Goal: Task Accomplishment & Management: Complete application form

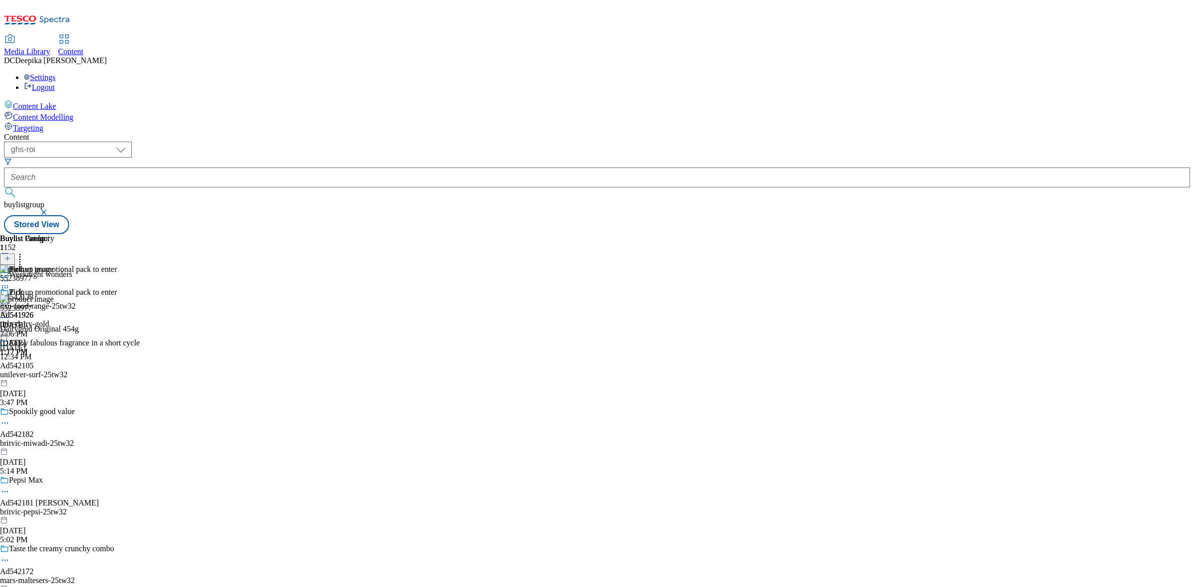
click at [1023, 234] on div "Buylist Group 1152 Weeknight wonders Ad542133 itsu-food-range-25tw32 [DATE] 2:0…" at bounding box center [597, 234] width 1186 height 0
click at [1026, 234] on div "Buylist Group 1152 Weeknight wonders Ad542133 itsu-food-range-25tw32 [DATE] 2:0…" at bounding box center [597, 234] width 1186 height 0
click at [132, 142] on select "ghs-roi ghs-[GEOGRAPHIC_DATA]" at bounding box center [68, 150] width 128 height 16
click at [129, 142] on select "ghs-roi ghs-[GEOGRAPHIC_DATA]" at bounding box center [68, 150] width 128 height 16
click at [11, 260] on icon at bounding box center [7, 263] width 7 height 7
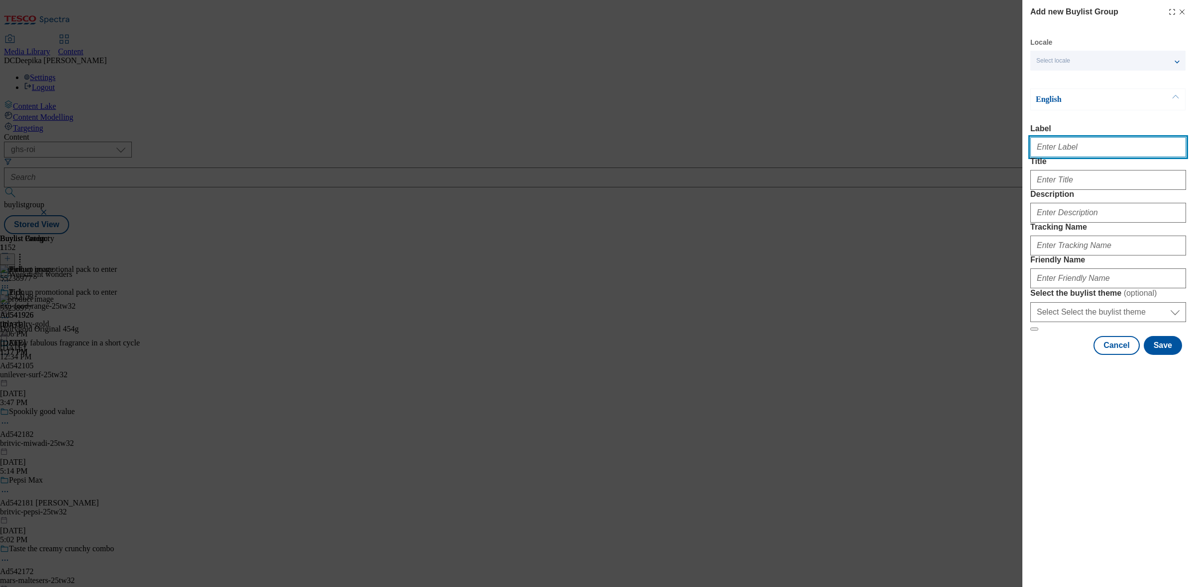
click at [1125, 155] on input "Label" at bounding box center [1108, 147] width 156 height 20
paste input "Ad542007"
type input "Ad542007"
click at [1066, 190] on div "Modal" at bounding box center [1108, 178] width 156 height 24
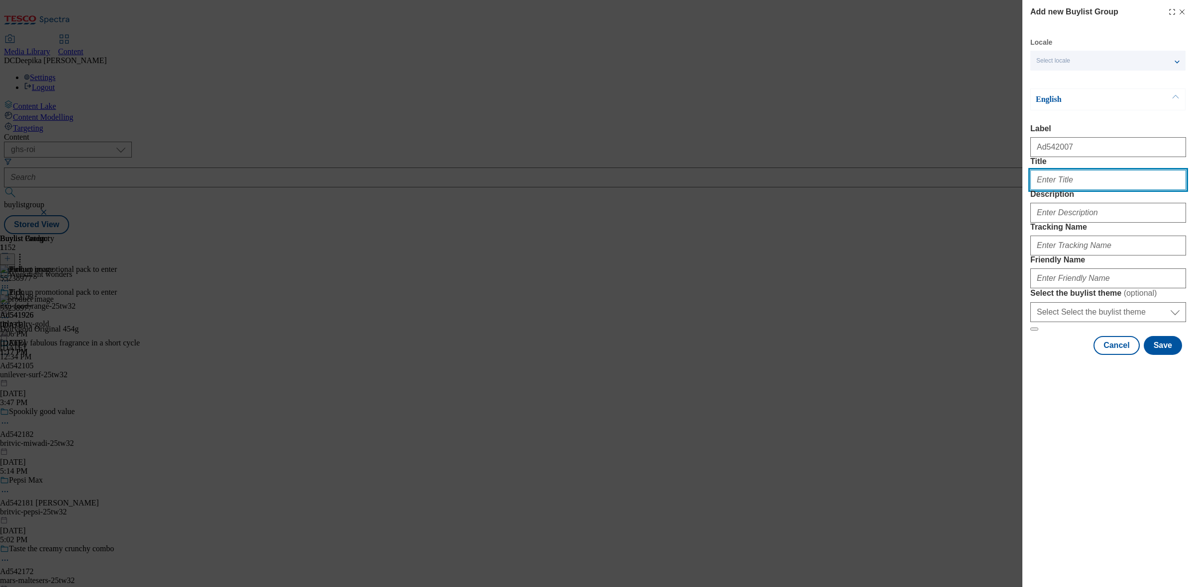
click at [1102, 190] on input "Title" at bounding box center [1108, 180] width 156 height 20
paste input "New cookies & cream no trick, all treat"
type input "New cookies & cream no trick, all treat"
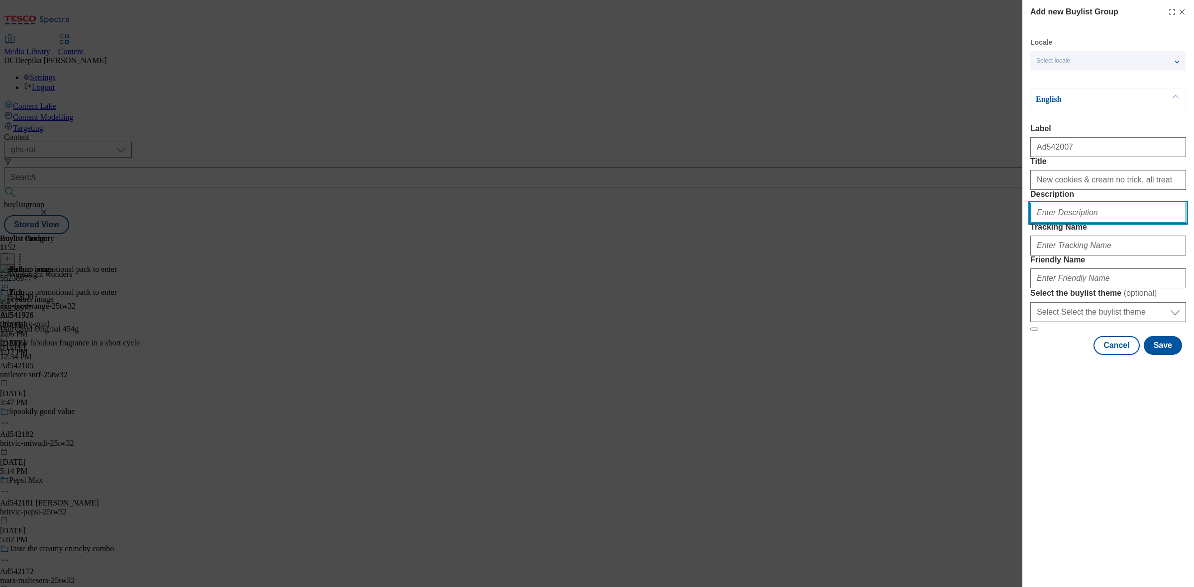
click at [1075, 223] on input "Description" at bounding box center [1108, 213] width 156 height 20
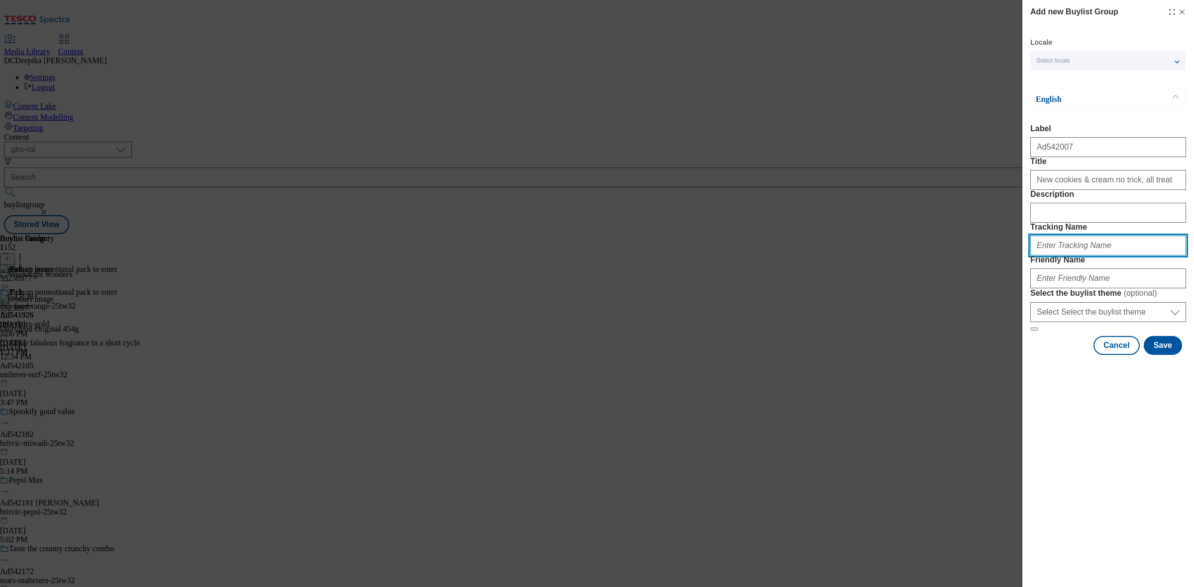
click at [1073, 256] on input "Tracking Name" at bounding box center [1108, 246] width 156 height 20
type input "d"
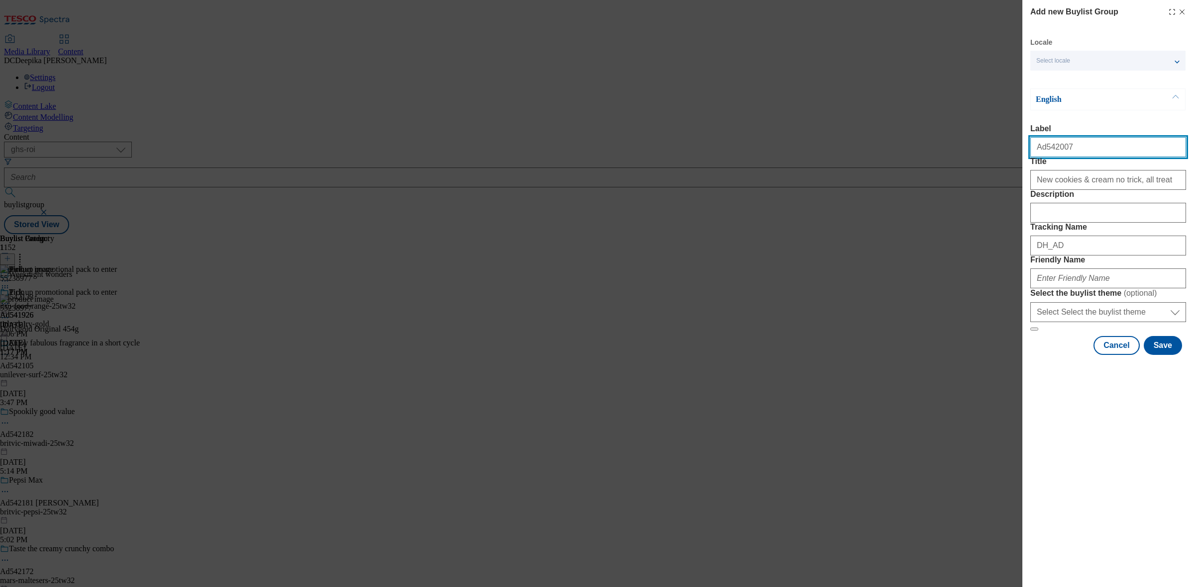
drag, startPoint x: 1054, startPoint y: 161, endPoint x: 1043, endPoint y: 166, distance: 11.6
click at [1043, 166] on form "Label Ad542007 Title New cookies & cream no trick, all treat Description Tracki…" at bounding box center [1108, 227] width 156 height 207
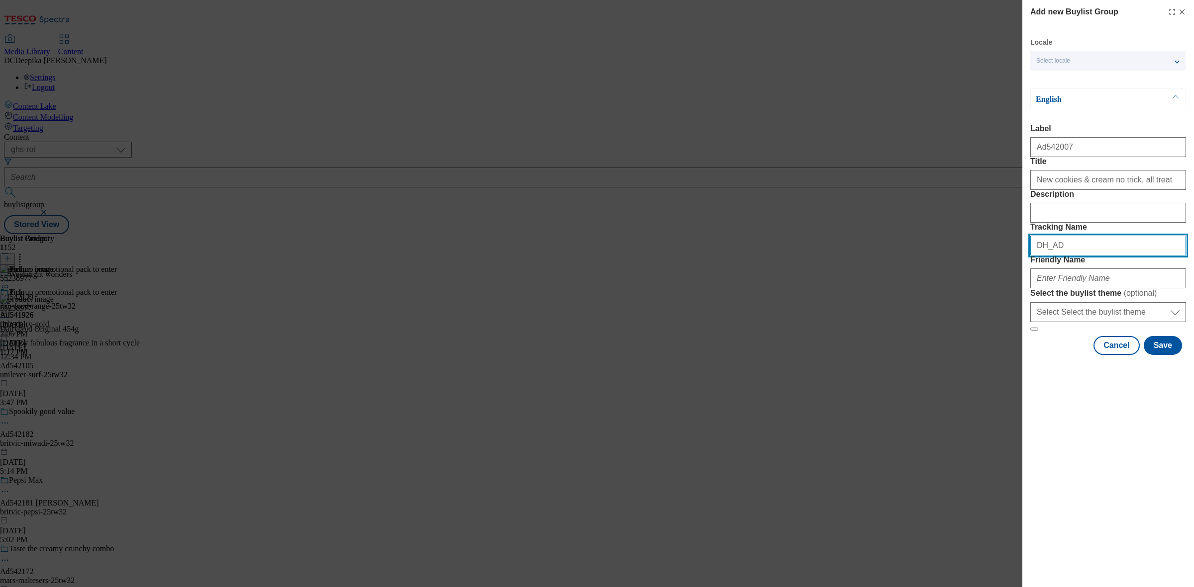
click at [1093, 256] on input "DH_AD" at bounding box center [1108, 246] width 156 height 20
paste input "542007"
type input "DH_AD542007"
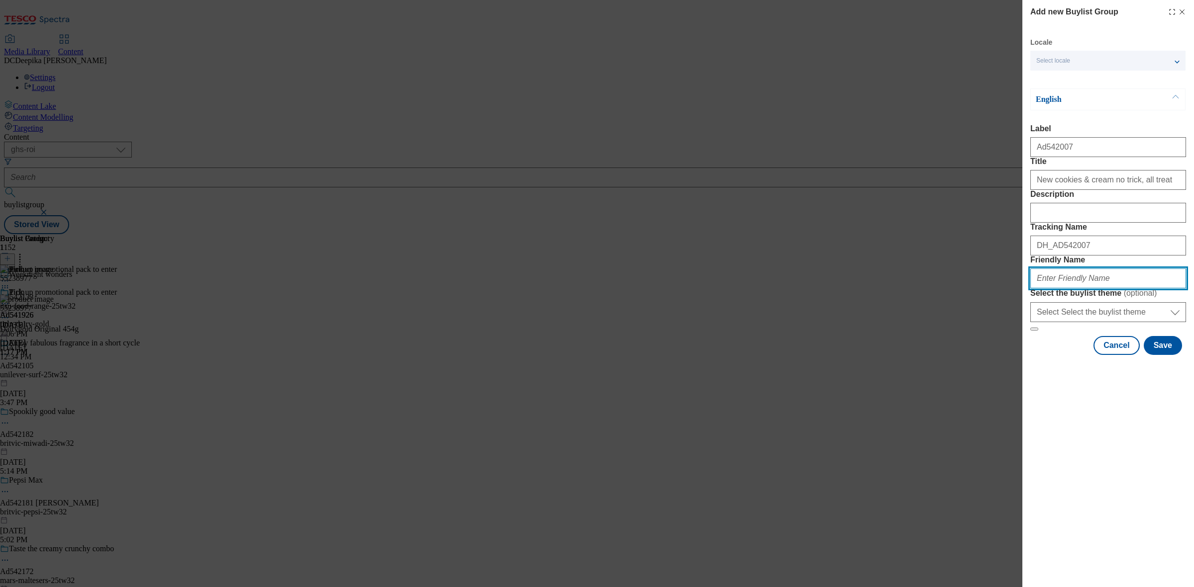
click at [1075, 289] on input "Friendly Name" at bounding box center [1108, 279] width 156 height 20
click at [1061, 289] on input "Friendly Name" at bounding box center [1108, 279] width 156 height 20
paste input "TUK011731"
drag, startPoint x: 1085, startPoint y: 352, endPoint x: 971, endPoint y: 342, distance: 114.8
click at [972, 342] on div "Add new Buylist Group Locale Select locale English Welsh English Label Ad542007…" at bounding box center [597, 293] width 1194 height 587
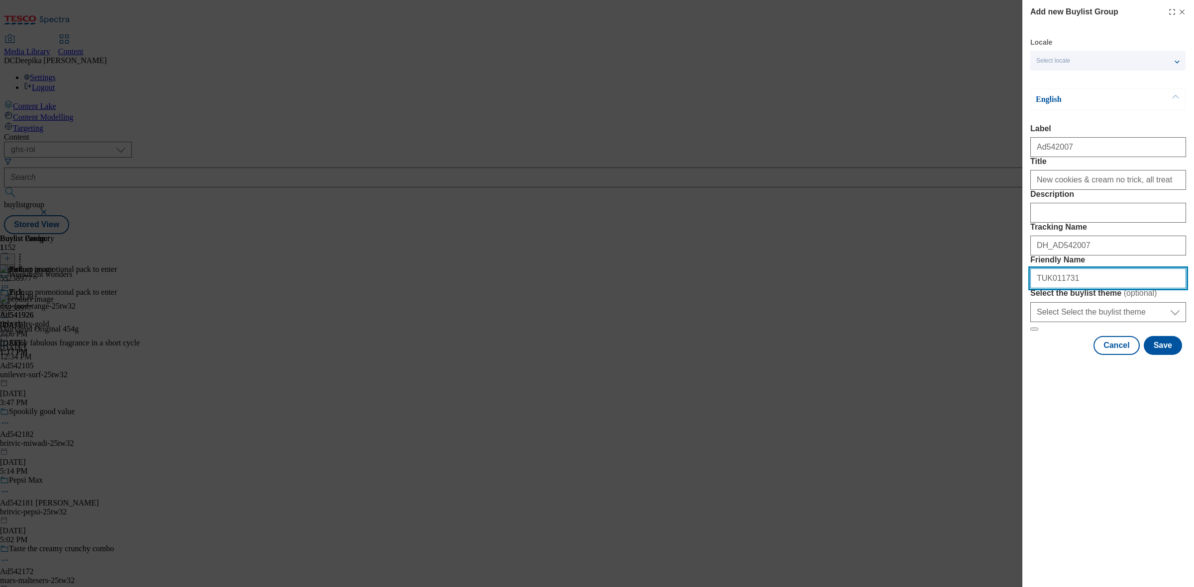
type input "="
paste input "tirlin-avonmore-25tw32"
type input "tirlin-avonmore-25tw32"
click at [1157, 355] on button "Save" at bounding box center [1163, 345] width 38 height 19
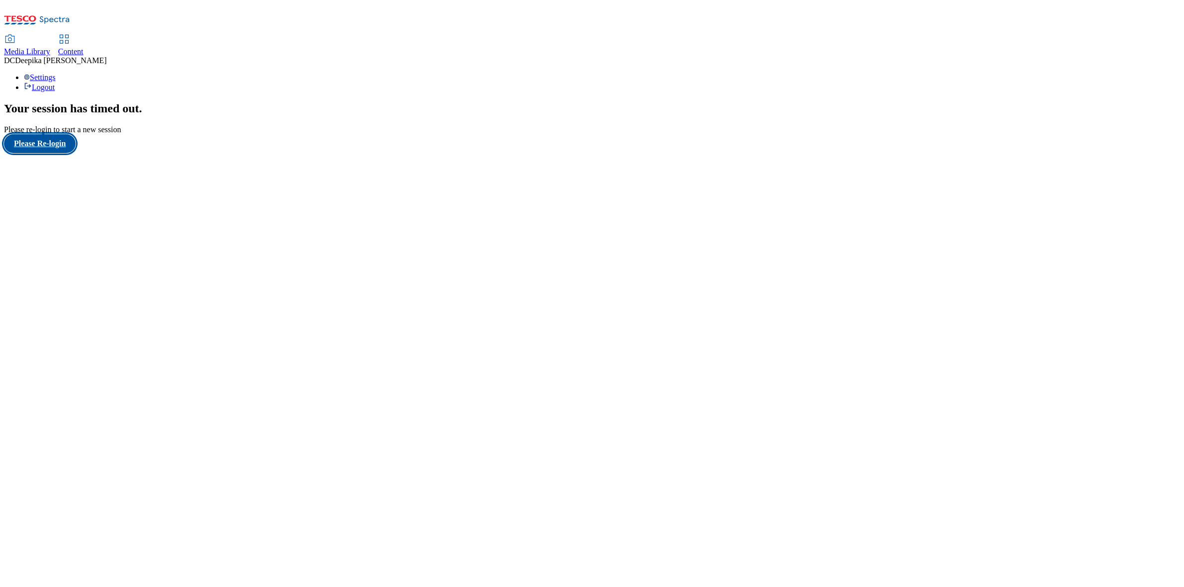
drag, startPoint x: 42, startPoint y: 341, endPoint x: 49, endPoint y: 347, distance: 8.8
click at [42, 153] on button "Please Re-login" at bounding box center [40, 143] width 72 height 19
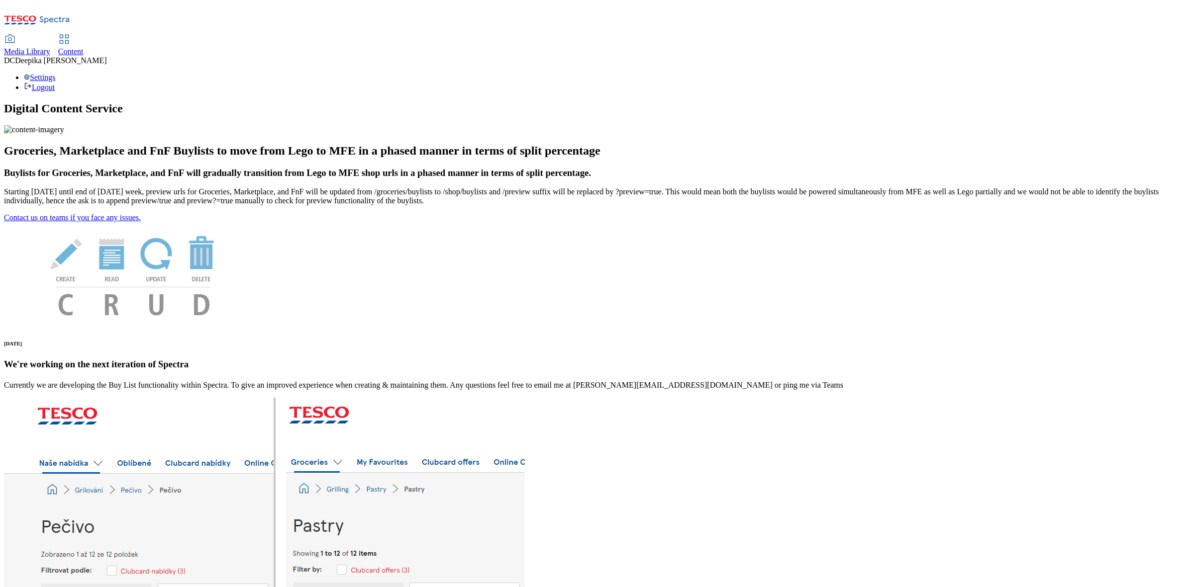
click at [84, 47] on span "Content" at bounding box center [70, 51] width 25 height 8
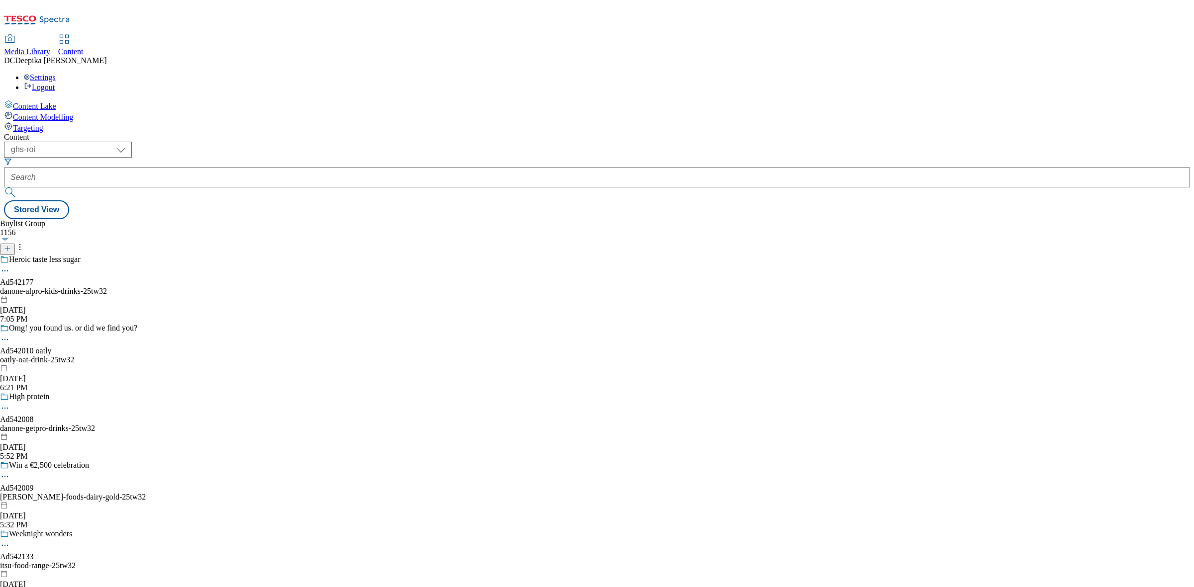
click at [381, 219] on div "Buylist Group 1156 Heroic taste less sugar Ad542177 danone-alpro-kids-drinks-25…" at bounding box center [597, 219] width 1186 height 0
click at [132, 142] on select "ghs-roi ghs-[GEOGRAPHIC_DATA]" at bounding box center [68, 150] width 128 height 16
click at [129, 142] on select "ghs-roi ghs-[GEOGRAPHIC_DATA]" at bounding box center [68, 150] width 128 height 16
click at [11, 245] on icon at bounding box center [7, 248] width 7 height 7
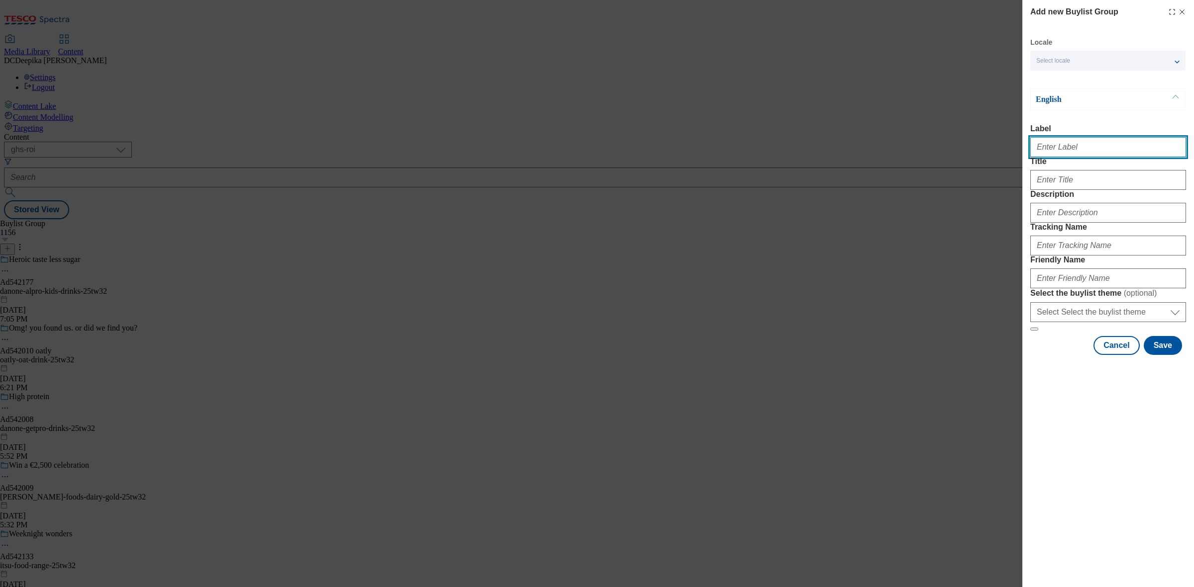
click at [1086, 153] on input "Label" at bounding box center [1108, 147] width 156 height 20
paste input "Ad542007"
type input "Ad542007"
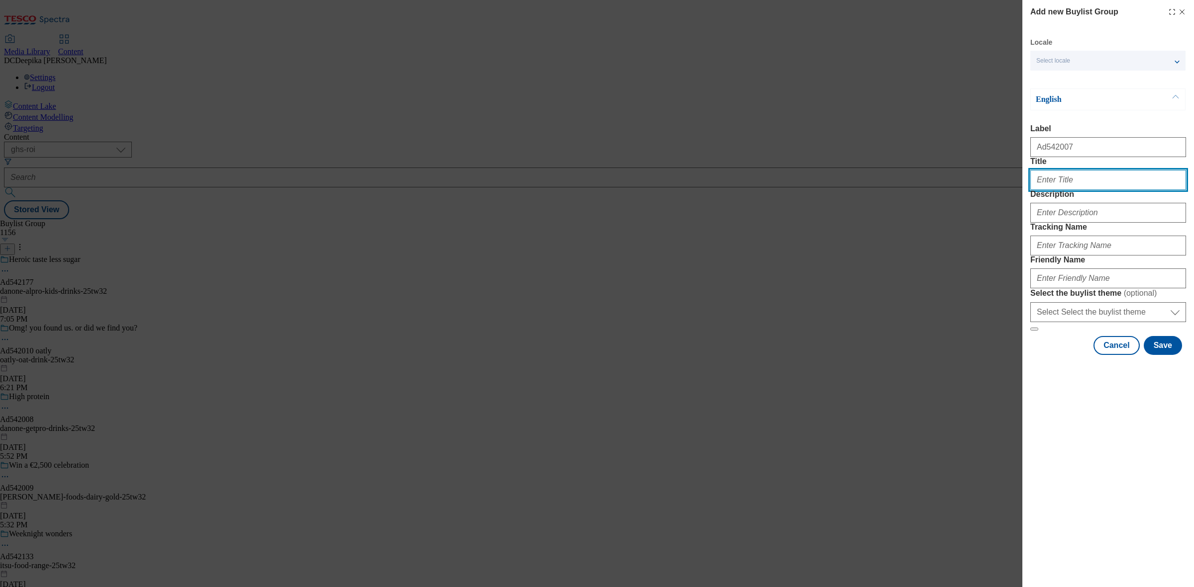
click at [1073, 190] on input "Title" at bounding box center [1108, 180] width 156 height 20
click at [1053, 190] on input "Title" at bounding box center [1108, 180] width 156 height 20
paste input "New cookies & cream no trick, all treat"
type input "New cookies & cream no trick, all treat"
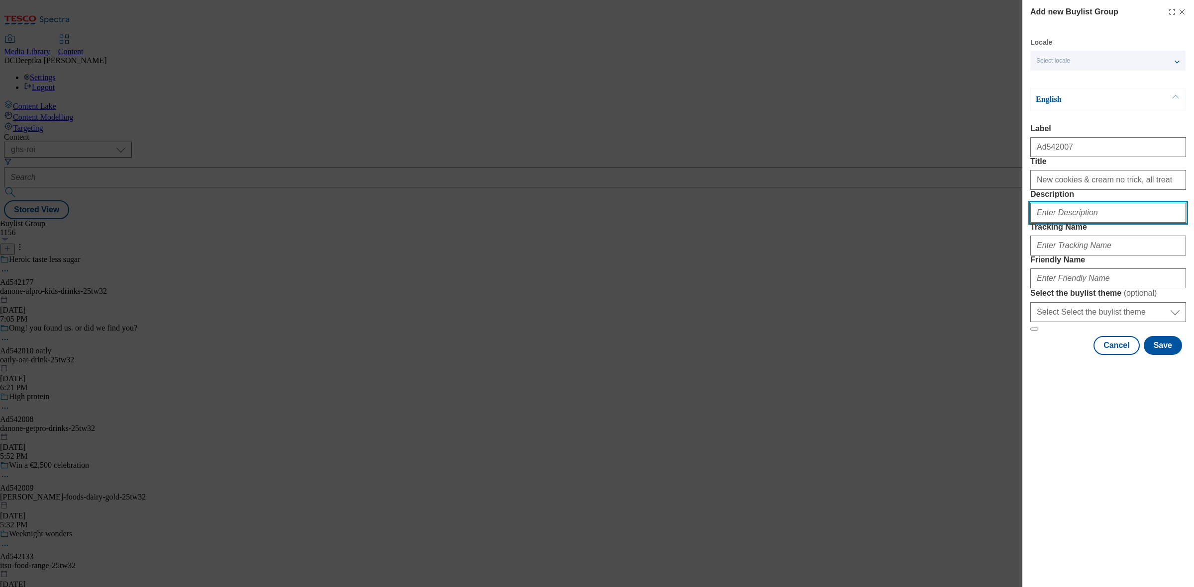
click at [1082, 223] on input "Description" at bounding box center [1108, 213] width 156 height 20
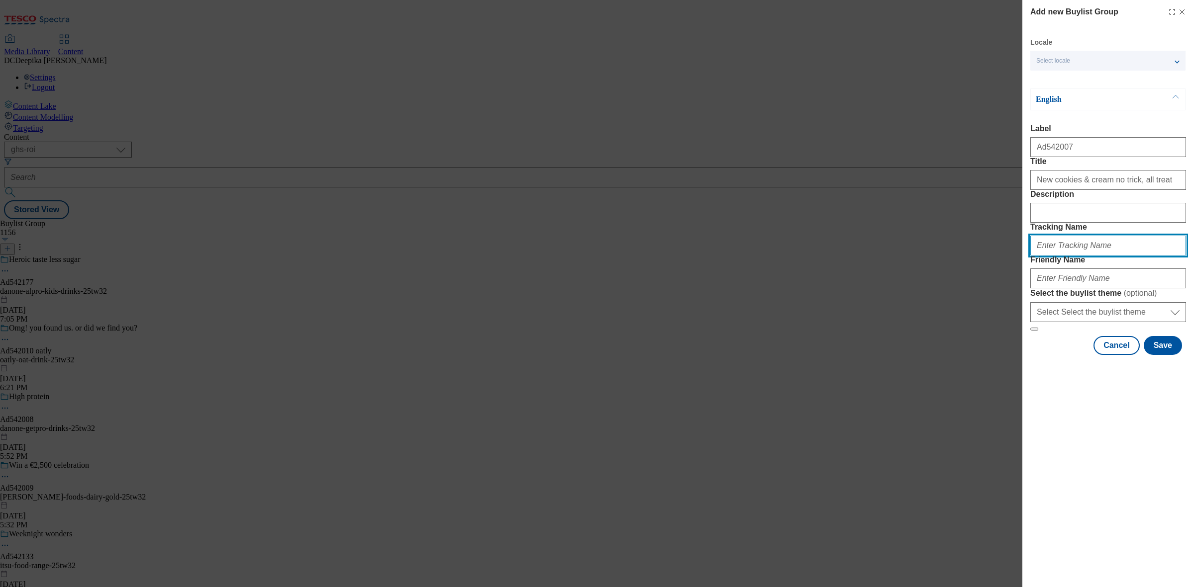
click at [1088, 256] on input "Tracking Name" at bounding box center [1108, 246] width 156 height 20
type input "d"
type input "FH_AD"
paste input "New cookies & cream no trick, all treat"
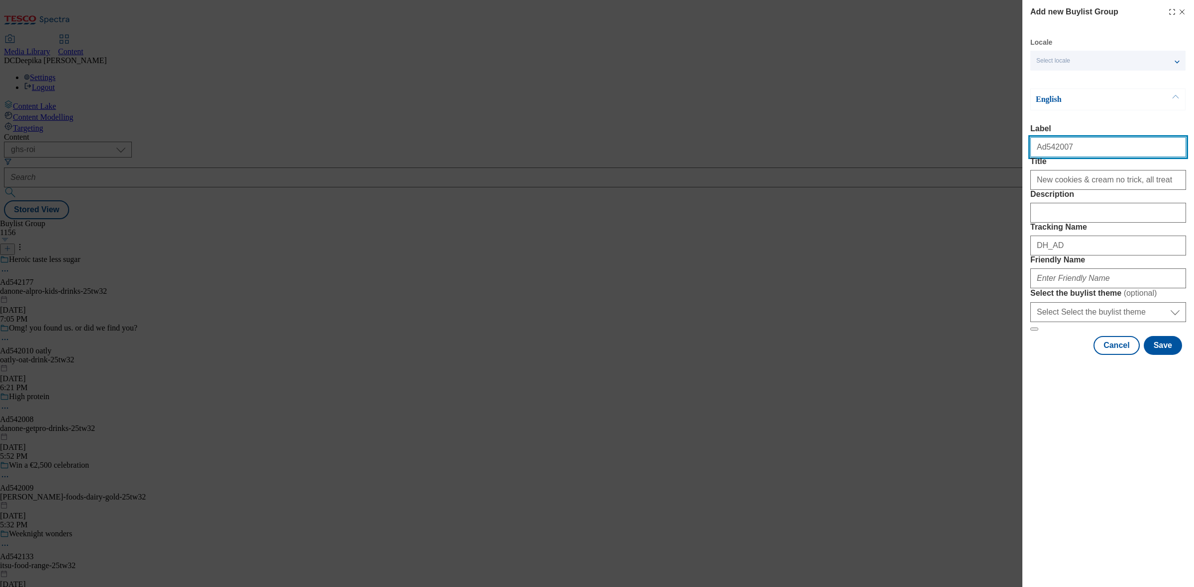
drag, startPoint x: 1063, startPoint y: 153, endPoint x: 1044, endPoint y: 158, distance: 20.0
click at [1044, 157] on input "Ad542007" at bounding box center [1108, 147] width 156 height 20
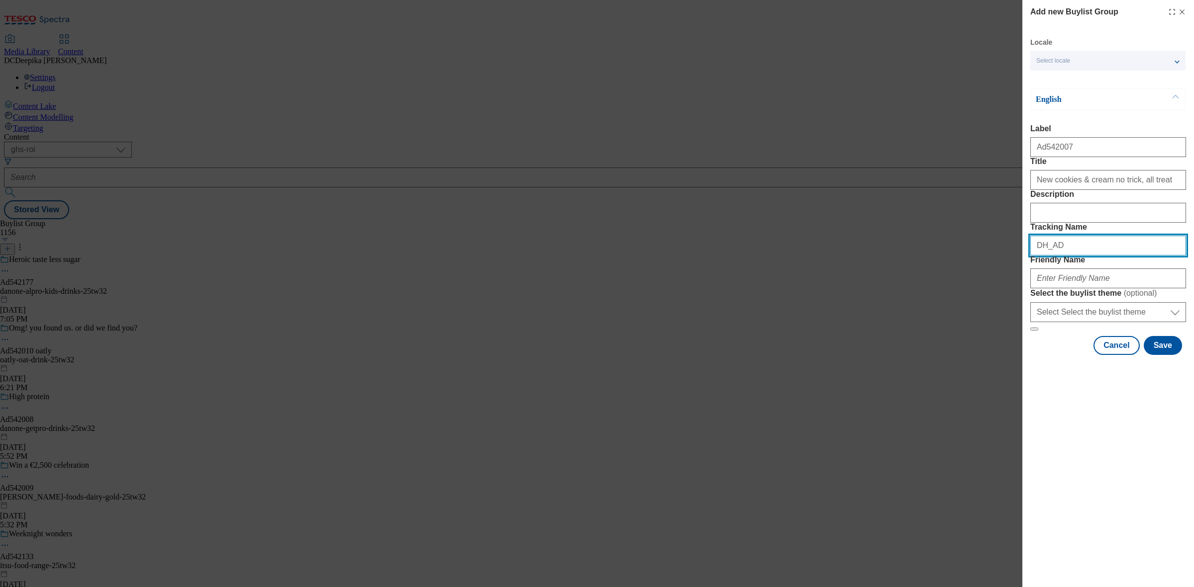
click at [1070, 256] on input "DH_AD" at bounding box center [1108, 246] width 156 height 20
paste input "542007"
type input "DH_AD542007"
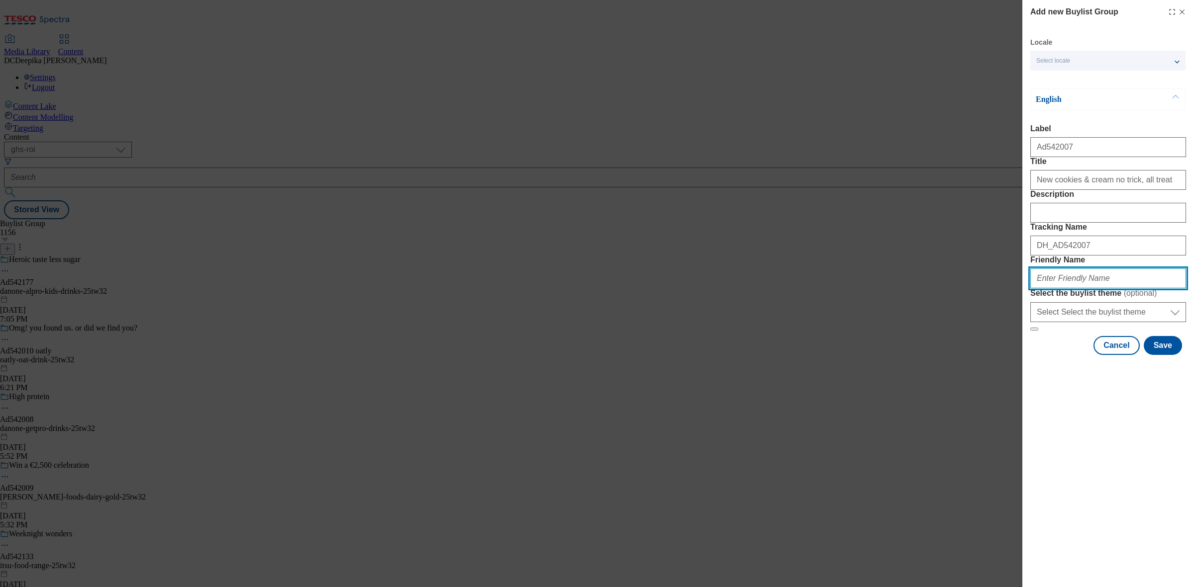
click at [1058, 289] on input "Friendly Name" at bounding box center [1108, 279] width 156 height 20
click at [1152, 174] on form "Label Ad542007 Title New cookies & cream no trick, all treat Description Tracki…" at bounding box center [1108, 227] width 156 height 207
click at [1093, 289] on input "Friendly Name" at bounding box center [1108, 279] width 156 height 20
paste input "tirlin-avonmore-25tw32"
type input "tirlin-avonmore-25tw32"
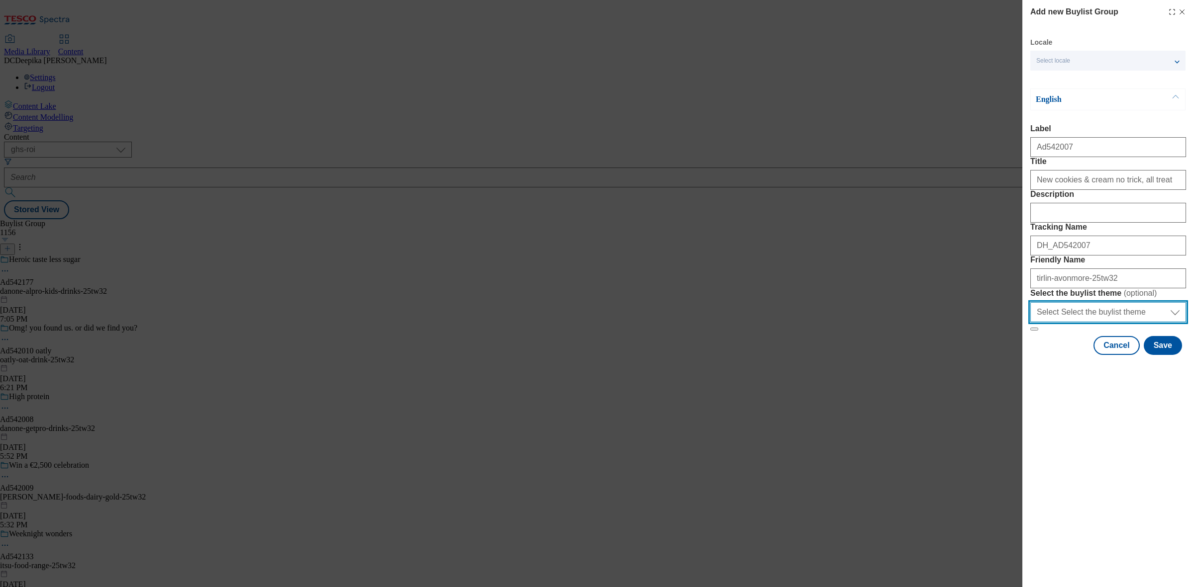
click at [1108, 322] on select "Select Select the buylist theme default fandf" at bounding box center [1108, 312] width 156 height 20
click at [1174, 331] on form "Label Ad542007 Title New cookies & cream no trick, all treat Description Tracki…" at bounding box center [1108, 227] width 156 height 207
click at [1158, 355] on button "Save" at bounding box center [1163, 345] width 38 height 19
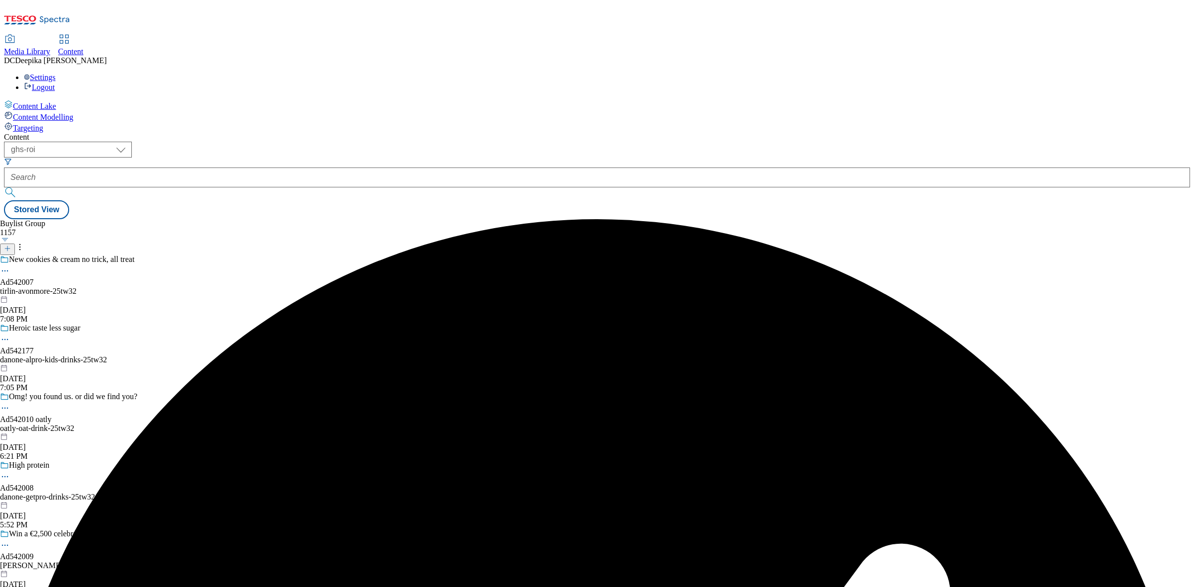
click at [146, 255] on div "New cookies & cream no trick, all treat Ad542007 tirlin-avonmore-25tw32 Sep 10,…" at bounding box center [73, 289] width 146 height 69
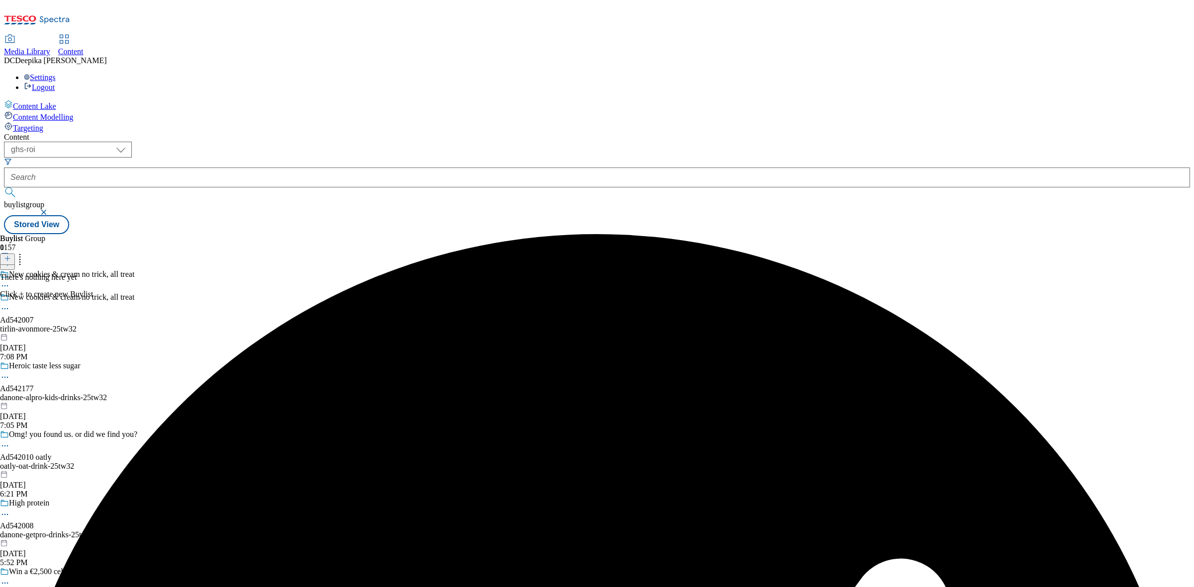
click at [11, 255] on icon at bounding box center [7, 258] width 7 height 7
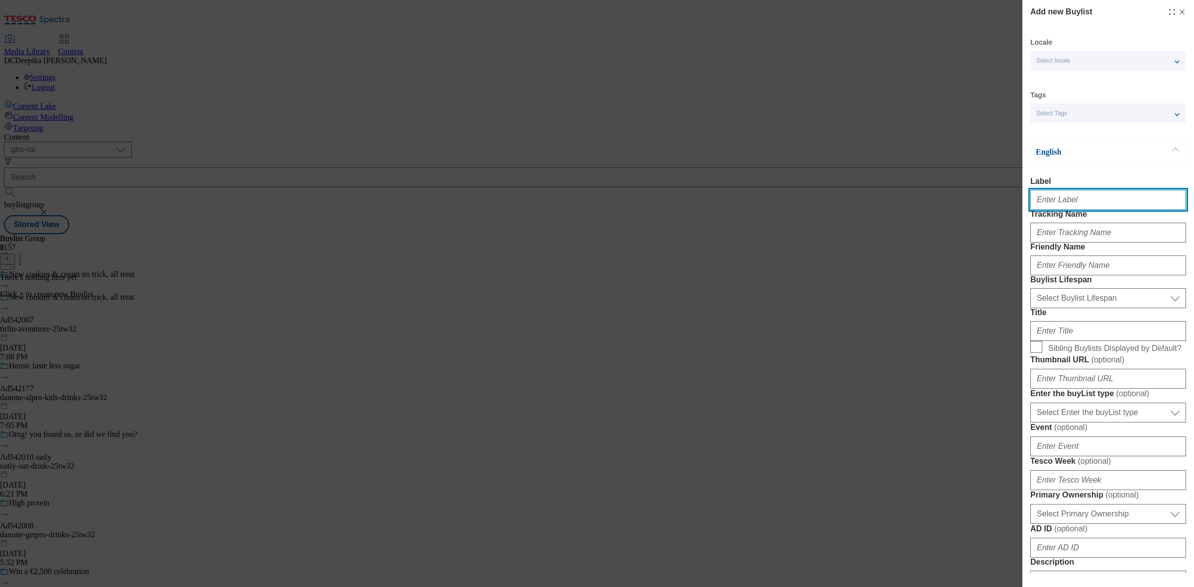
click at [1091, 201] on input "Label" at bounding box center [1108, 200] width 156 height 20
paste input "Ad542007"
type input "Ad542007"
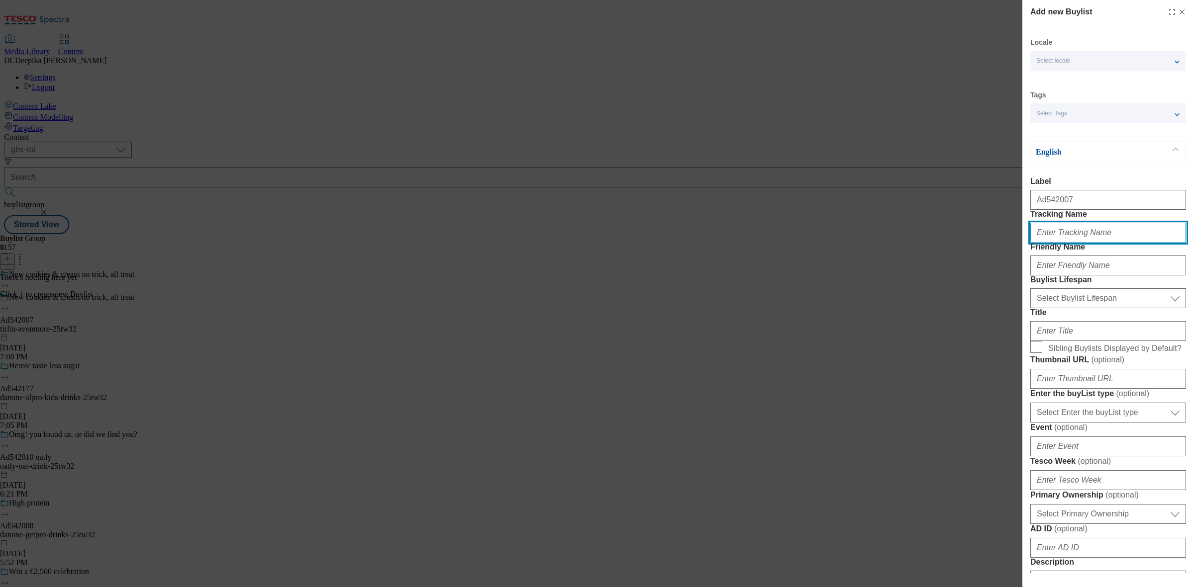
click at [1097, 243] on input "Tracking Name" at bounding box center [1108, 233] width 156 height 20
type input "d"
paste input "Ad542007"
click at [1062, 243] on input "DH_ADAd542007" at bounding box center [1108, 233] width 156 height 20
type input "DH_ADA542007"
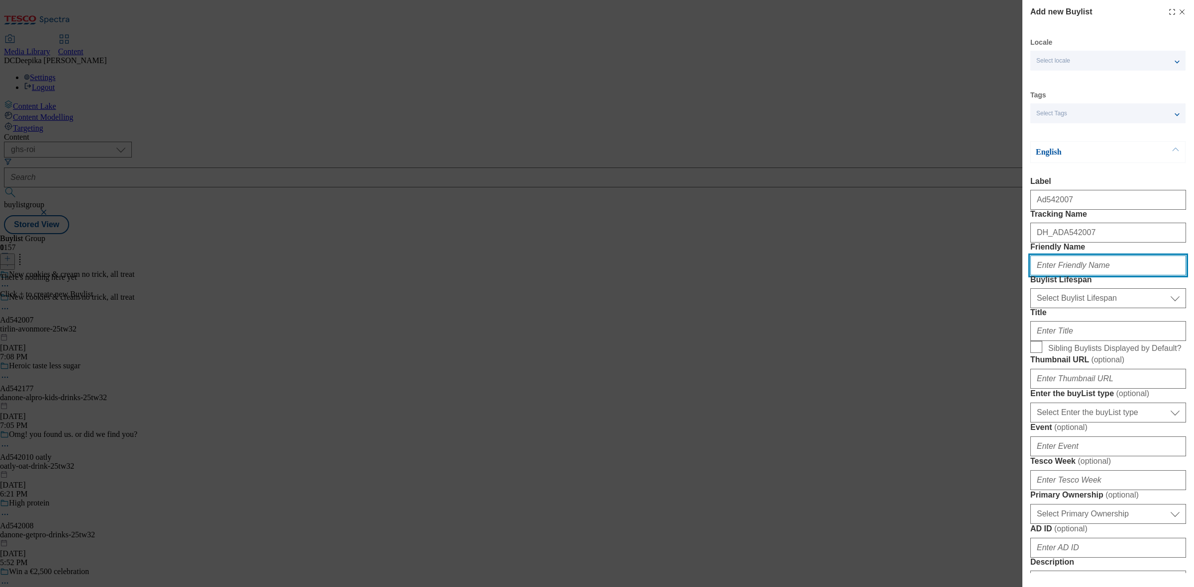
click at [1078, 276] on input "Friendly Name" at bounding box center [1108, 266] width 156 height 20
paste input "tirlin-avonmore"
type input "tirlin-avonmore"
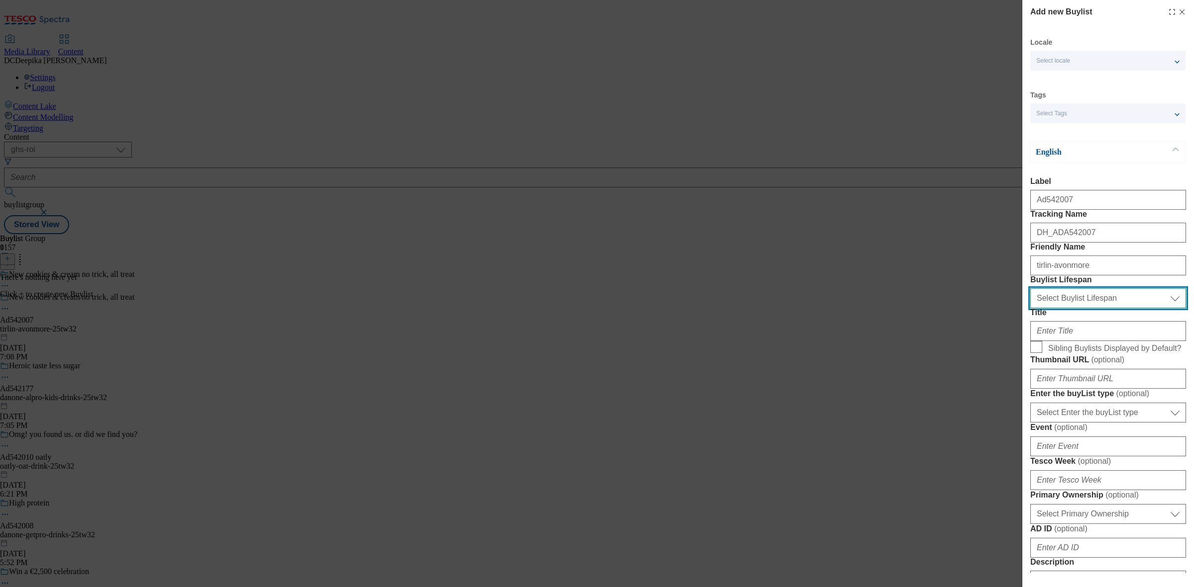
click at [1104, 308] on select "Select Buylist Lifespan evergreen seasonal tactical" at bounding box center [1108, 299] width 156 height 20
select select "tactical"
click at [1030, 308] on select "Select Buylist Lifespan evergreen seasonal tactical" at bounding box center [1108, 299] width 156 height 20
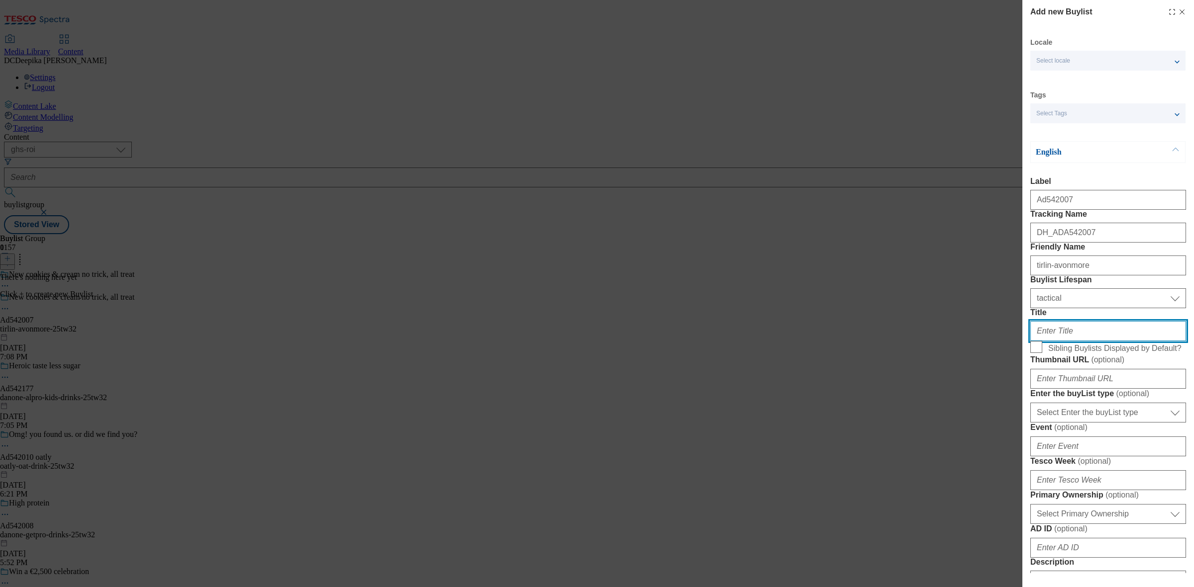
click at [1084, 341] on input "Title" at bounding box center [1108, 331] width 156 height 20
click at [1076, 341] on input "Title" at bounding box center [1108, 331] width 156 height 20
paste input "The cream that makes [DATE] terrifyingly delicious!"
type input "The cream that makes [DATE] terrifyingly delicious!"
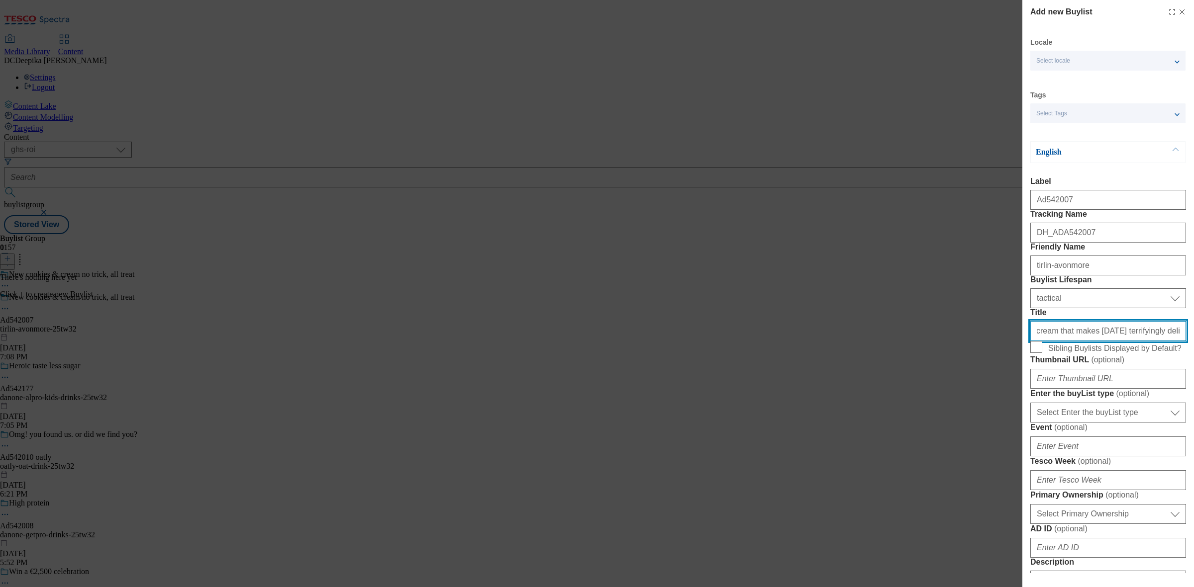
click at [1036, 341] on input "The cream that makes [DATE] terrifyingly delicious!" at bounding box center [1108, 331] width 156 height 20
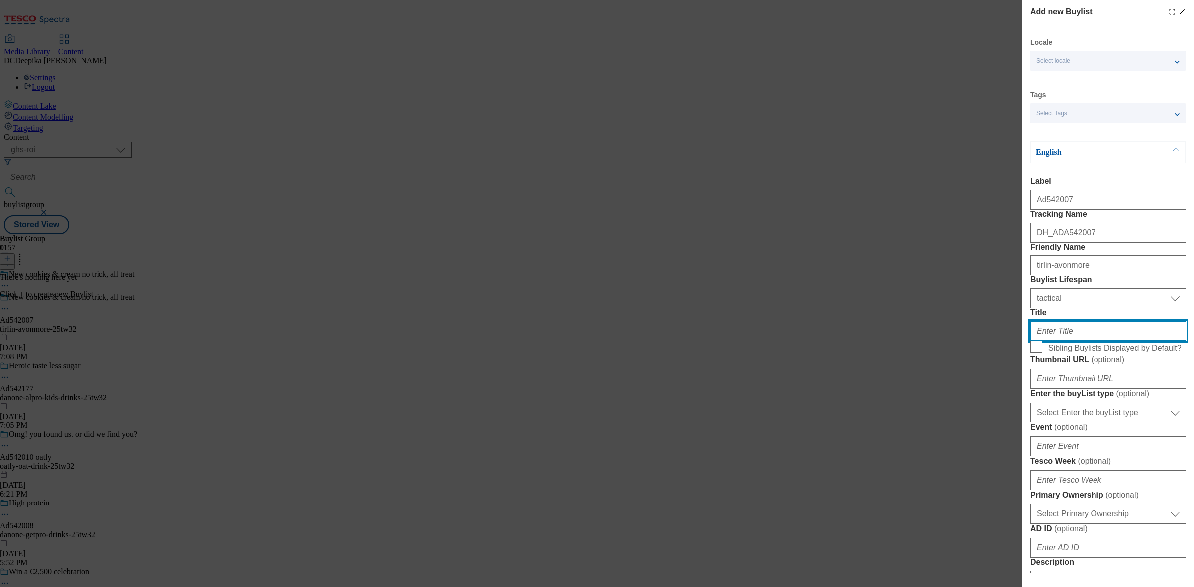
paste input "The cream that makes [DATE] terrifyingly delicious!"
click at [1078, 341] on input "The cream that makes [DATE] terrifyingly delicious!" at bounding box center [1108, 331] width 156 height 20
click at [1038, 341] on input "The cream that makes [DATE] terrifyingly delicious!" at bounding box center [1108, 331] width 156 height 20
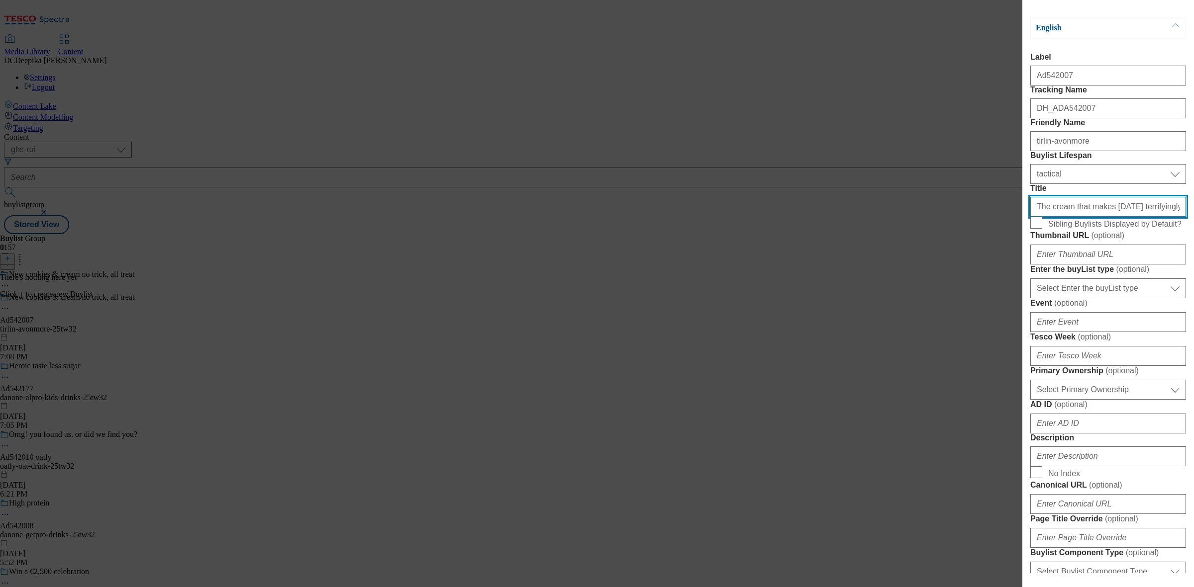
scroll to position [249, 0]
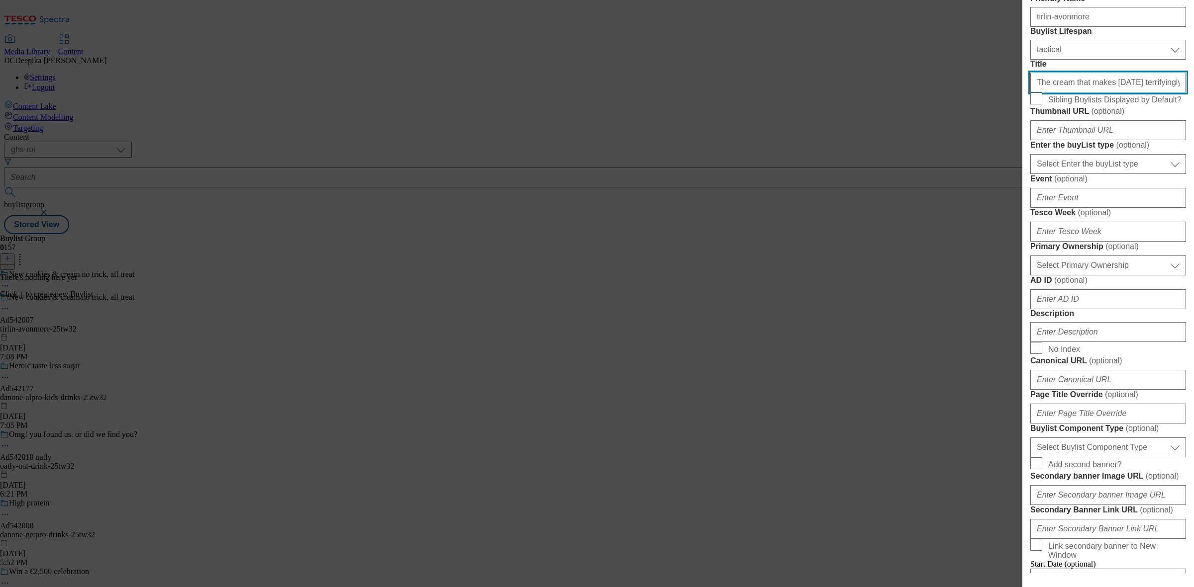
type input "The cream that makes [DATE] terrifyingly delicious!"
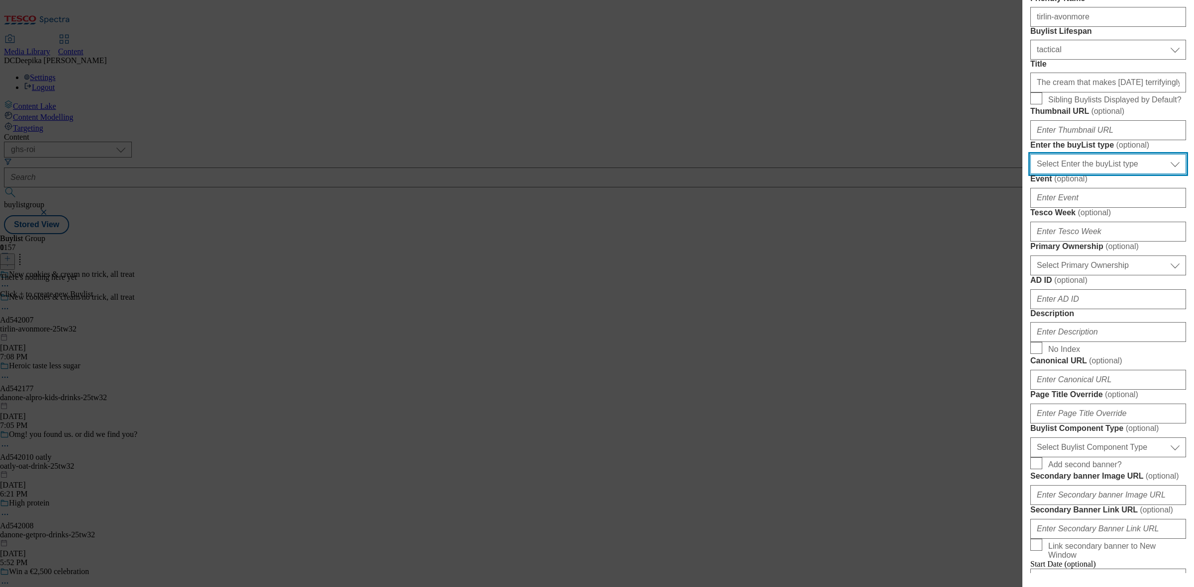
click at [1093, 174] on select "Select Enter the buyList type event supplier funded long term >4 weeks supplier…" at bounding box center [1108, 164] width 156 height 20
select select "supplier funded short term 1-3 weeks"
click at [1030, 174] on select "Select Enter the buyList type event supplier funded long term >4 weeks supplier…" at bounding box center [1108, 164] width 156 height 20
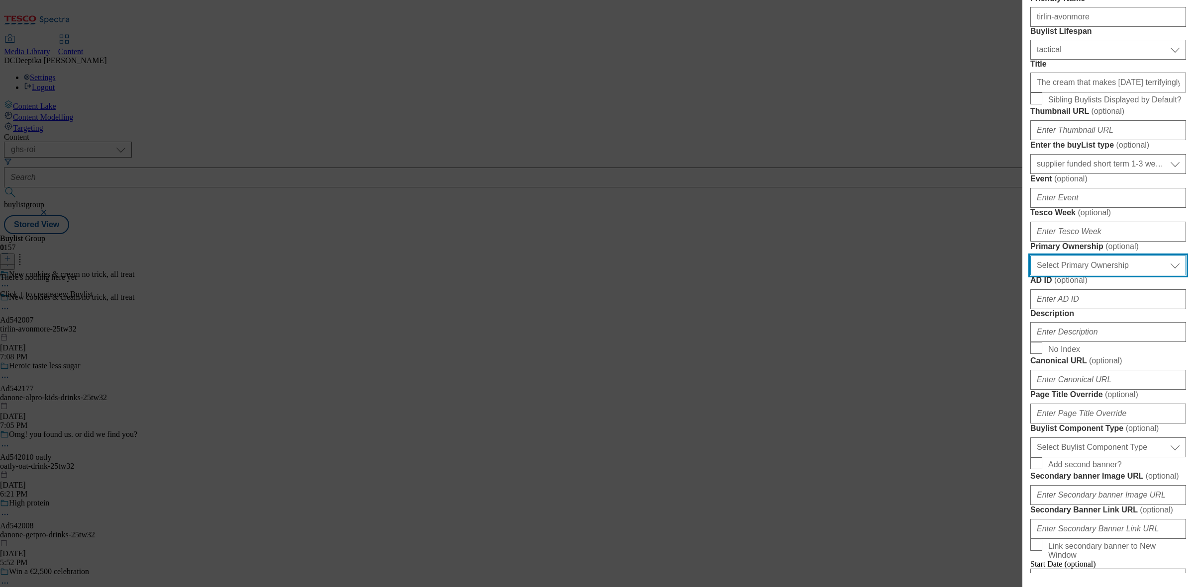
drag, startPoint x: 1088, startPoint y: 425, endPoint x: 1088, endPoint y: 434, distance: 8.5
click at [1088, 276] on select "Select Primary Ownership tesco dunnhumby" at bounding box center [1108, 266] width 156 height 20
select select "dunnhumby"
click at [1030, 276] on select "Select Primary Ownership tesco dunnhumby" at bounding box center [1108, 266] width 156 height 20
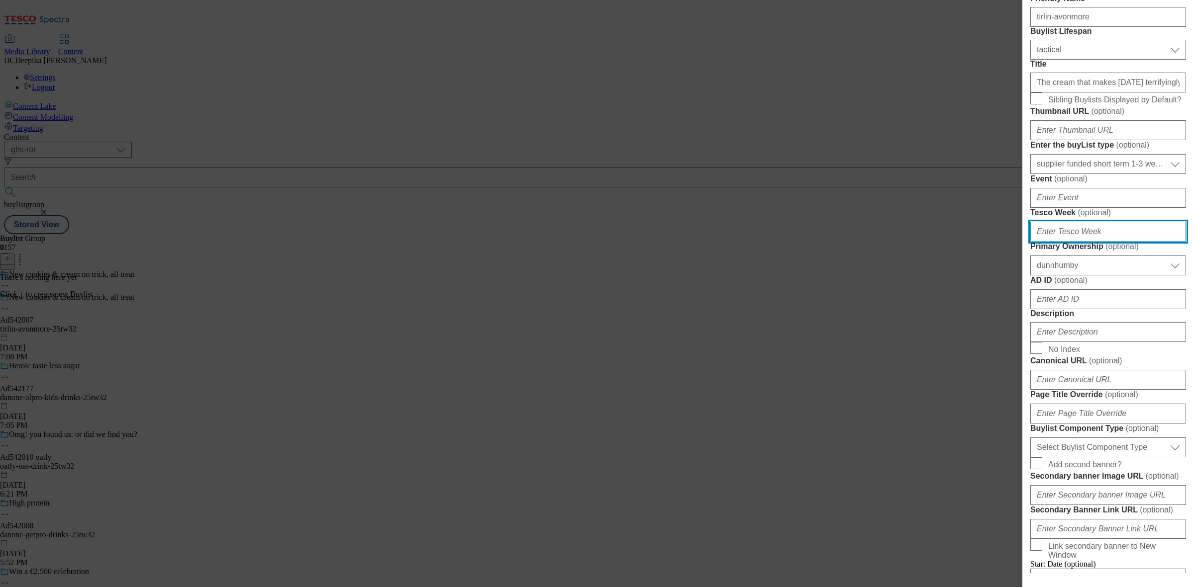
click at [1063, 242] on input "Tesco Week ( optional )" at bounding box center [1108, 232] width 156 height 20
type input "32"
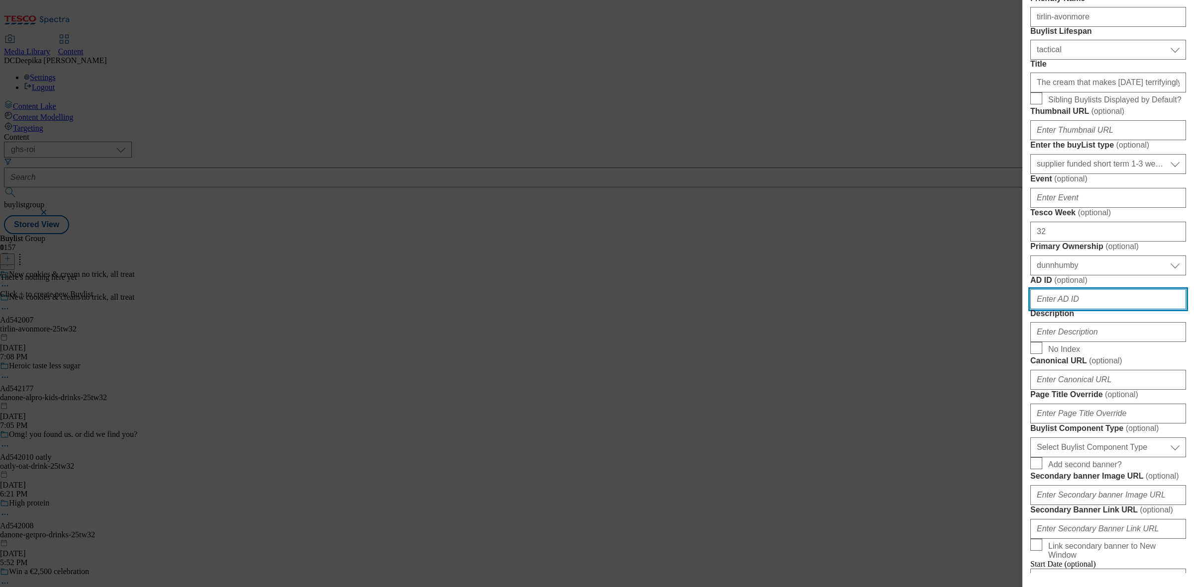
click at [1095, 309] on input "AD ID ( optional )" at bounding box center [1108, 300] width 156 height 20
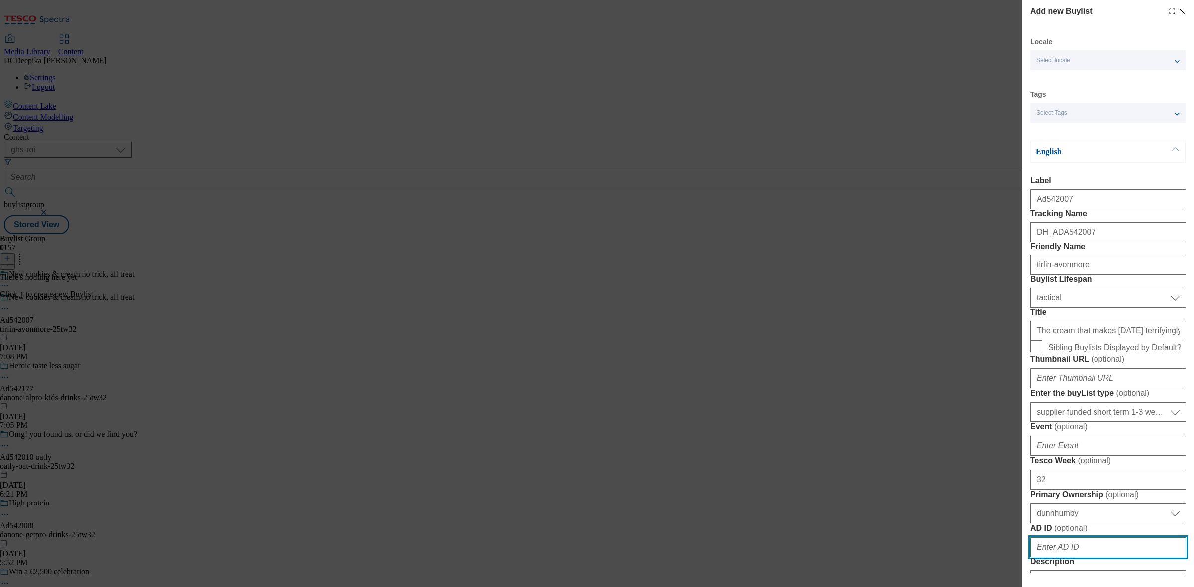
scroll to position [0, 0]
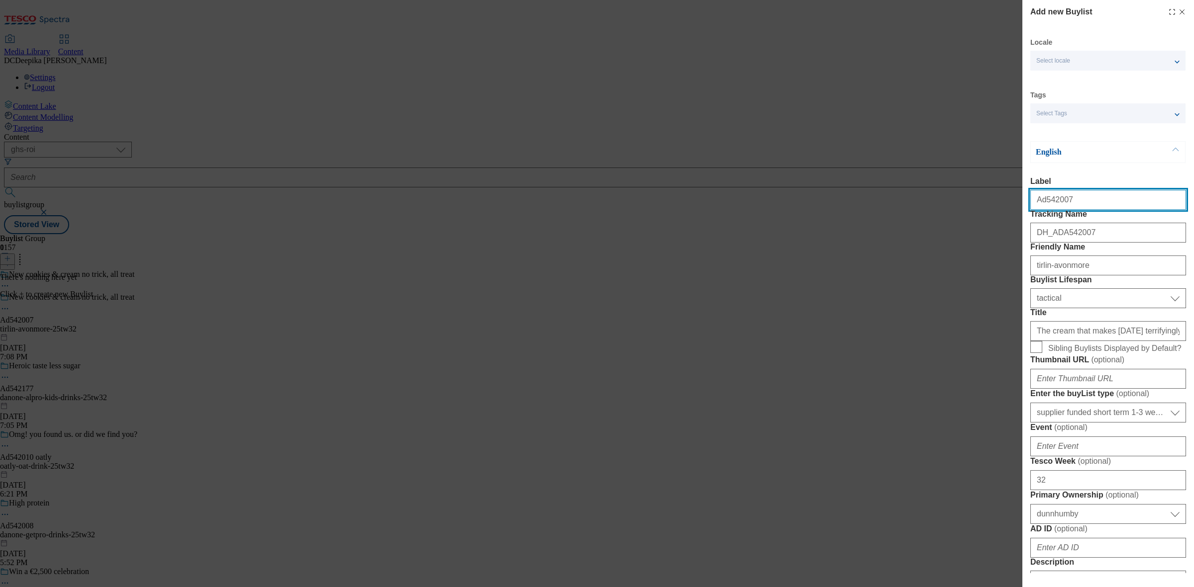
drag, startPoint x: 1069, startPoint y: 211, endPoint x: 1045, endPoint y: 217, distance: 24.5
click at [1045, 217] on form "Label Ad542007 Tracking Name DH_ADA542007 Friendly Name tirlin-avonmore Buylist…" at bounding box center [1108, 526] width 156 height 698
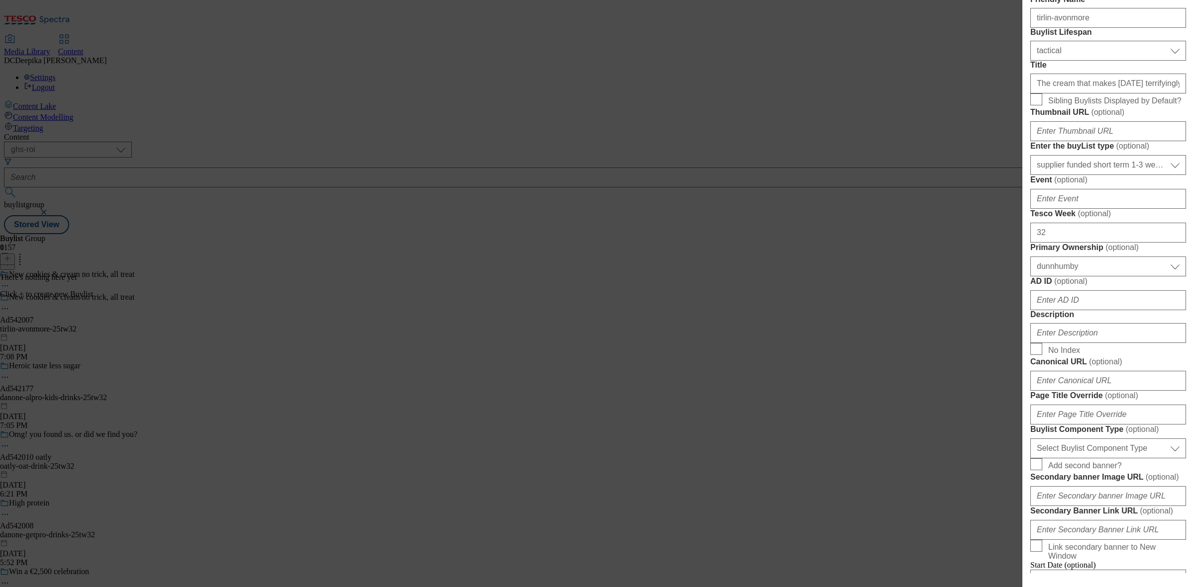
scroll to position [249, 0]
click at [1090, 309] on input "AD ID ( optional )" at bounding box center [1108, 300] width 156 height 20
paste input "542007"
type input "542007"
click at [1090, 342] on input "Description" at bounding box center [1108, 332] width 156 height 20
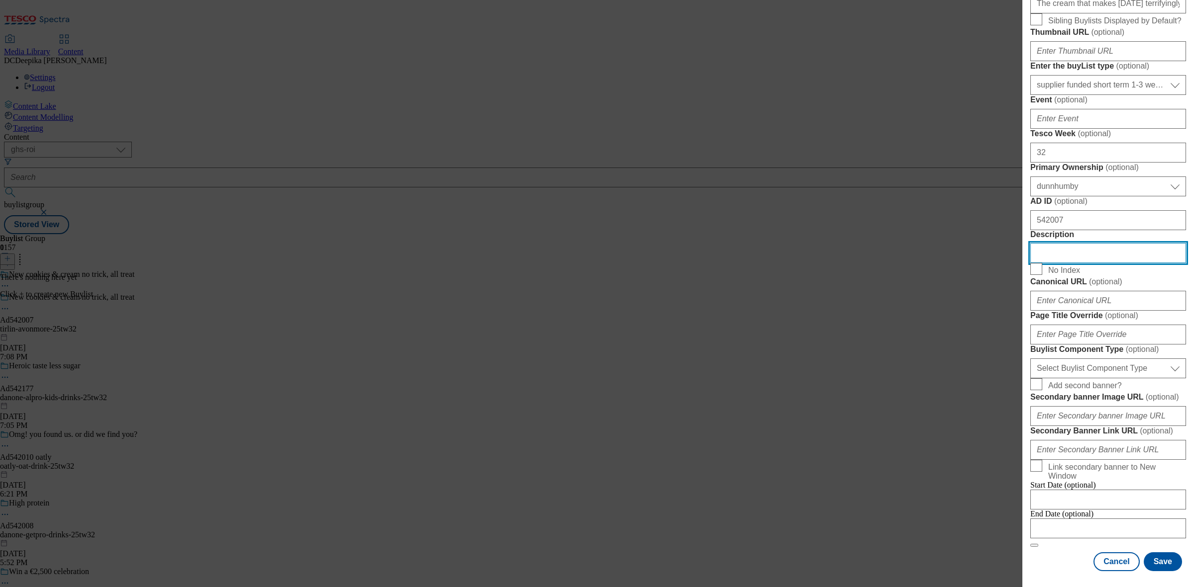
scroll to position [622, 0]
click at [1107, 359] on select "Select Buylist Component Type Banner Competition Header Meal" at bounding box center [1108, 369] width 156 height 20
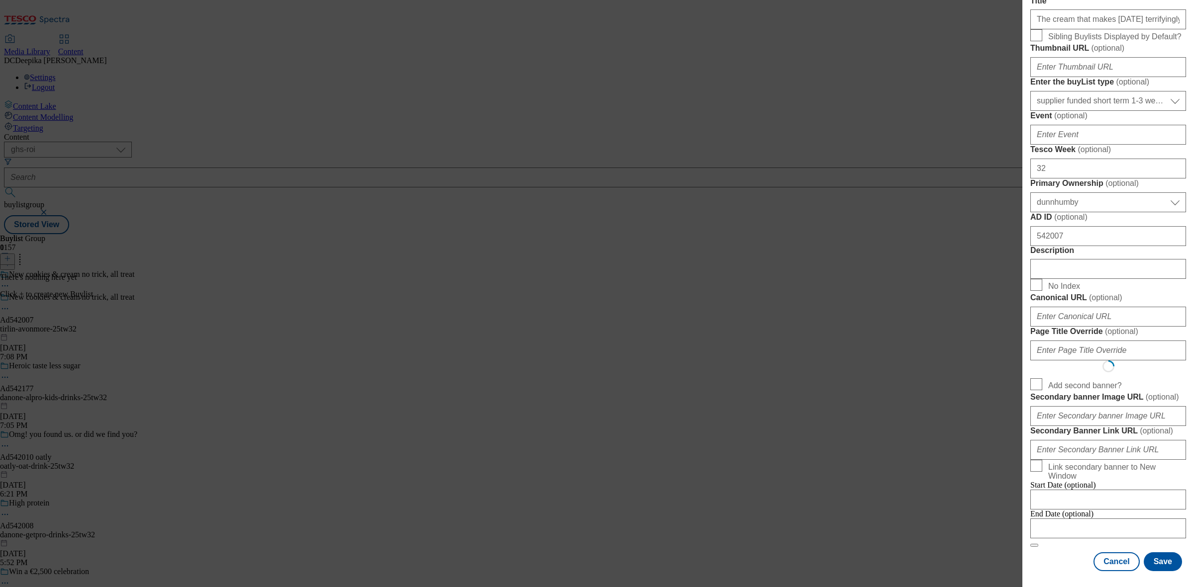
select select "Banner"
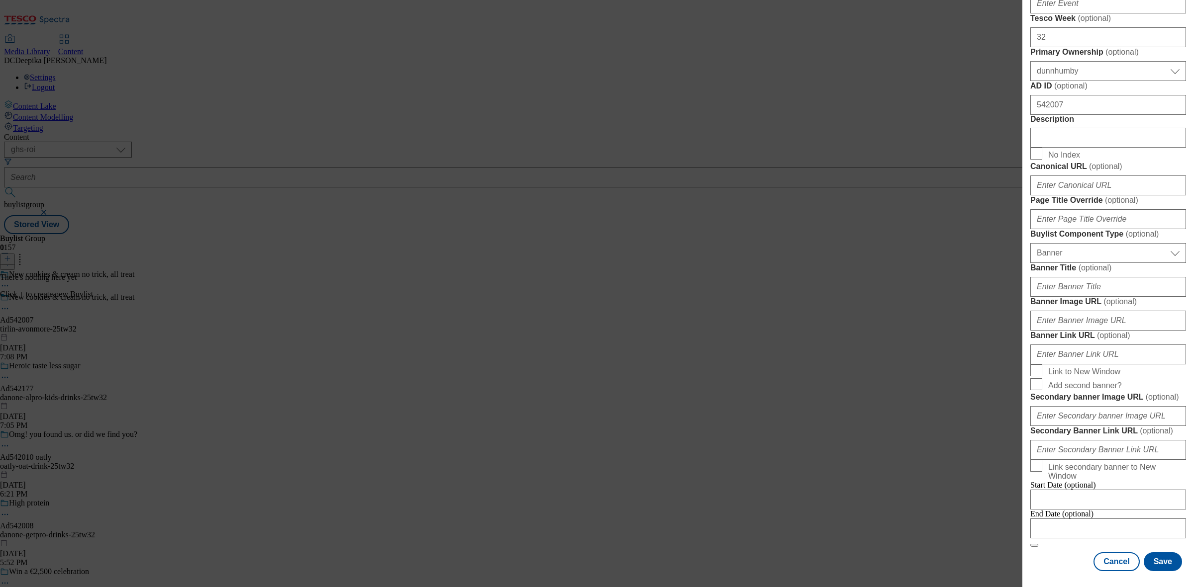
scroll to position [877, 0]
click at [1116, 510] on div "End Date (optional)" at bounding box center [1108, 524] width 156 height 29
click at [1116, 519] on input "Modal" at bounding box center [1108, 529] width 156 height 20
select select "2025"
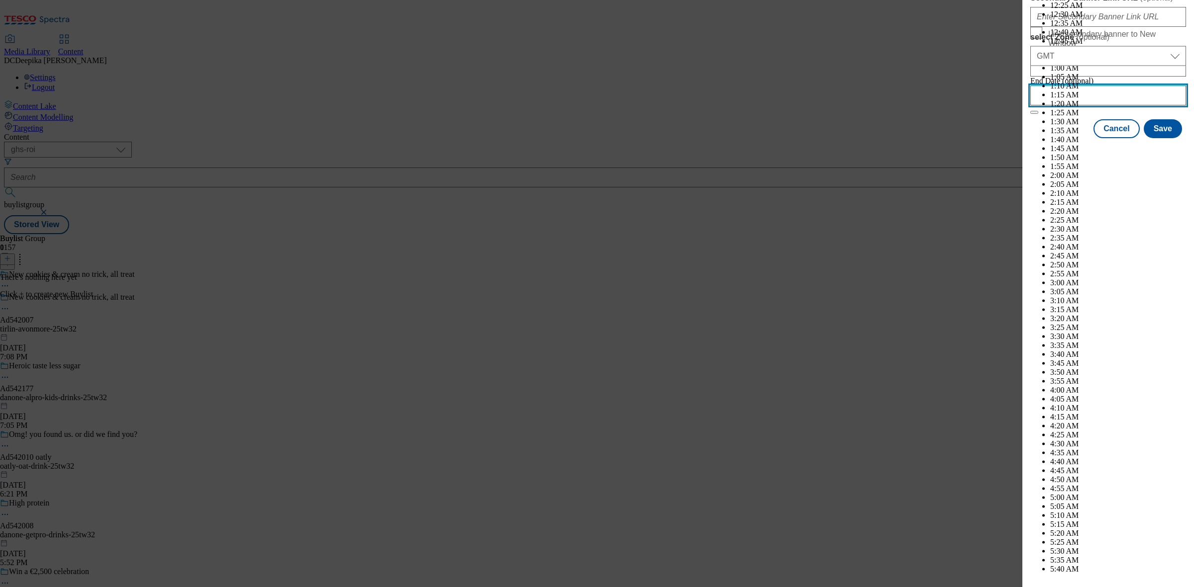
scroll to position [4256, 0]
drag, startPoint x: 1112, startPoint y: 234, endPoint x: 1114, endPoint y: 239, distance: 5.6
select select "December"
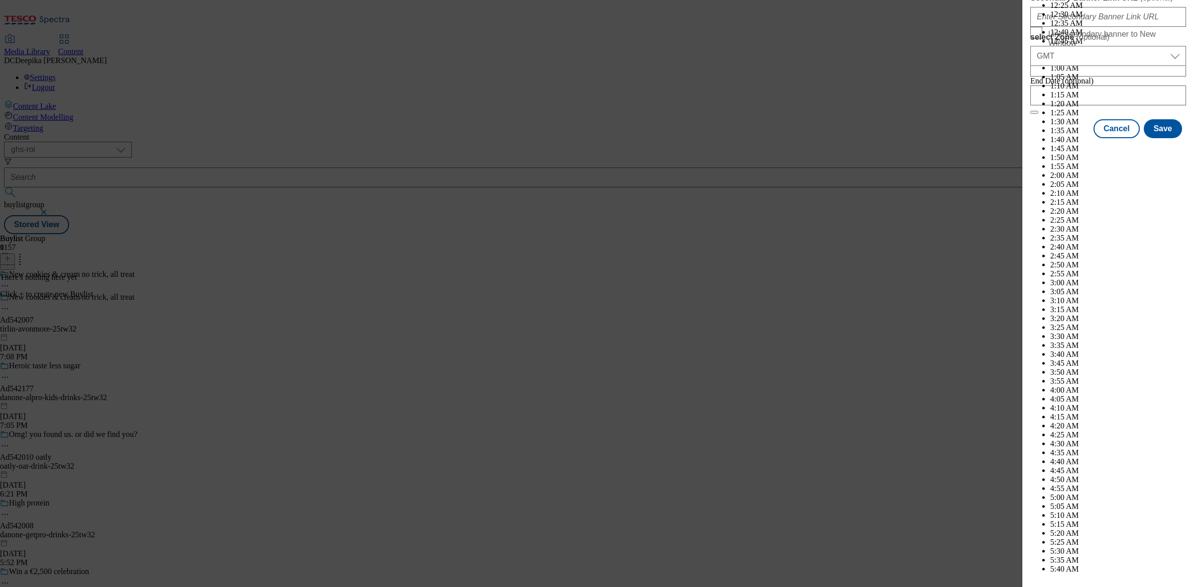
click at [1164, 147] on button "Save" at bounding box center [1163, 137] width 38 height 19
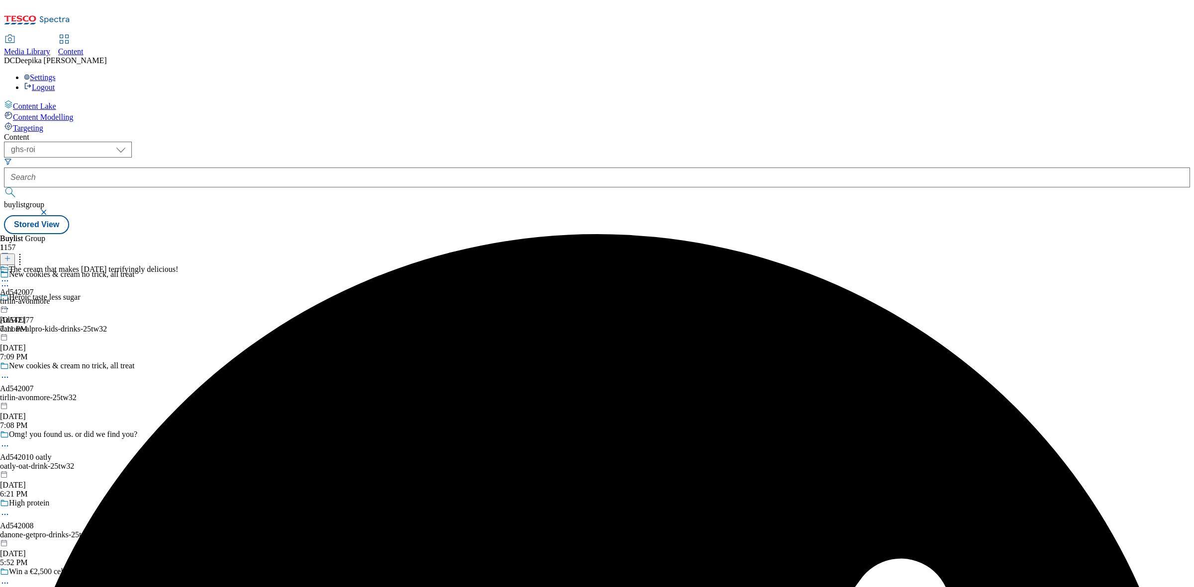
click at [178, 265] on div "The cream that makes halloween terrifyingly delicious! Ad542007 tirlin-avonmore…" at bounding box center [89, 299] width 178 height 69
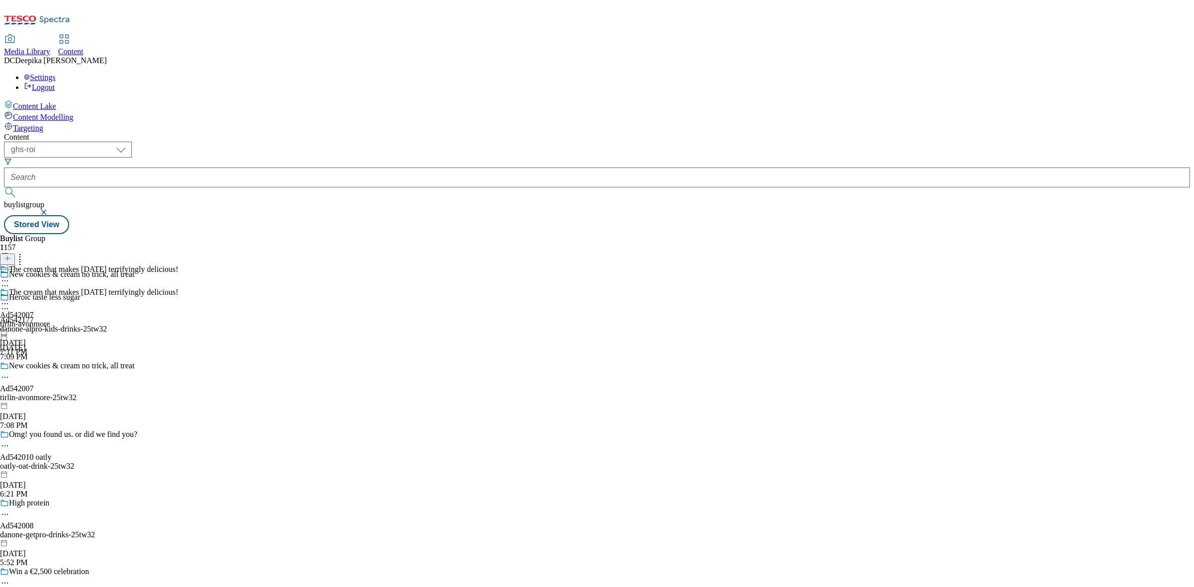
click at [178, 288] on div "The cream that makes halloween terrifyingly delicious! Ad542007 tirlin-avonmore…" at bounding box center [89, 322] width 178 height 69
drag, startPoint x: 378, startPoint y: 165, endPoint x: 330, endPoint y: 164, distance: 48.3
click at [178, 288] on div "The cream that makes halloween terrifyingly delicious! Ad542007 tirlin-avonmore…" at bounding box center [89, 322] width 178 height 69
drag, startPoint x: 376, startPoint y: 170, endPoint x: 541, endPoint y: 146, distance: 166.4
click at [178, 288] on div "The cream that makes halloween terrifyingly delicious! Ad542007 tirlin-avonmore…" at bounding box center [89, 322] width 178 height 69
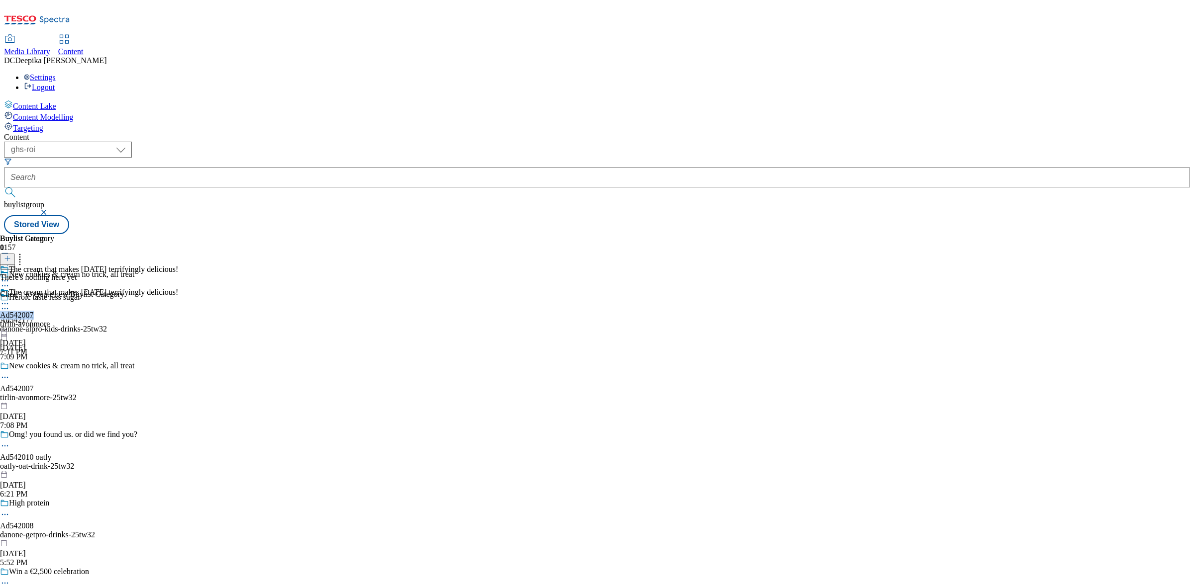
copy div "Ad542007"
click at [11, 255] on icon at bounding box center [7, 258] width 7 height 7
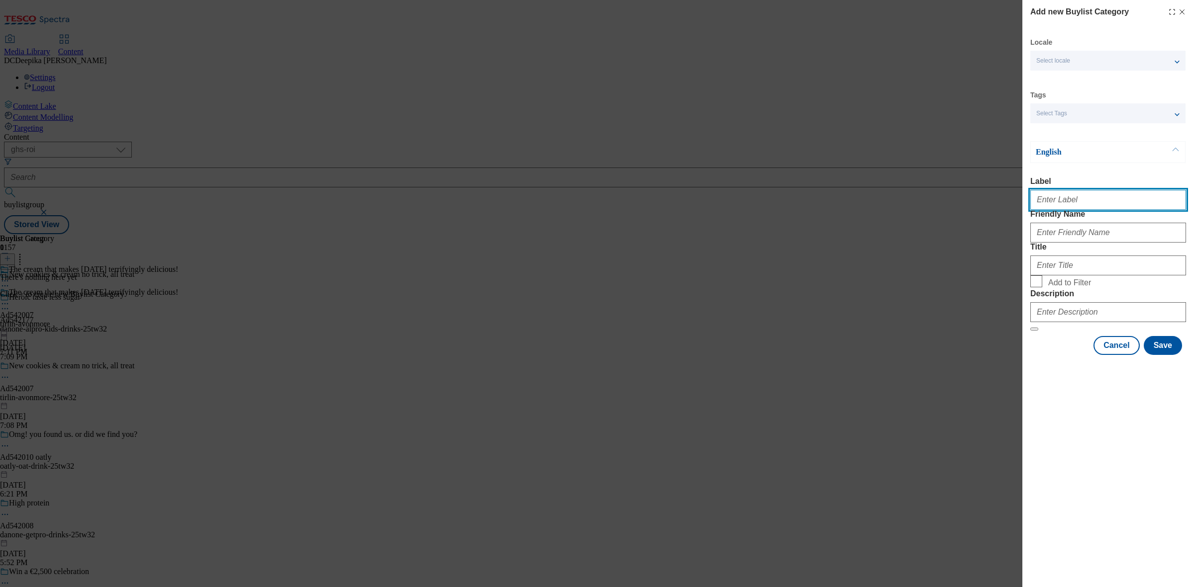
click at [1093, 204] on input "Label" at bounding box center [1108, 200] width 156 height 20
paste input "542007"
type input "542007"
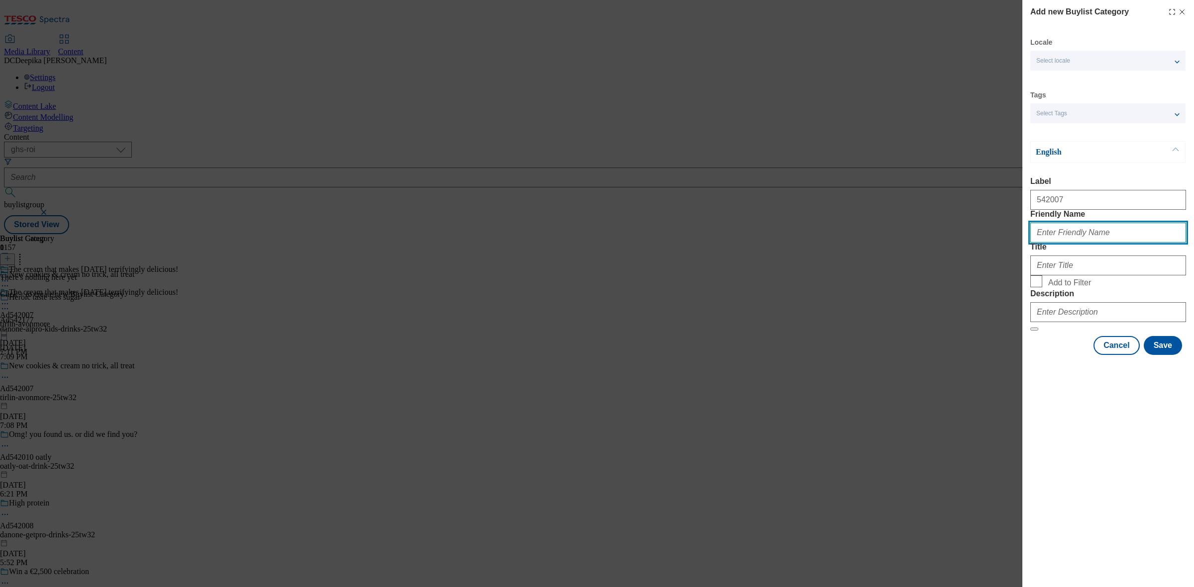
click at [1089, 243] on input "Friendly Name" at bounding box center [1108, 233] width 156 height 20
paste input "tirlin-avonmore"
type input "tirlin-avonmore"
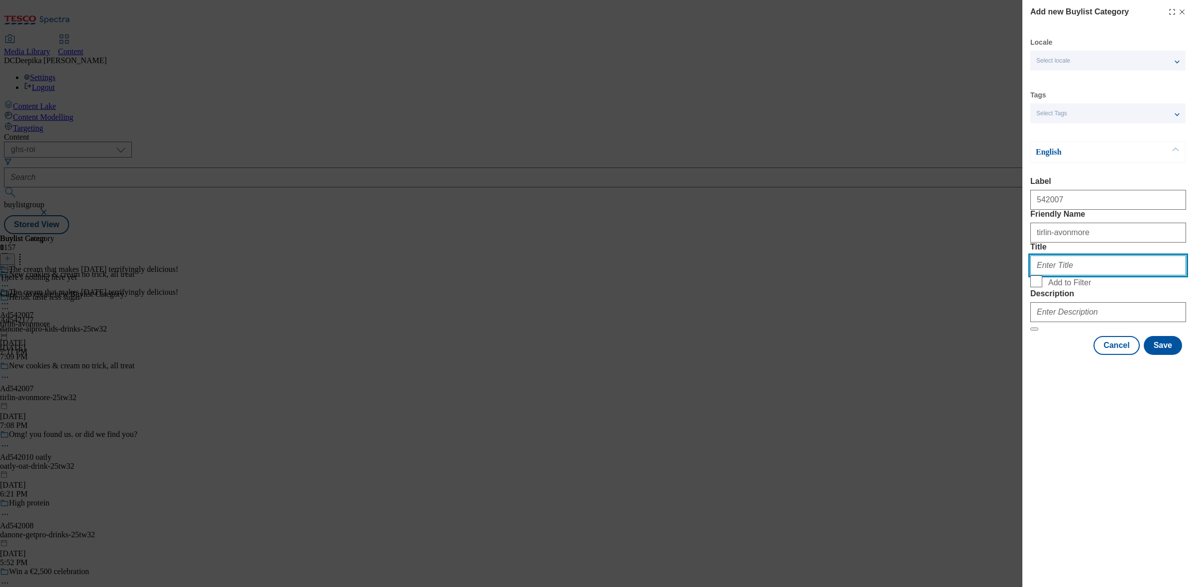
click at [1065, 276] on input "Title" at bounding box center [1108, 266] width 156 height 20
type input "Tirlin"
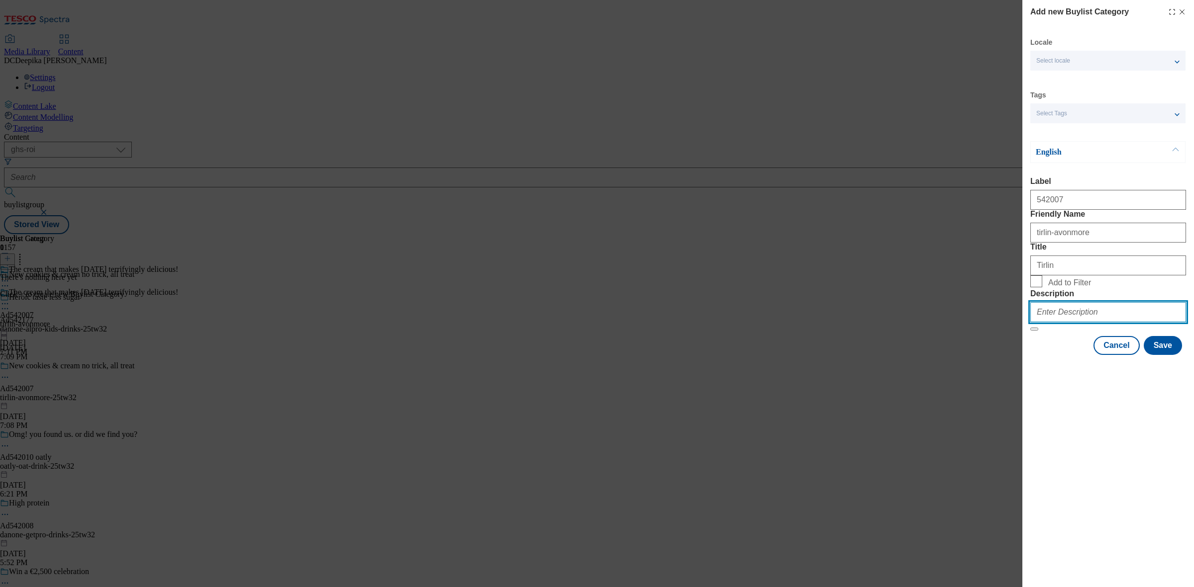
click at [1076, 322] on input "Description" at bounding box center [1108, 312] width 156 height 20
click at [1181, 355] on div "Cancel Save" at bounding box center [1108, 345] width 156 height 19
click at [1170, 355] on button "Save" at bounding box center [1163, 345] width 38 height 19
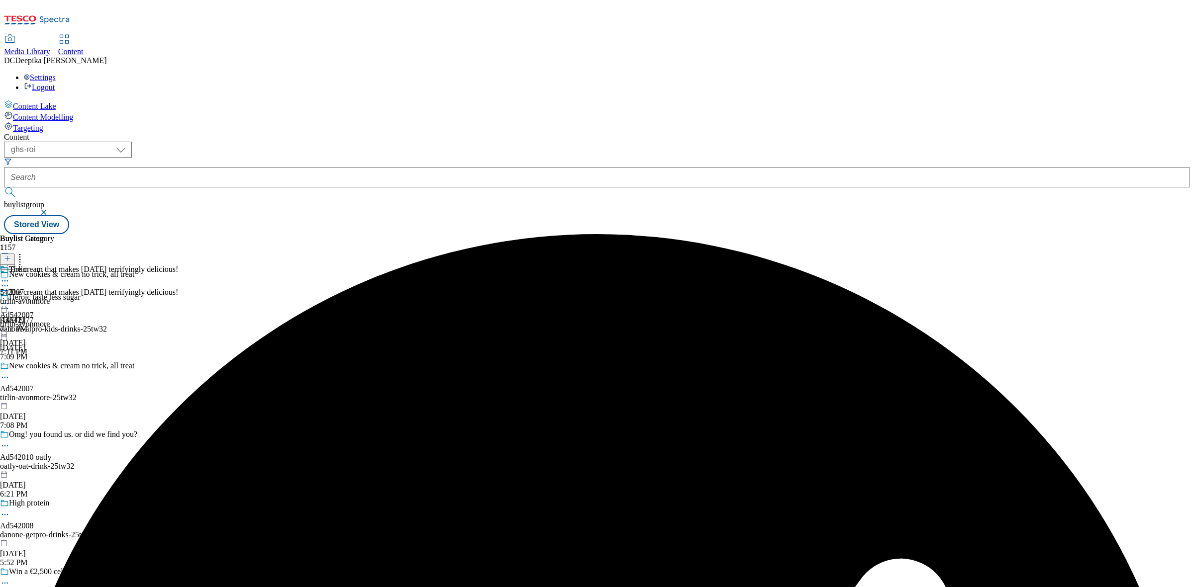
click at [777, 234] on div "Buylist Group 1157 New cookies & cream no trick, all treat Heroic taste less su…" at bounding box center [597, 234] width 1186 height 0
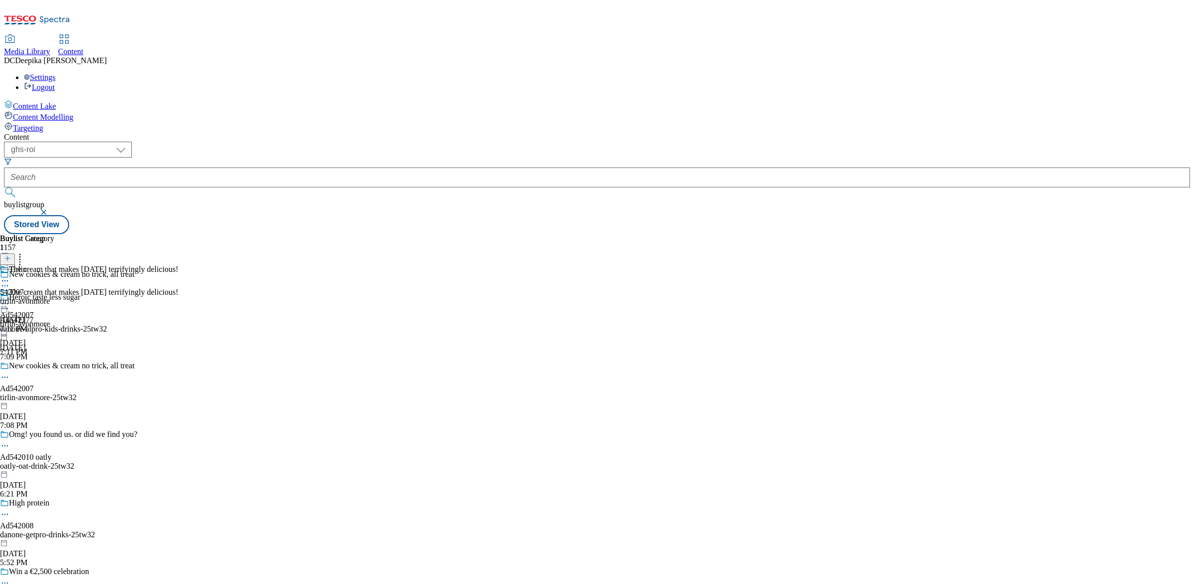
click at [54, 265] on div "Tirlin 542007 tirlin-avonmore Sep 10, 2025 7:11 PM" at bounding box center [27, 299] width 54 height 69
click at [11, 255] on icon at bounding box center [7, 258] width 7 height 7
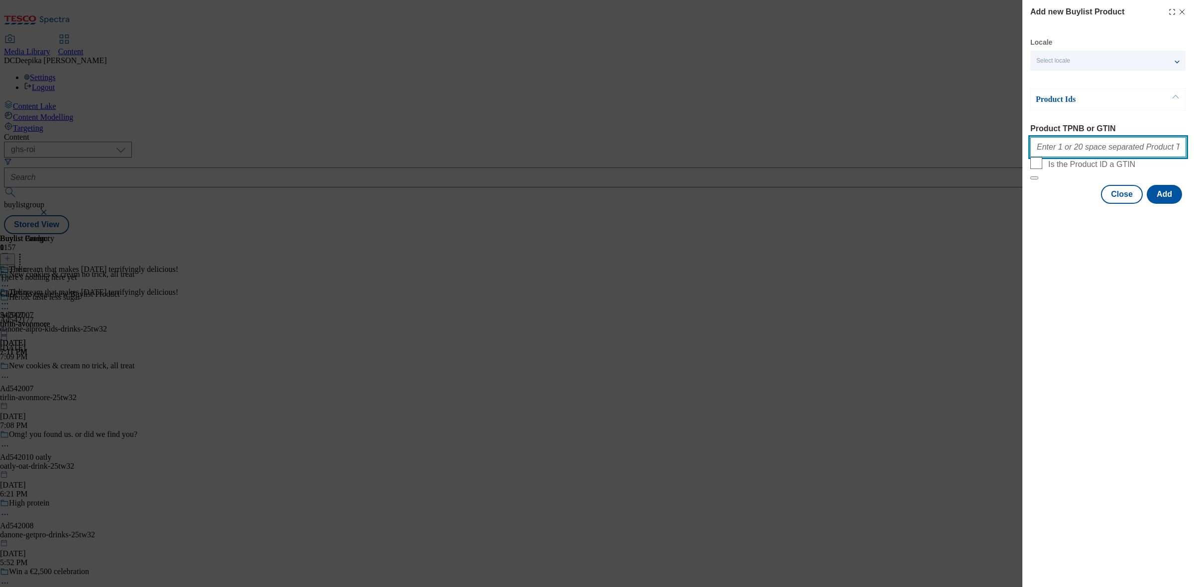
click at [1102, 157] on input "Product TPNB or GTIN" at bounding box center [1108, 147] width 156 height 20
paste input "93351630, 93351630, 93351630"
type input "93351630, 93351630, 93351630"
click at [1163, 204] on button "Add" at bounding box center [1164, 194] width 35 height 19
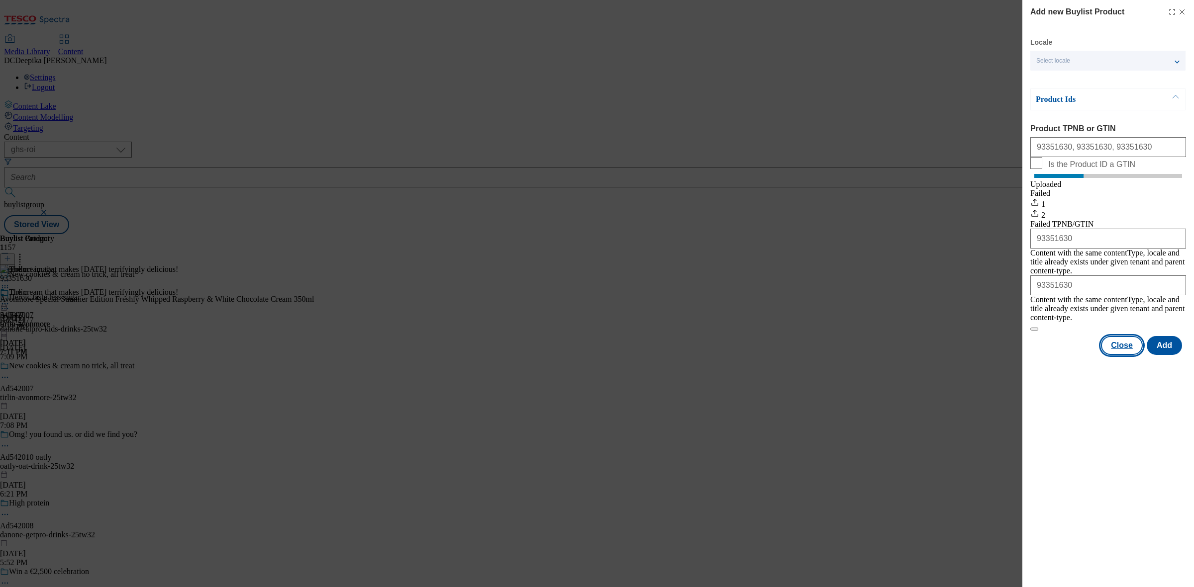
click at [1127, 342] on button "Close" at bounding box center [1122, 345] width 42 height 19
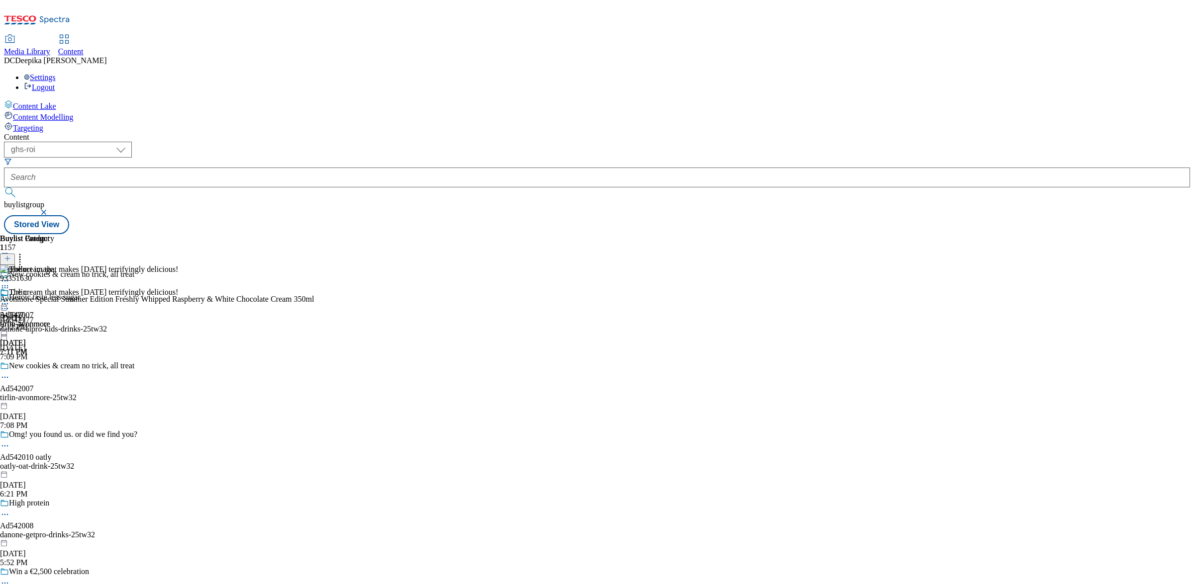
click at [10, 283] on icon at bounding box center [5, 288] width 10 height 10
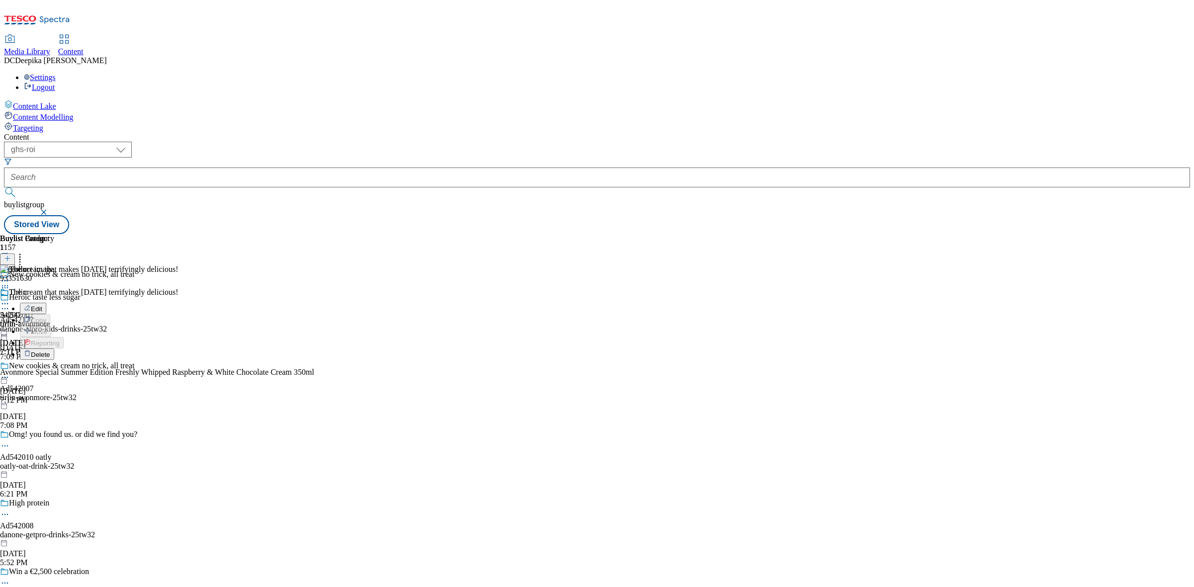
click at [54, 299] on div at bounding box center [27, 305] width 54 height 12
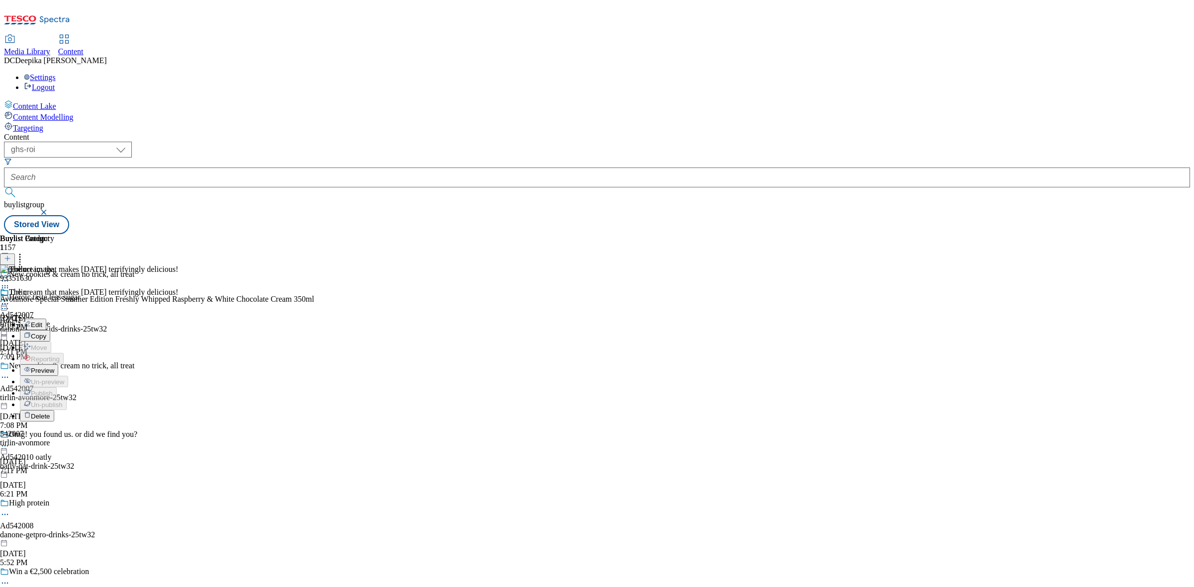
click at [58, 365] on button "Preview" at bounding box center [39, 370] width 38 height 11
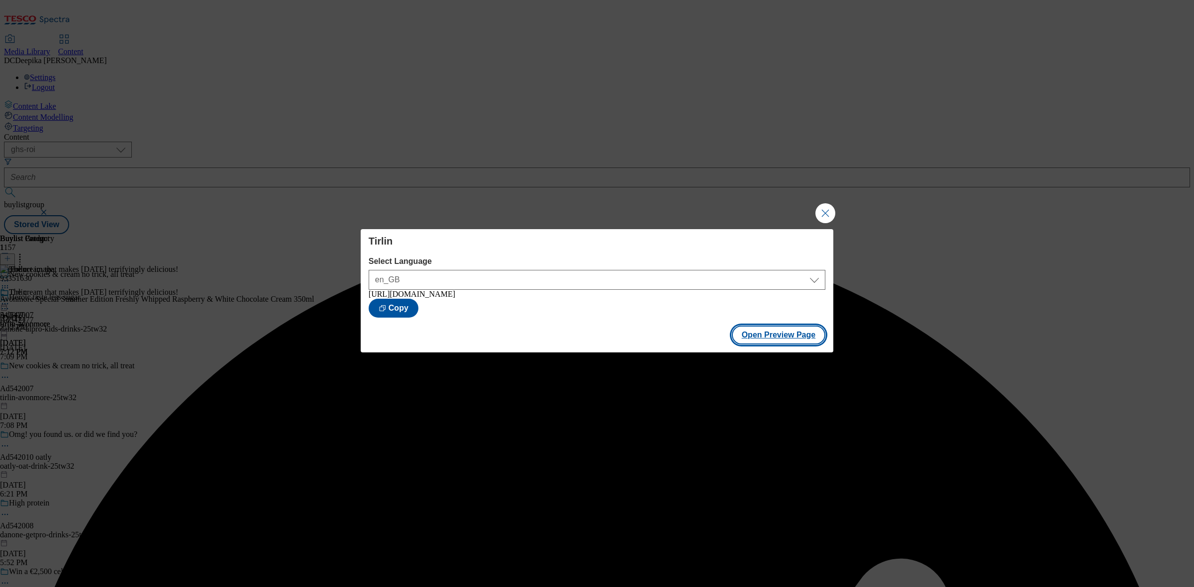
click at [792, 343] on button "Open Preview Page" at bounding box center [779, 335] width 94 height 19
click at [822, 210] on button "Close Modal" at bounding box center [825, 213] width 20 height 20
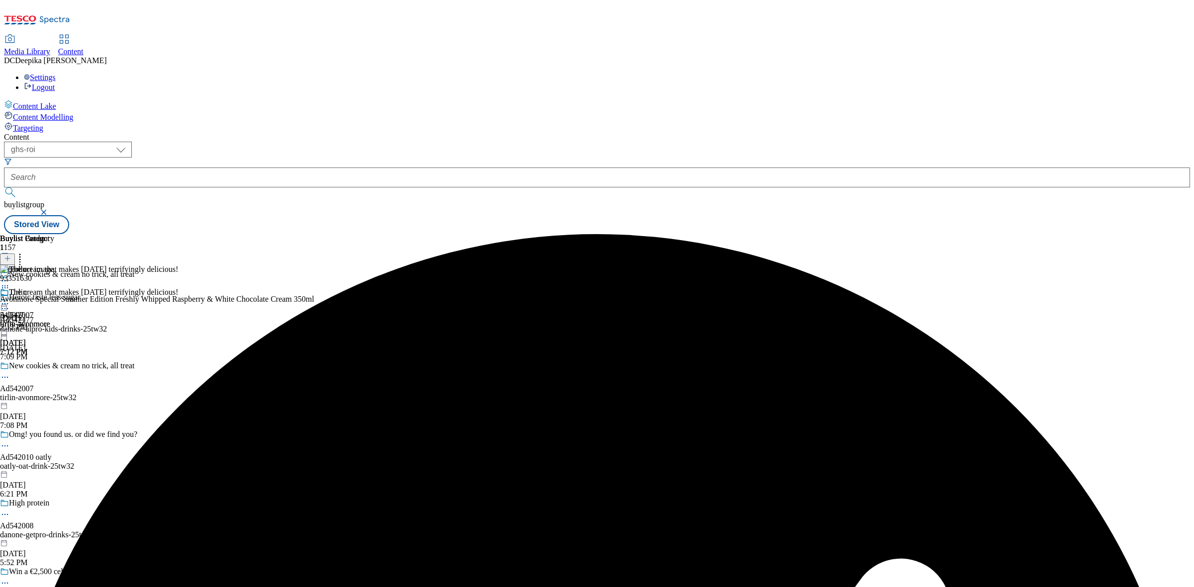
click at [10, 299] on icon at bounding box center [5, 304] width 10 height 10
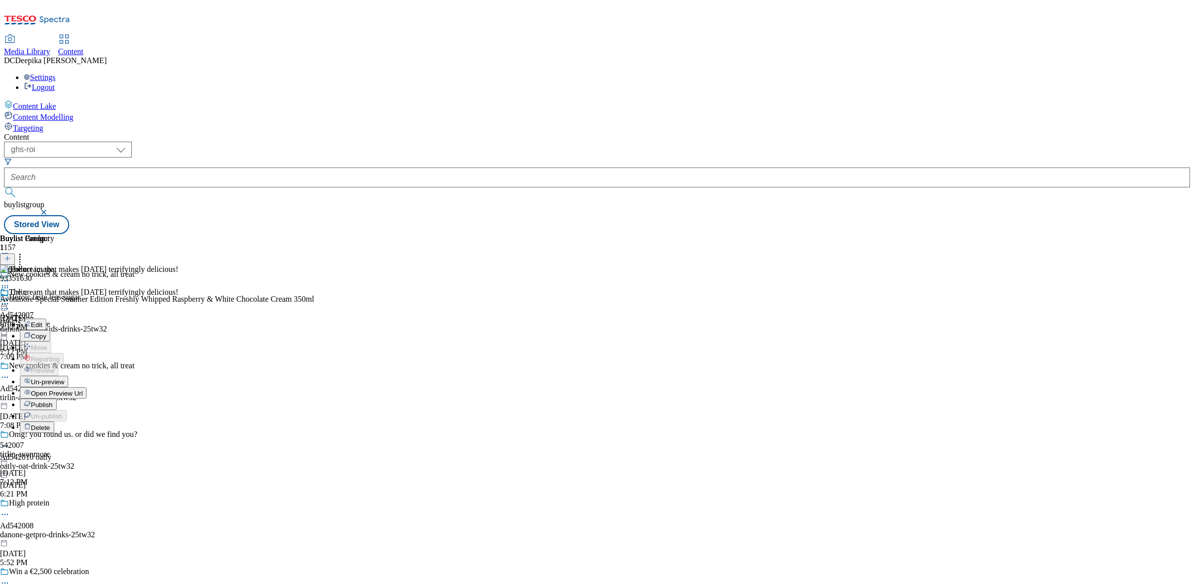
click at [83, 390] on span "Open Preview Url" at bounding box center [57, 393] width 52 height 7
click at [54, 265] on img at bounding box center [27, 269] width 54 height 9
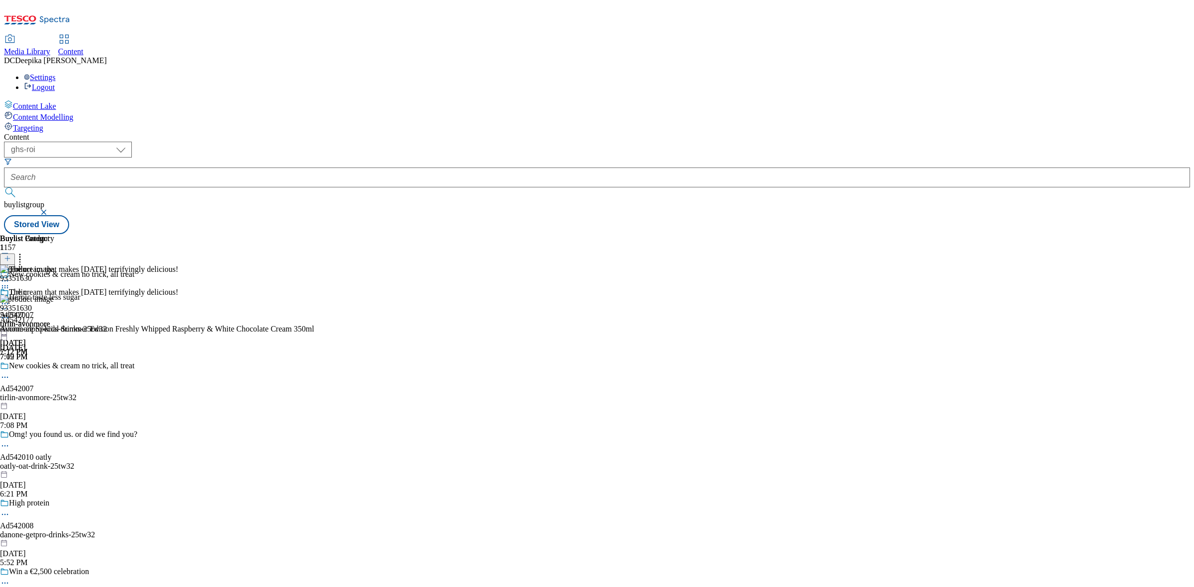
click at [54, 295] on img at bounding box center [27, 299] width 54 height 9
drag, startPoint x: 723, startPoint y: 169, endPoint x: 956, endPoint y: 173, distance: 233.3
click at [956, 234] on div "Buylist Group 1157 New cookies & cream no trick, all treat Heroic taste less su…" at bounding box center [597, 234] width 1186 height 0
click at [32, 304] on div "93351630" at bounding box center [16, 308] width 32 height 9
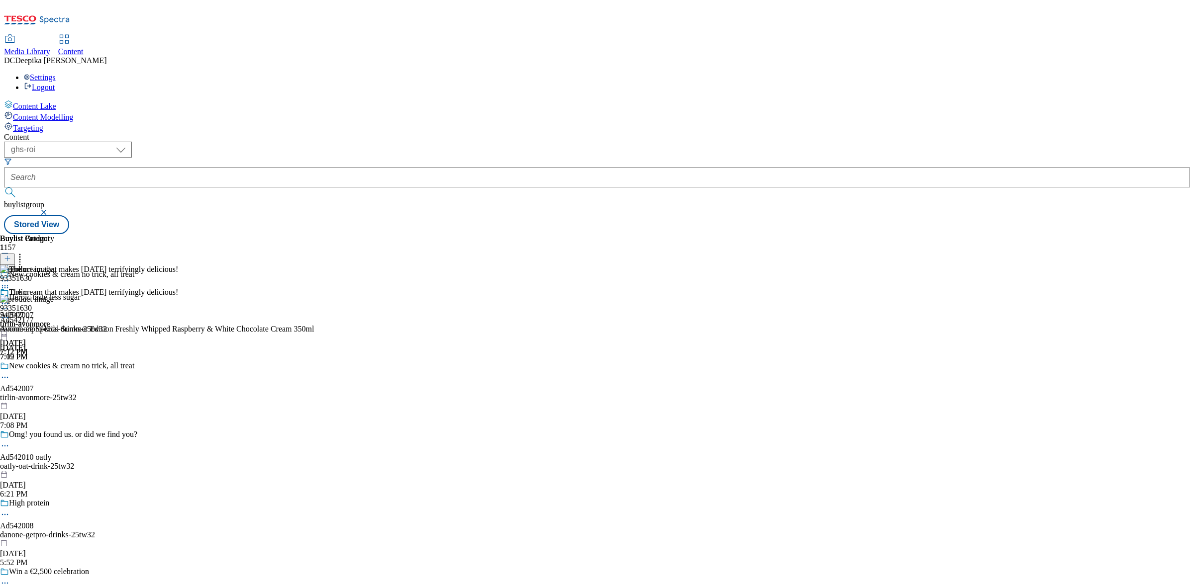
click at [54, 295] on img at bounding box center [27, 299] width 54 height 9
click at [10, 313] on icon at bounding box center [5, 318] width 10 height 10
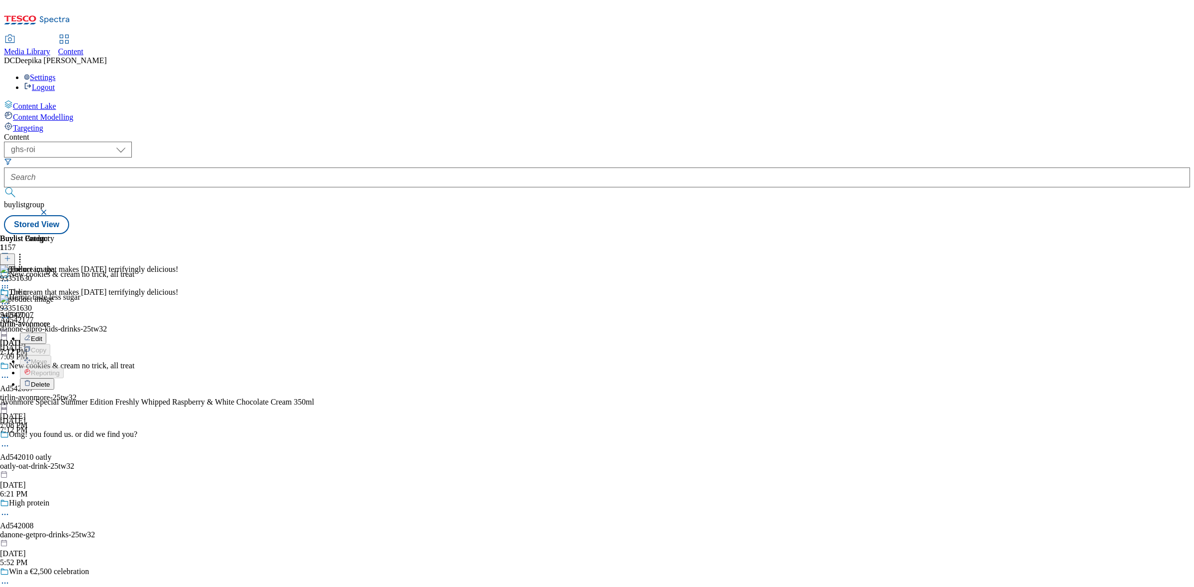
click at [906, 234] on div "Buylist Group 1157 New cookies & cream no trick, all treat Heroic taste less su…" at bounding box center [597, 234] width 1186 height 0
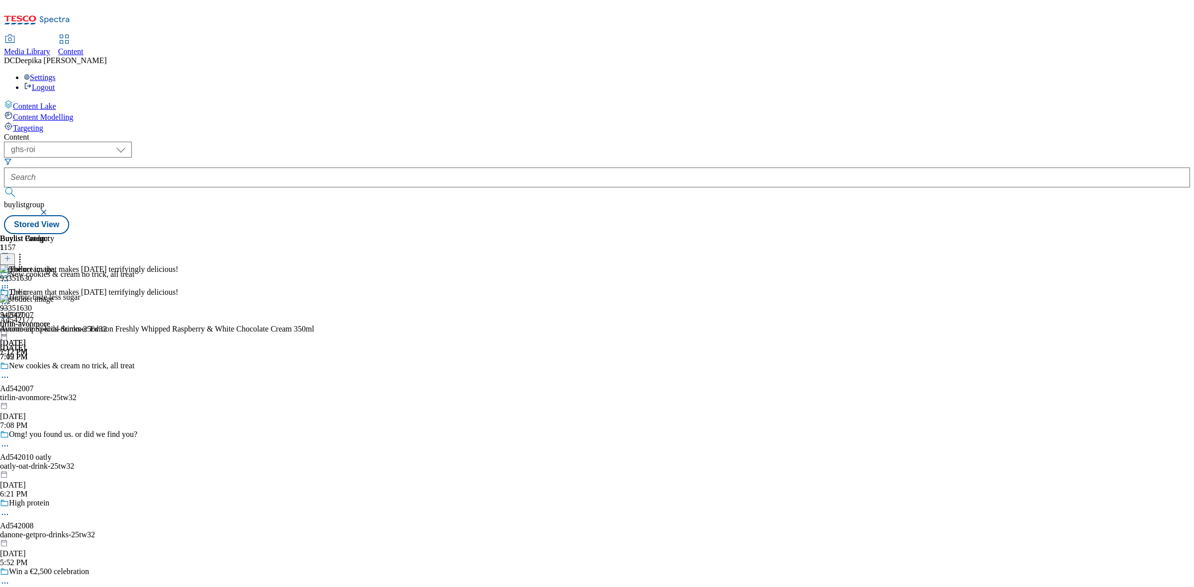
click at [10, 299] on icon at bounding box center [5, 304] width 10 height 10
click at [68, 376] on button "Un-preview" at bounding box center [44, 381] width 48 height 11
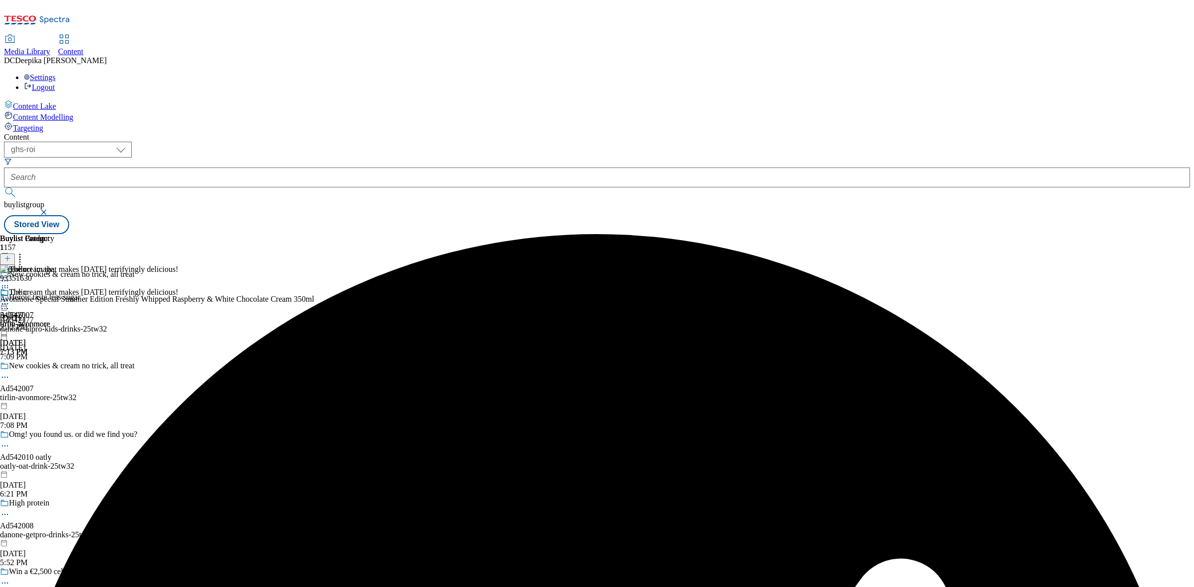
click at [10, 299] on icon at bounding box center [5, 304] width 10 height 10
click at [58, 365] on button "Preview" at bounding box center [39, 370] width 38 height 11
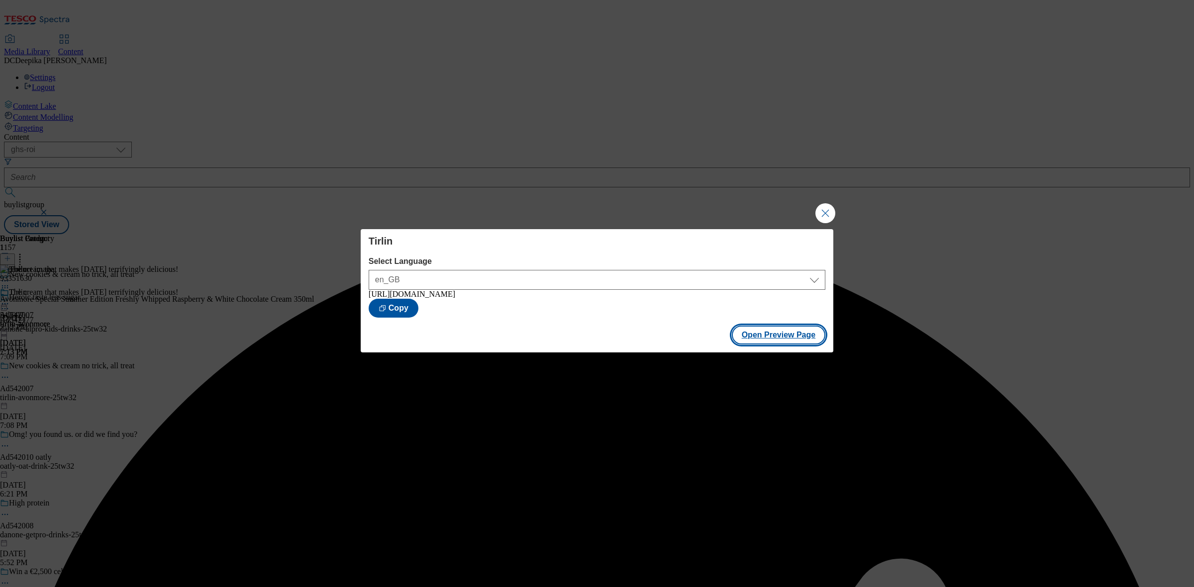
click at [784, 334] on button "Open Preview Page" at bounding box center [779, 335] width 94 height 19
click at [821, 211] on button "Close Modal" at bounding box center [825, 213] width 20 height 20
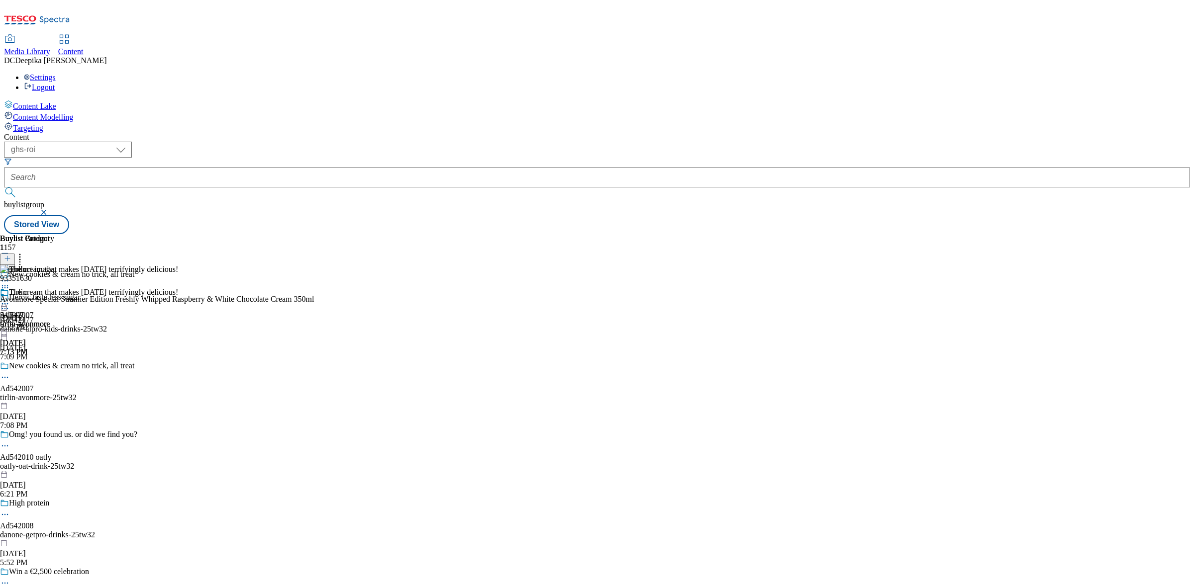
click at [10, 283] on icon at bounding box center [5, 288] width 10 height 10
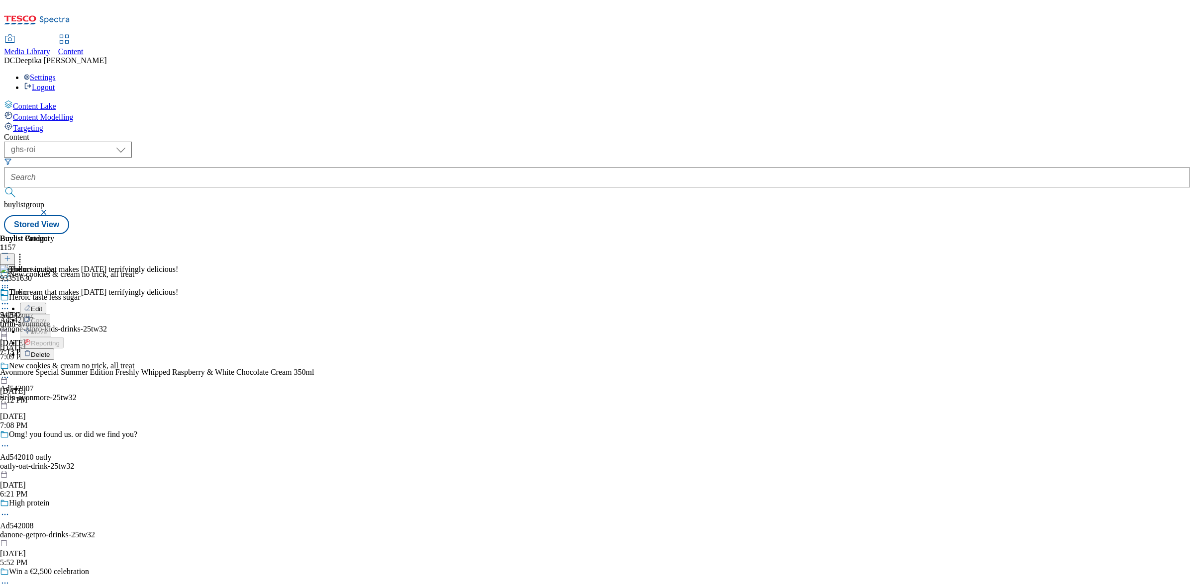
click at [314, 234] on div "Buylist Product 1 93351630 Edit Copy Move Reporting Delete Avonmore Special Sum…" at bounding box center [157, 319] width 314 height 171
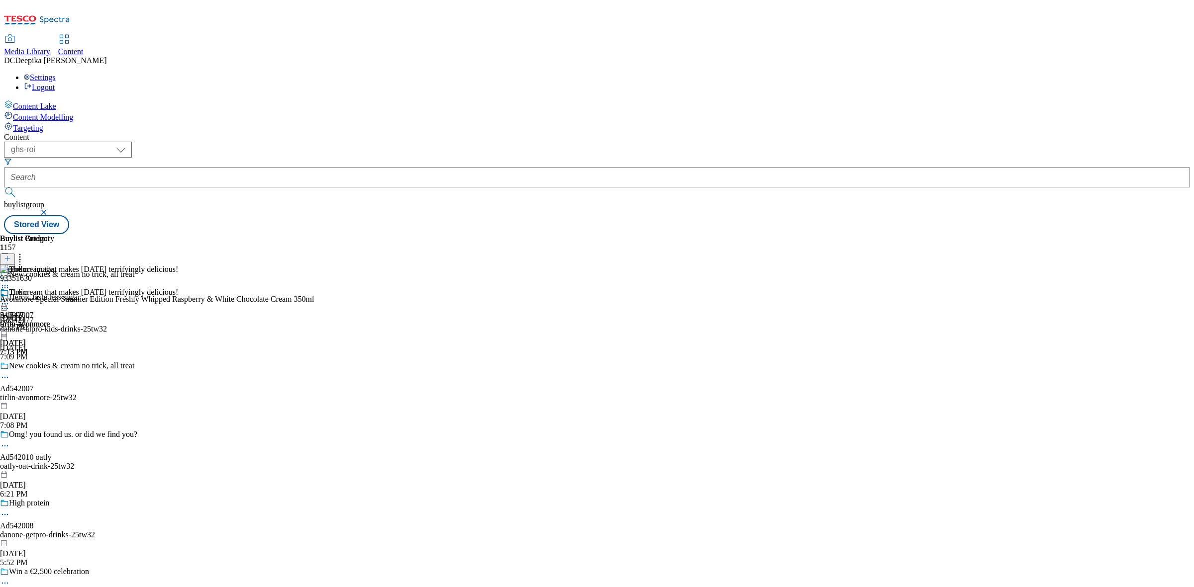
click at [10, 299] on icon at bounding box center [5, 304] width 10 height 10
click at [57, 399] on button "Publish" at bounding box center [38, 404] width 37 height 11
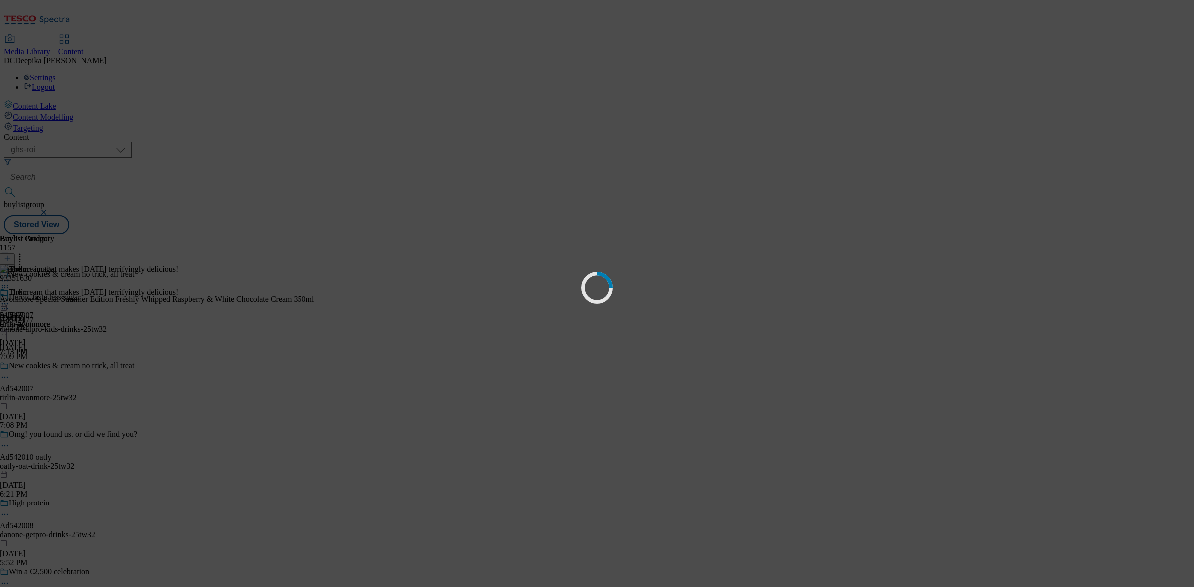
drag, startPoint x: 739, startPoint y: 169, endPoint x: 842, endPoint y: 173, distance: 103.5
click at [842, 173] on div "Loading" at bounding box center [597, 293] width 1194 height 587
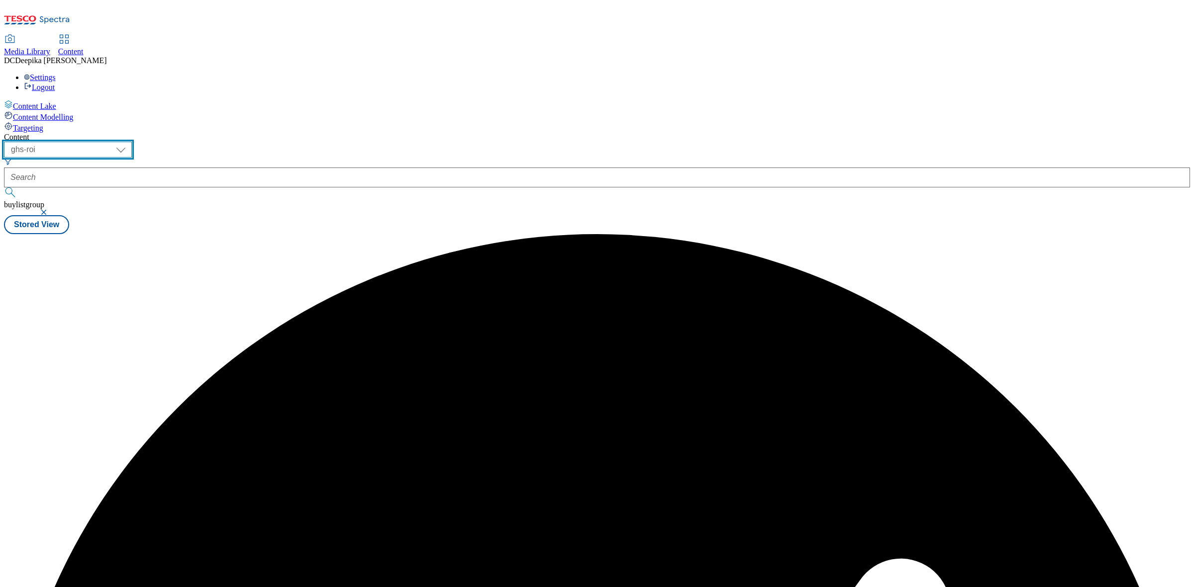
click at [132, 142] on select "ghs-roi ghs-uk" at bounding box center [68, 150] width 128 height 16
click at [129, 142] on select "ghs-roi ghs-uk" at bounding box center [68, 150] width 128 height 16
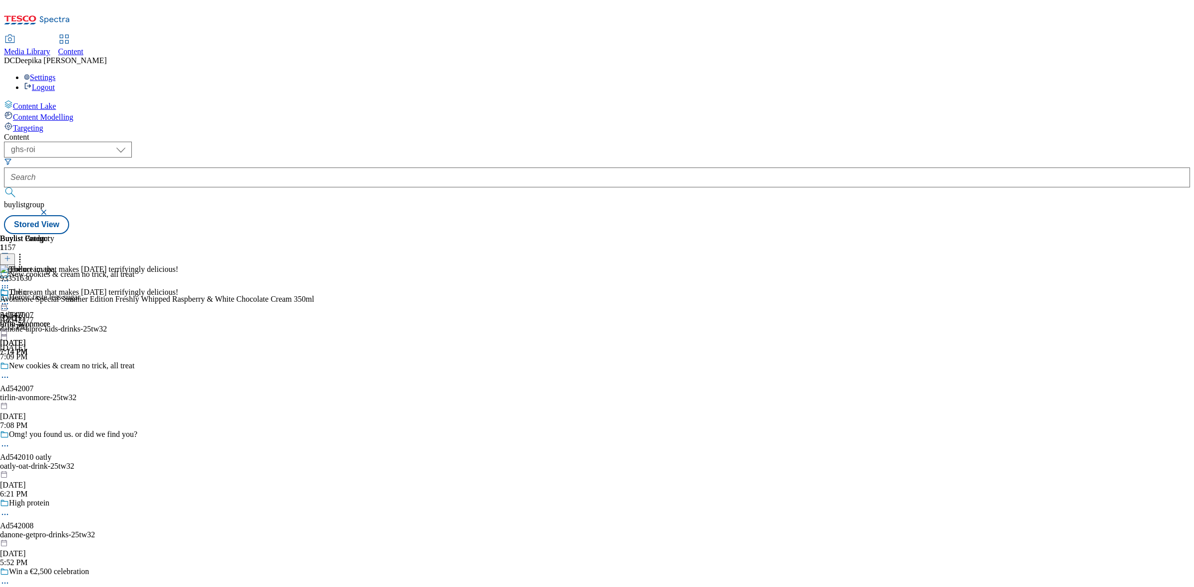
click at [10, 299] on icon at bounding box center [5, 304] width 10 height 10
click at [83, 390] on span "Open Preview Url" at bounding box center [57, 393] width 52 height 7
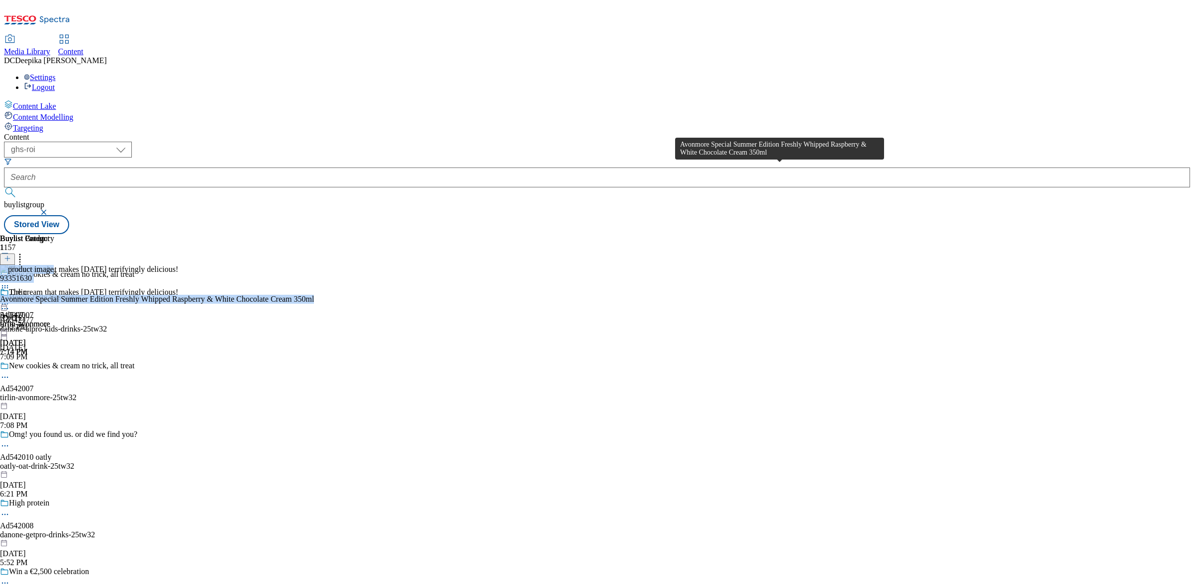
drag, startPoint x: 842, startPoint y: 177, endPoint x: 739, endPoint y: 172, distance: 103.6
click at [314, 265] on div "93351630 Avonmore Special Summer Edition Freshly Whipped Raspberry & White Choc…" at bounding box center [157, 298] width 314 height 67
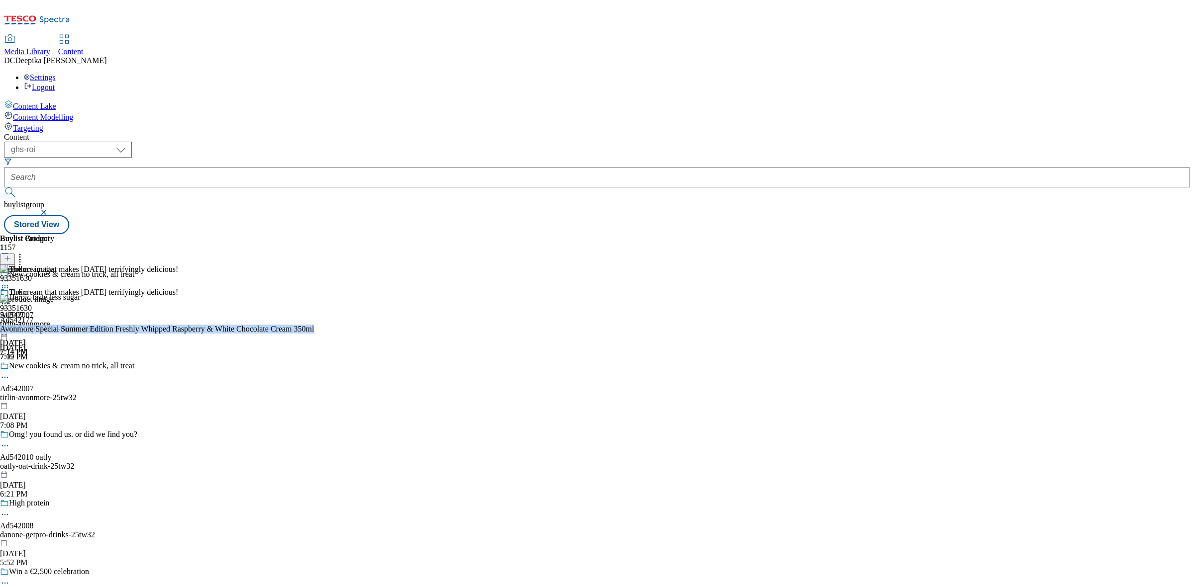
click at [314, 295] on div "93351630 Avonmore Special Summer Edition Freshly Whipped Raspberry & White Choc…" at bounding box center [157, 328] width 314 height 67
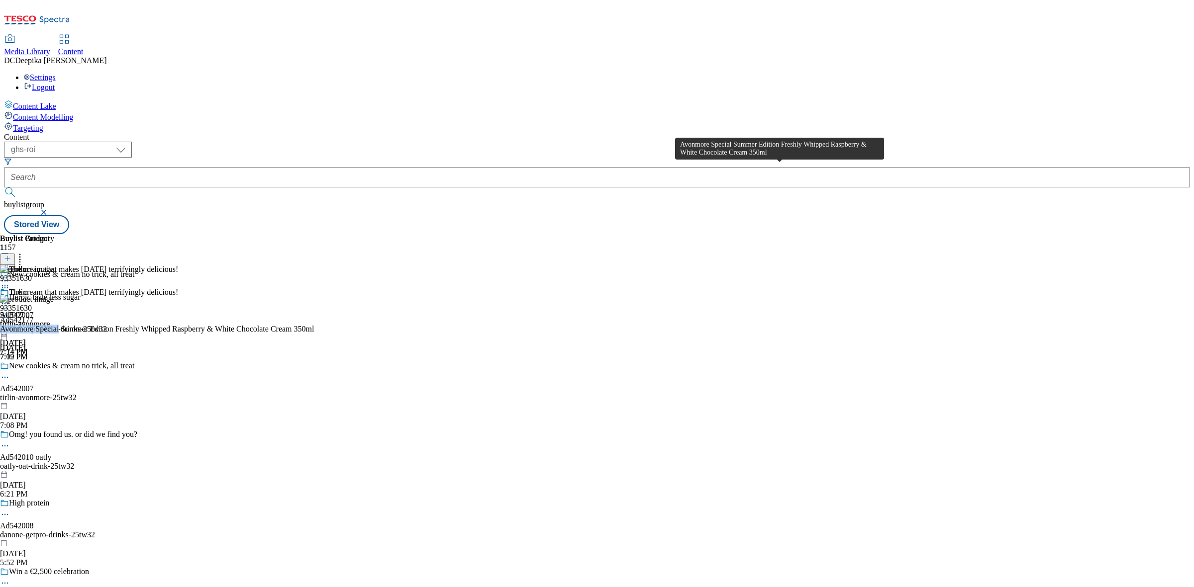
drag, startPoint x: 742, startPoint y: 171, endPoint x: 794, endPoint y: 174, distance: 52.3
click at [314, 325] on div "Avonmore Special Summer Edition Freshly Whipped Raspberry & White Chocolate Cre…" at bounding box center [157, 329] width 314 height 9
copy div "Avonmore Special"
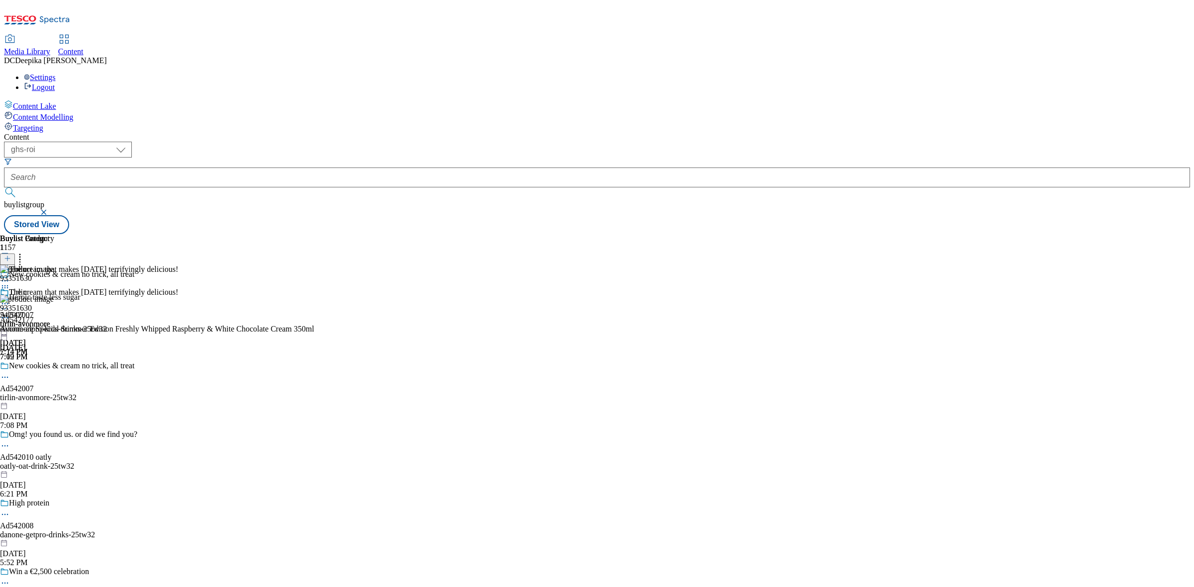
click at [10, 373] on icon at bounding box center [5, 378] width 10 height 10
click at [46, 392] on button "Edit" at bounding box center [33, 397] width 26 height 11
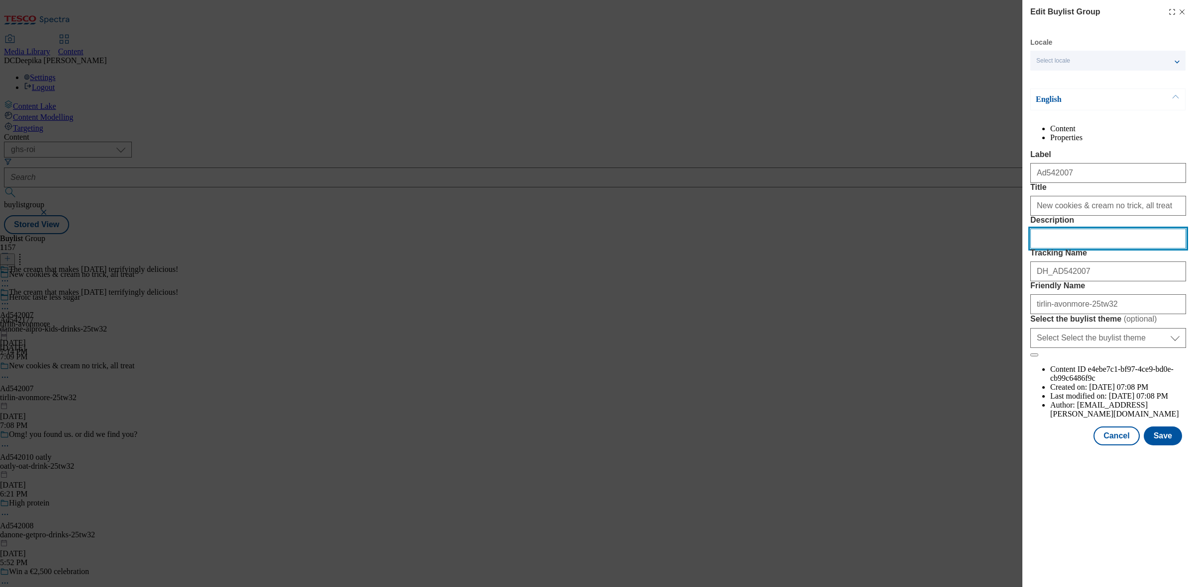
click at [1073, 249] on input "Description" at bounding box center [1108, 239] width 156 height 20
paste input "Avonmore Special"
type input "Avonmore Special"
click at [1114, 446] on button "Cancel" at bounding box center [1116, 436] width 46 height 19
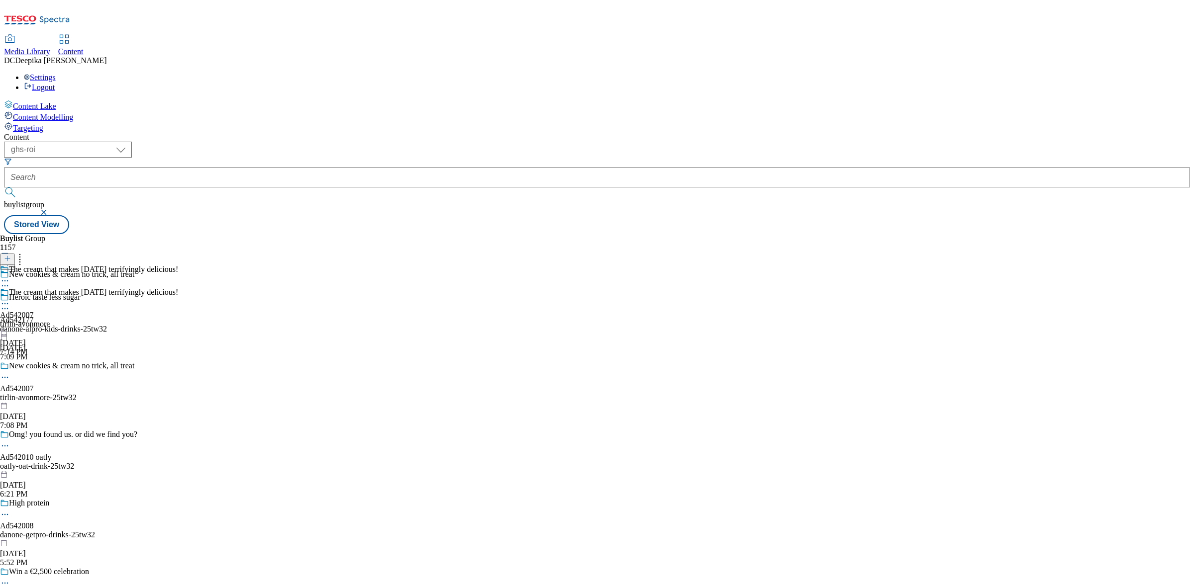
click at [178, 320] on div "tirlin-avonmore" at bounding box center [89, 324] width 178 height 9
click at [178, 288] on div "The cream that makes [DATE] terrifyingly delicious! Ad542007 tirlin-[GEOGRAPHIC…" at bounding box center [89, 322] width 178 height 69
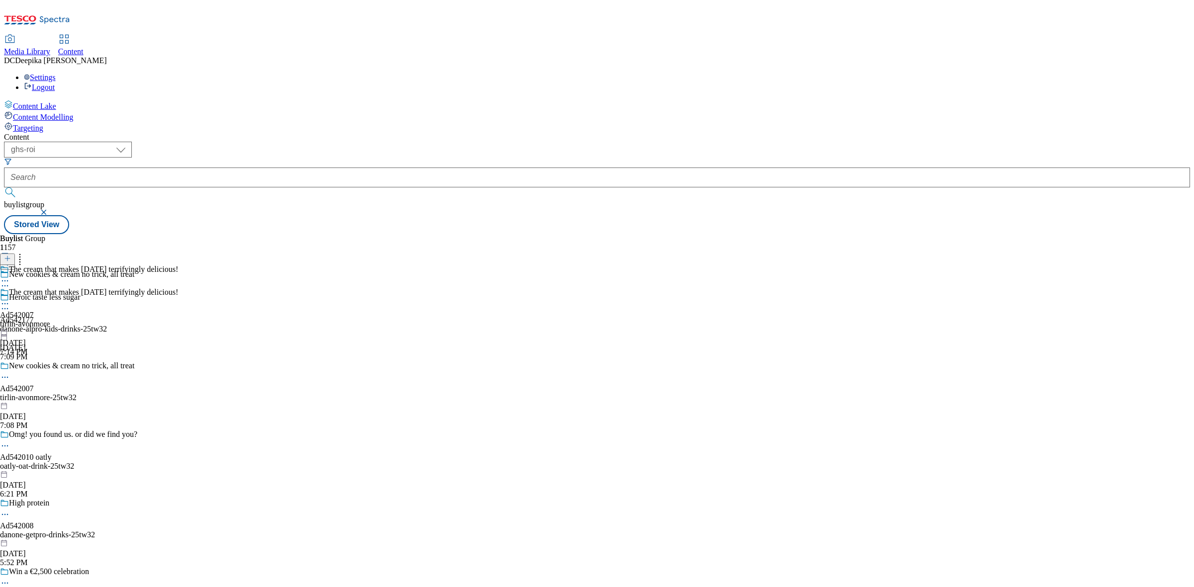
click at [628, 234] on div "Buylist Group 1157 New cookies & cream no trick, all treat Heroic taste less su…" at bounding box center [597, 234] width 1186 height 0
click at [178, 357] on div at bounding box center [89, 357] width 178 height 0
click at [178, 288] on div "The cream that makes [DATE] terrifyingly delicious! Ad542007 tirlin-[GEOGRAPHIC…" at bounding box center [89, 322] width 178 height 69
click at [521, 234] on div "Buylist Group 1157 New cookies & cream no trick, all treat Heroic taste less su…" at bounding box center [597, 234] width 1186 height 0
click at [10, 299] on icon at bounding box center [5, 304] width 10 height 10
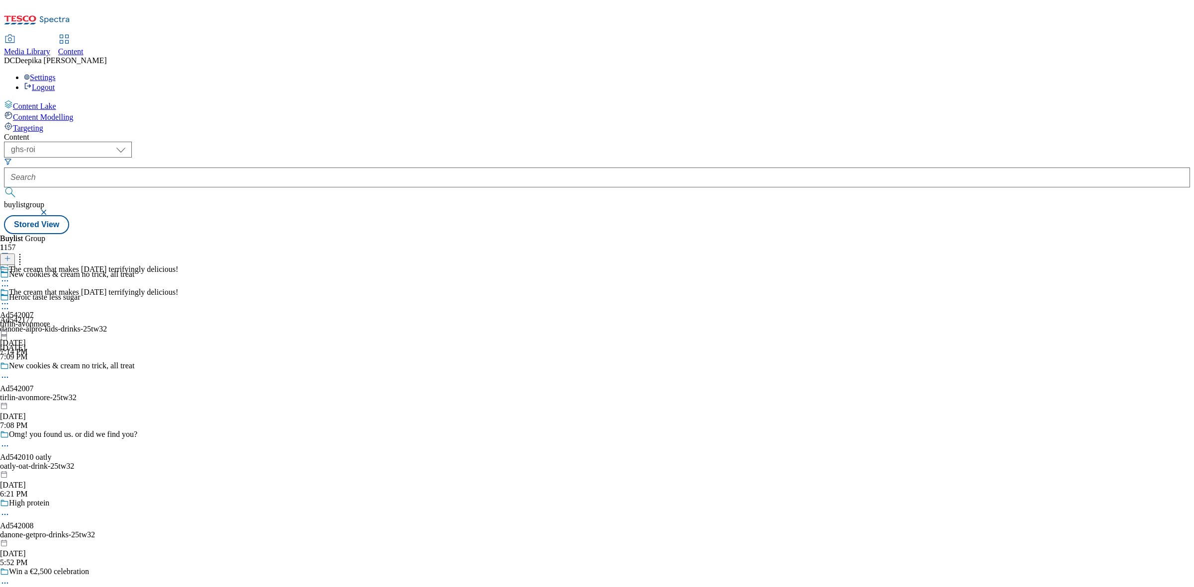
click at [590, 234] on div "Buylist Group 1157 New cookies & cream no trick, all treat Heroic taste less su…" at bounding box center [597, 234] width 1186 height 0
click at [146, 393] on div "tirlin-avonmore-25tw32" at bounding box center [73, 397] width 146 height 9
click at [536, 234] on div "Buylist Group 1157 New cookies & cream no trick, all treat Heroic taste less su…" at bounding box center [597, 234] width 1186 height 0
click at [10, 299] on icon at bounding box center [5, 304] width 10 height 10
click at [83, 390] on span "Open Preview Url" at bounding box center [57, 393] width 52 height 7
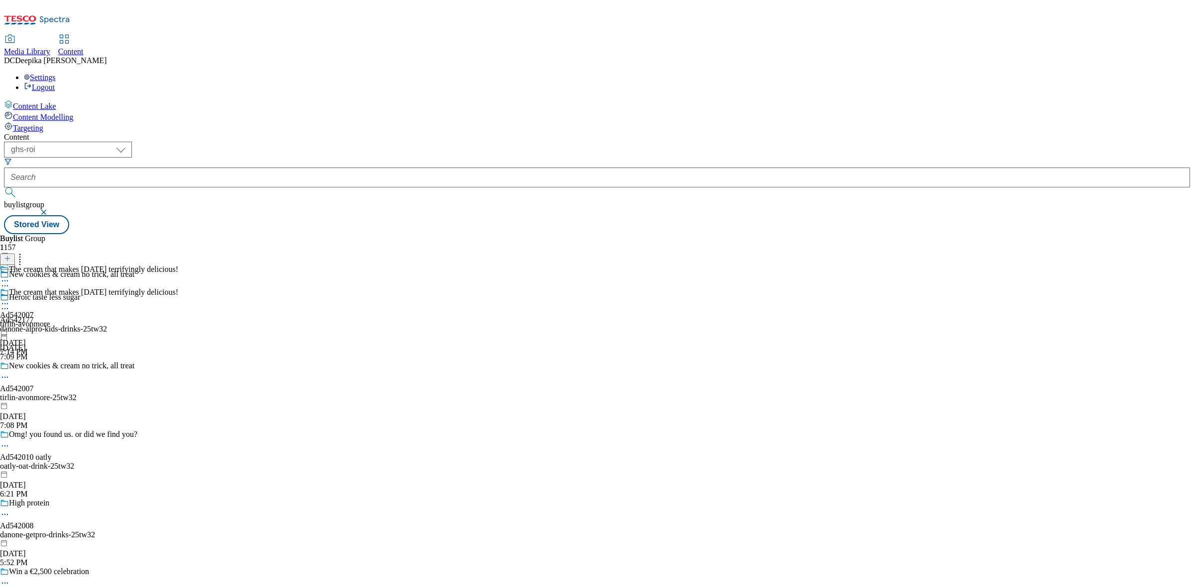
click at [10, 299] on icon at bounding box center [5, 304] width 10 height 10
click at [528, 234] on div "Buylist Group 1157 New cookies & cream no trick, all treat Heroic taste less su…" at bounding box center [597, 234] width 1186 height 0
click at [178, 320] on div "tirlin-avonmore" at bounding box center [89, 324] width 178 height 9
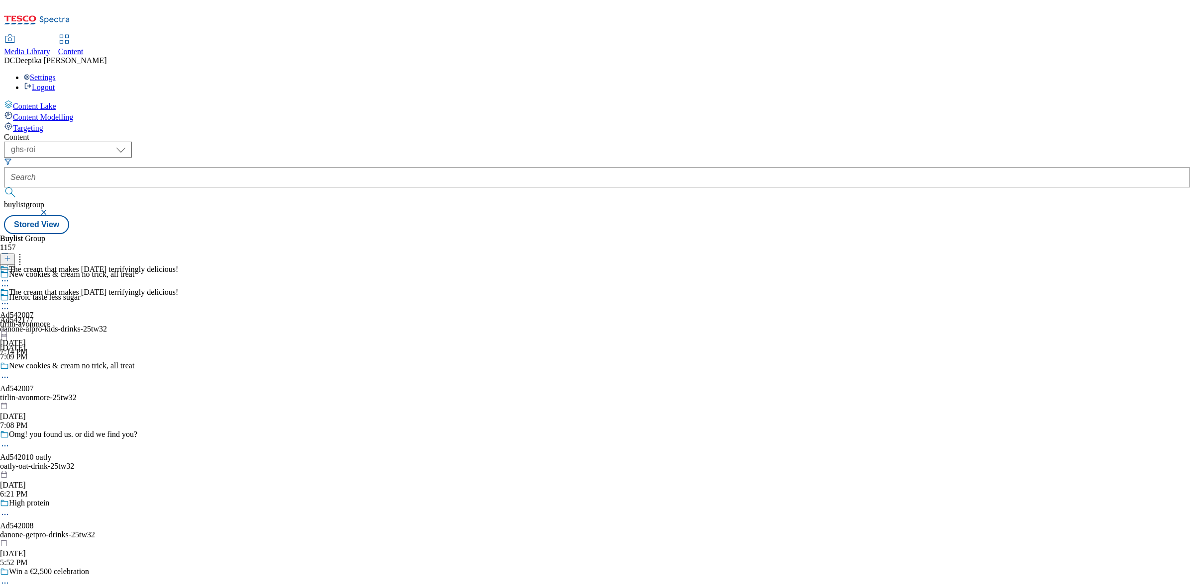
click at [178, 320] on div "tirlin-avonmore" at bounding box center [89, 324] width 178 height 9
click at [537, 234] on div "Buylist Group 1157 New cookies & cream no trick, all treat Heroic taste less su…" at bounding box center [597, 234] width 1186 height 0
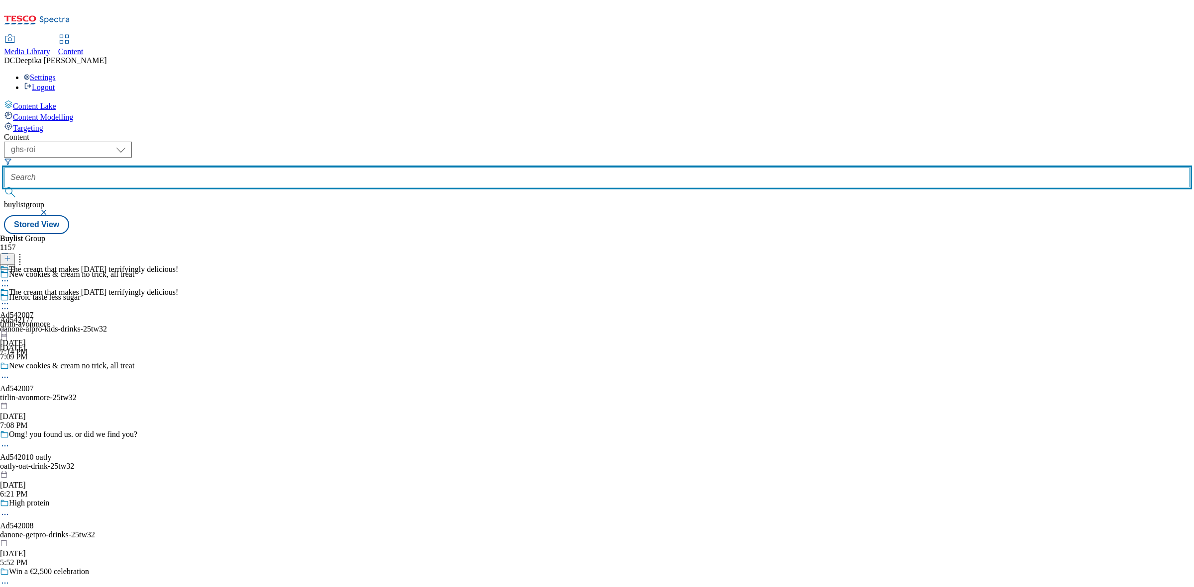
click at [238, 168] on input "text" at bounding box center [597, 178] width 1186 height 20
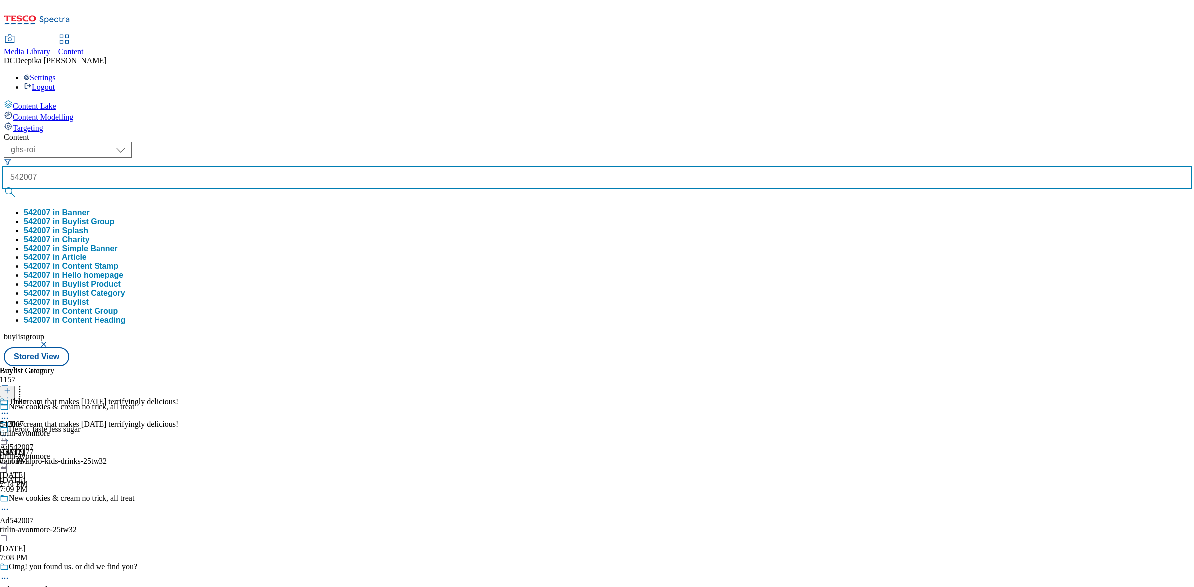
type input "542007"
click at [4, 188] on button "submit" at bounding box center [11, 193] width 14 height 10
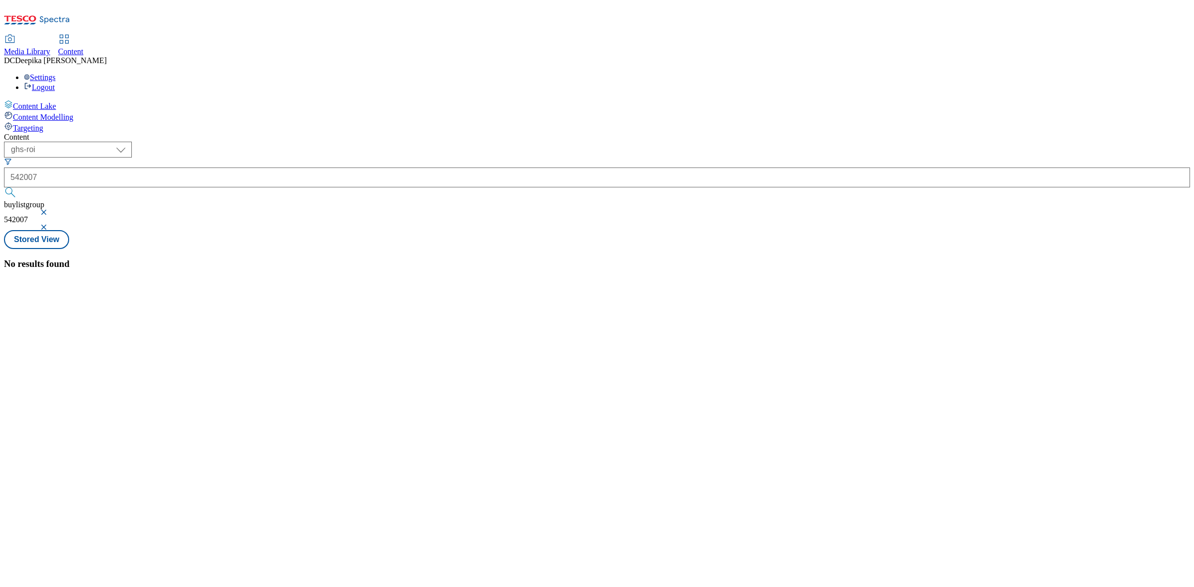
click at [386, 259] on div "No results found" at bounding box center [597, 264] width 1186 height 11
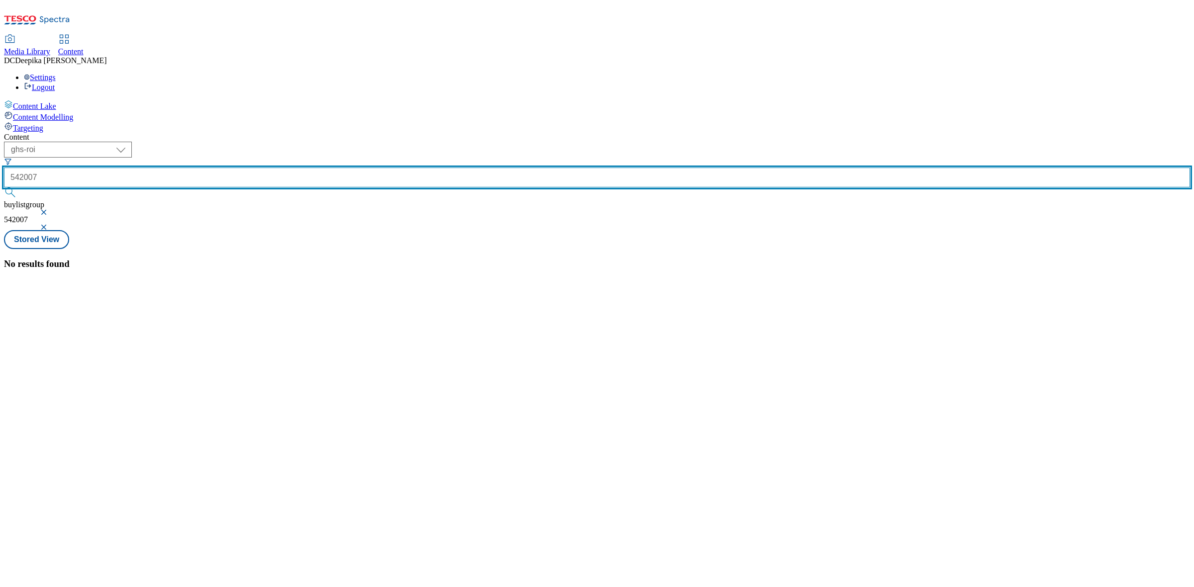
click at [254, 168] on input "542007" at bounding box center [597, 178] width 1186 height 20
drag, startPoint x: 254, startPoint y: 78, endPoint x: 162, endPoint y: 73, distance: 91.6
click at [162, 142] on div "( optional ) ghs-roi ghs-uk ghs-roi 542007 buylistgroup 542007" at bounding box center [597, 186] width 1186 height 89
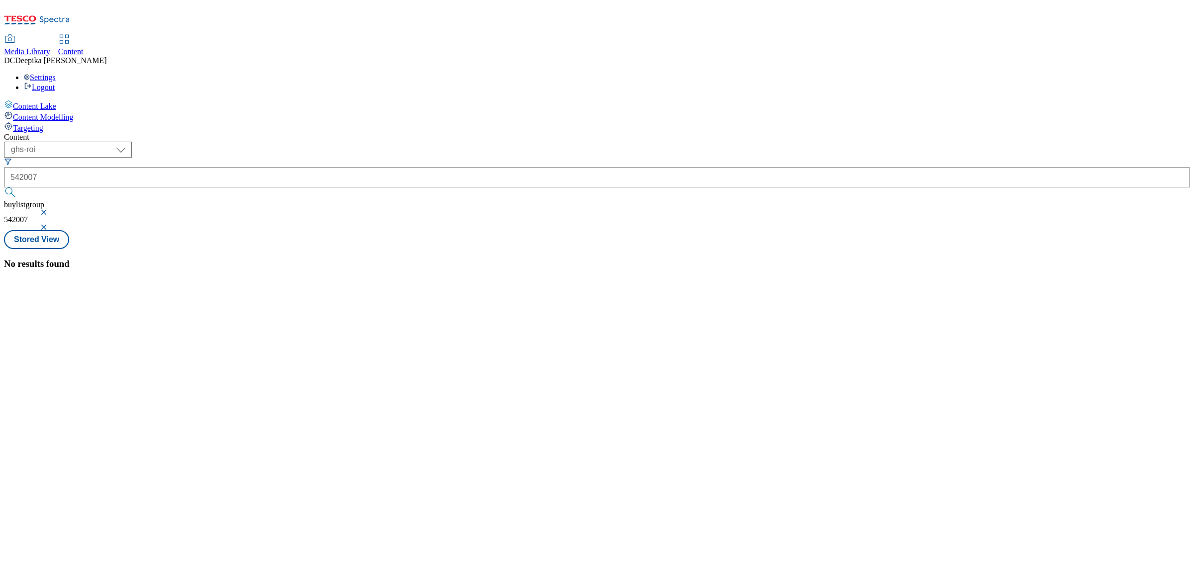
drag, startPoint x: 594, startPoint y: 107, endPoint x: 595, endPoint y: 12, distance: 94.5
click at [602, 259] on div "No results found" at bounding box center [597, 264] width 1186 height 11
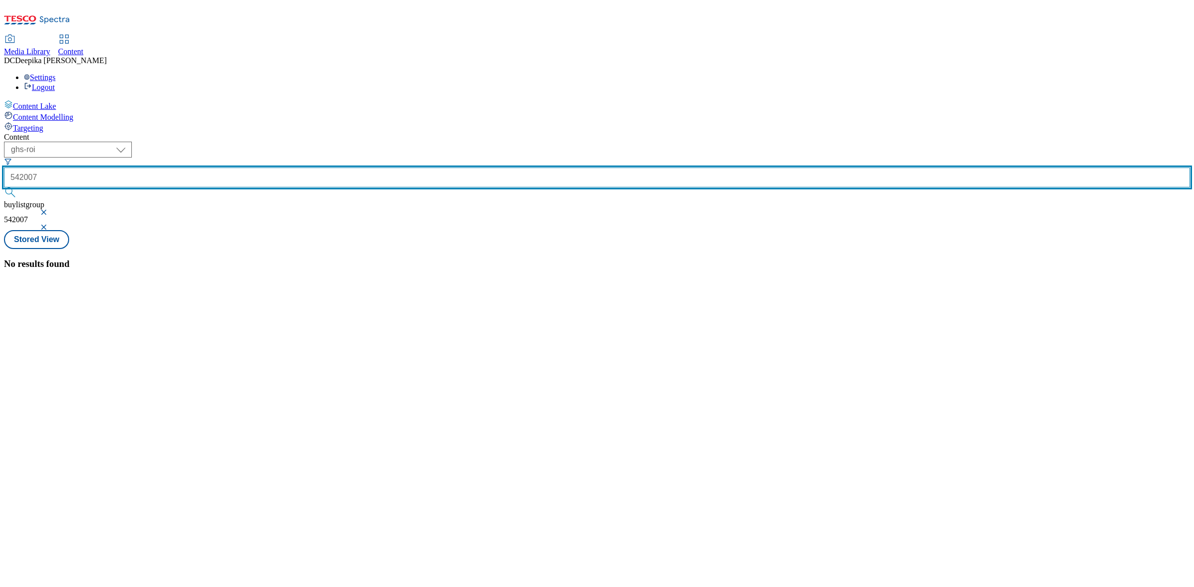
click at [242, 168] on input "542007" at bounding box center [597, 178] width 1186 height 20
drag, startPoint x: 244, startPoint y: 73, endPoint x: 205, endPoint y: 78, distance: 39.2
click at [205, 158] on div "542007" at bounding box center [597, 179] width 1186 height 43
type input "542007"
click at [4, 188] on button "submit" at bounding box center [11, 193] width 14 height 10
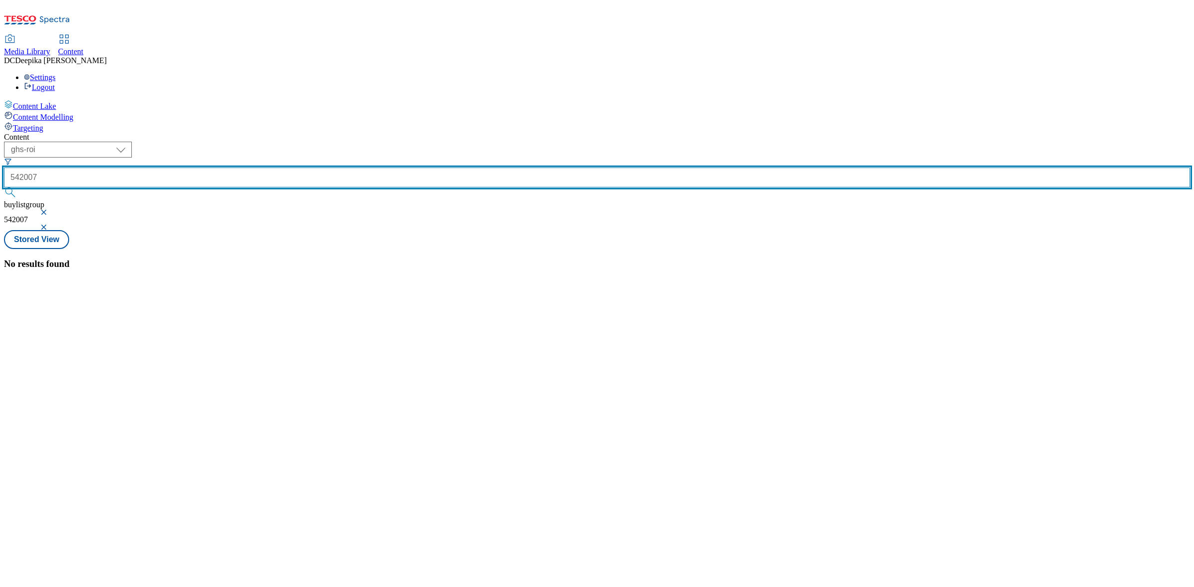
drag, startPoint x: 270, startPoint y: 77, endPoint x: 157, endPoint y: 68, distance: 113.3
click at [157, 142] on div "( optional ) ghs-roi ghs-uk ghs-roi 542007 buylistgroup 542007" at bounding box center [597, 186] width 1186 height 89
click at [4, 188] on button "submit" at bounding box center [11, 193] width 14 height 10
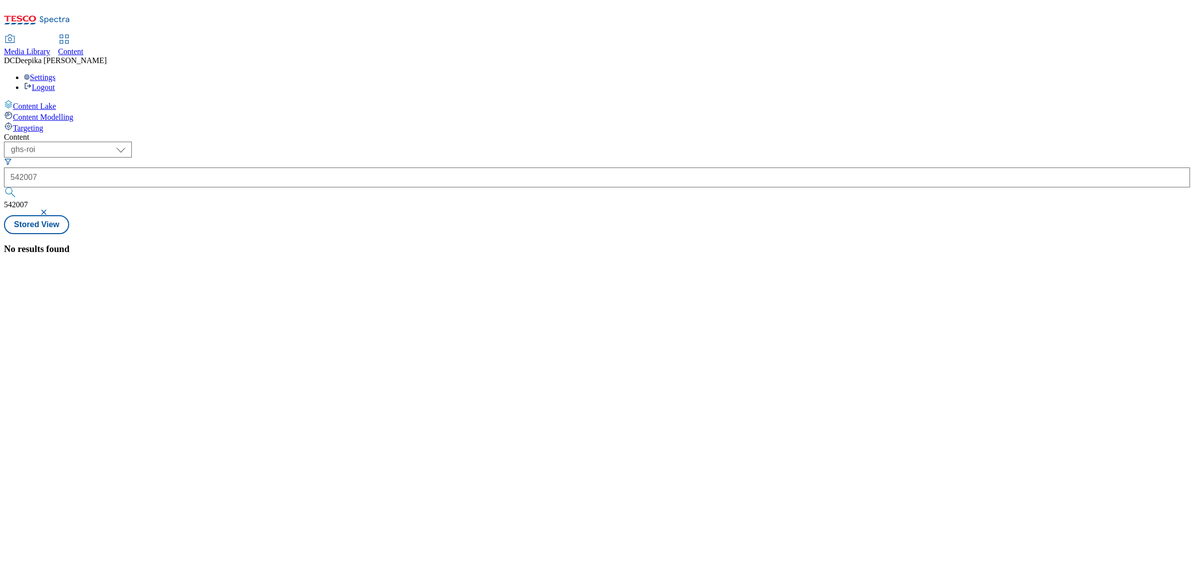
drag, startPoint x: 349, startPoint y: 193, endPoint x: 320, endPoint y: 170, distance: 36.5
click at [349, 244] on div "No results found" at bounding box center [597, 249] width 1186 height 11
click at [132, 142] on select "ghs-roi ghs-[GEOGRAPHIC_DATA]" at bounding box center [68, 150] width 128 height 16
select select "ghs-[GEOGRAPHIC_DATA]"
click at [129, 142] on select "ghs-roi ghs-[GEOGRAPHIC_DATA]" at bounding box center [68, 150] width 128 height 16
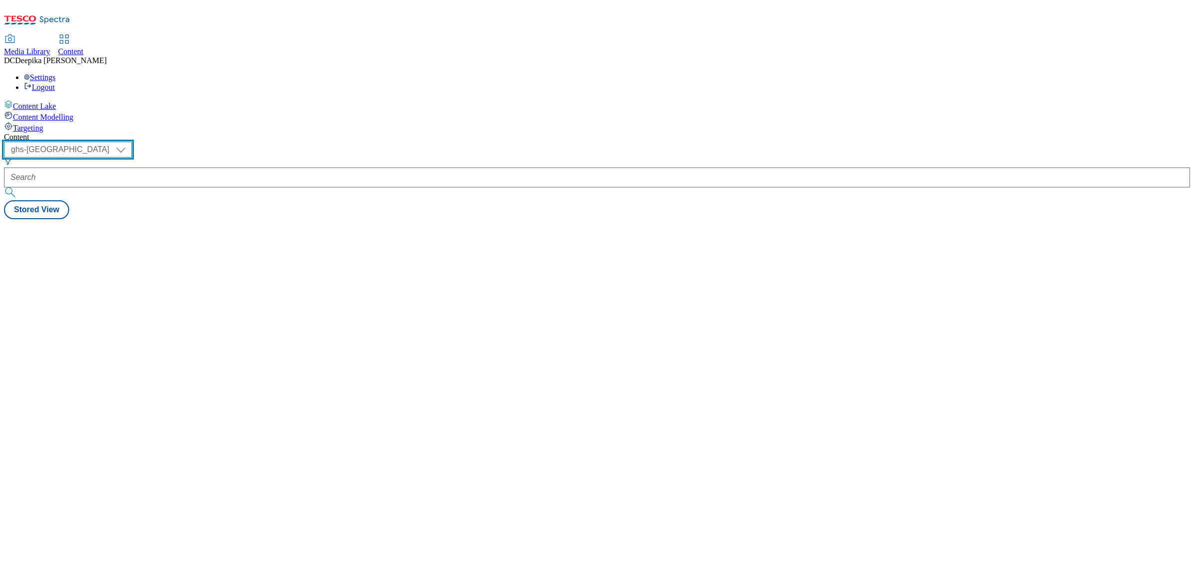
click at [132, 142] on select "ghs-roi ghs-[GEOGRAPHIC_DATA]" at bounding box center [68, 150] width 128 height 16
select select "ghs-roi"
click at [129, 142] on select "ghs-roi ghs-[GEOGRAPHIC_DATA]" at bounding box center [68, 150] width 128 height 16
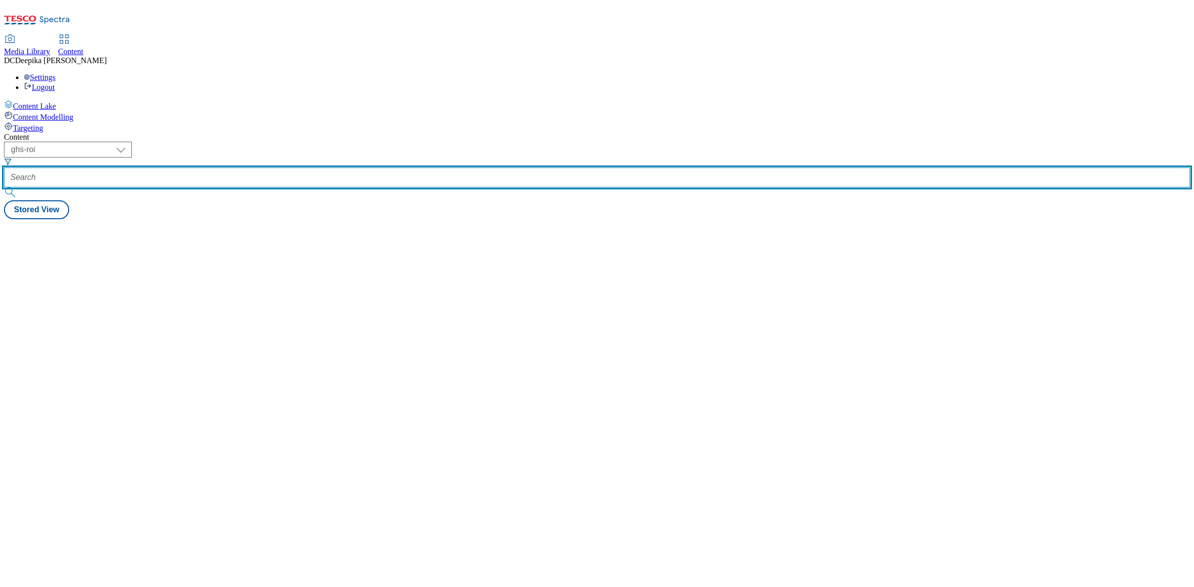
click at [235, 168] on input "text" at bounding box center [597, 178] width 1186 height 20
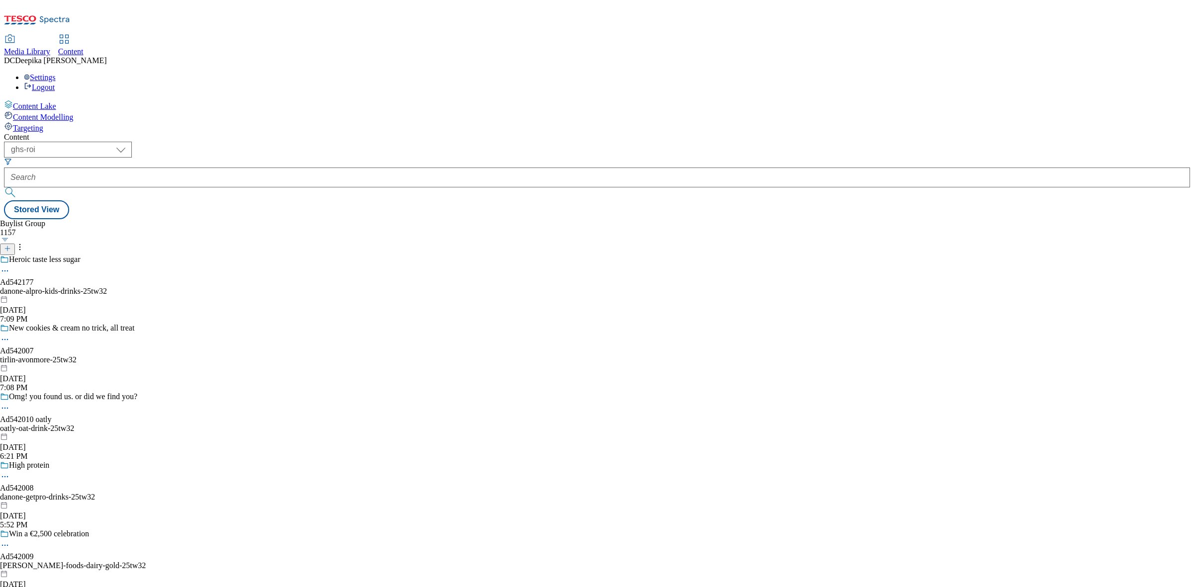
click at [146, 324] on div "New cookies & cream no trick, all treat Ad542007 tirlin-avonmore-25tw32 Sep 10,…" at bounding box center [73, 358] width 146 height 69
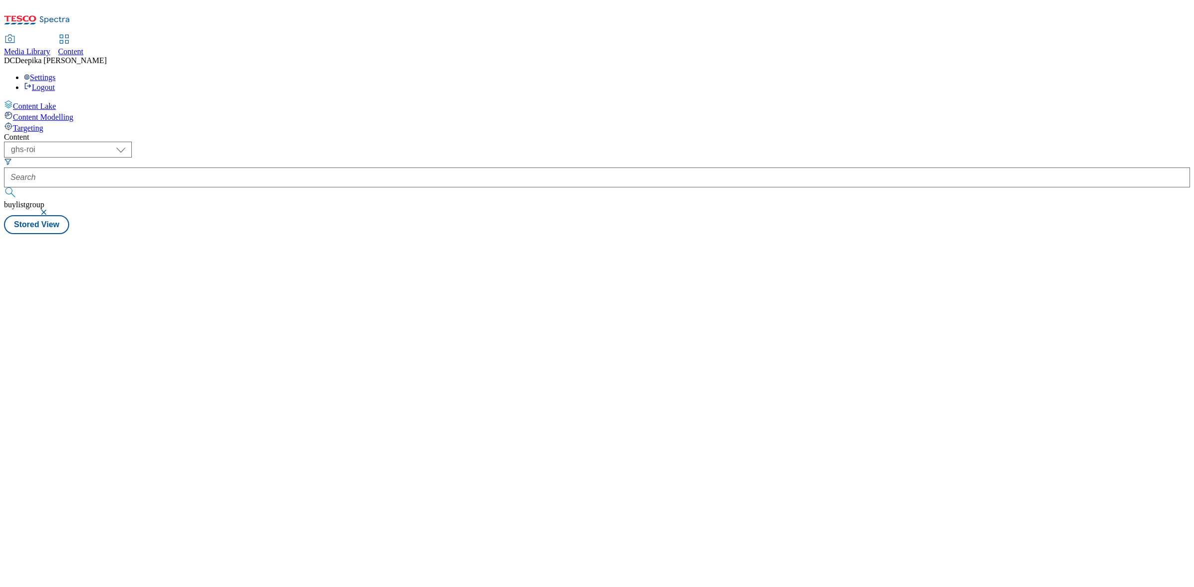
click at [359, 234] on div "Content ( optional ) ghs-roi ghs-uk ghs-roi buylistgroup Stored View" at bounding box center [597, 183] width 1186 height 101
drag, startPoint x: 170, startPoint y: 78, endPoint x: 194, endPoint y: 93, distance: 28.3
click at [132, 142] on select "ghs-roi ghs-[GEOGRAPHIC_DATA]" at bounding box center [68, 150] width 128 height 16
click at [524, 204] on div "Content ( optional ) ghs-roi ghs-uk ghs-roi buylistgroup Stored View" at bounding box center [597, 183] width 1186 height 101
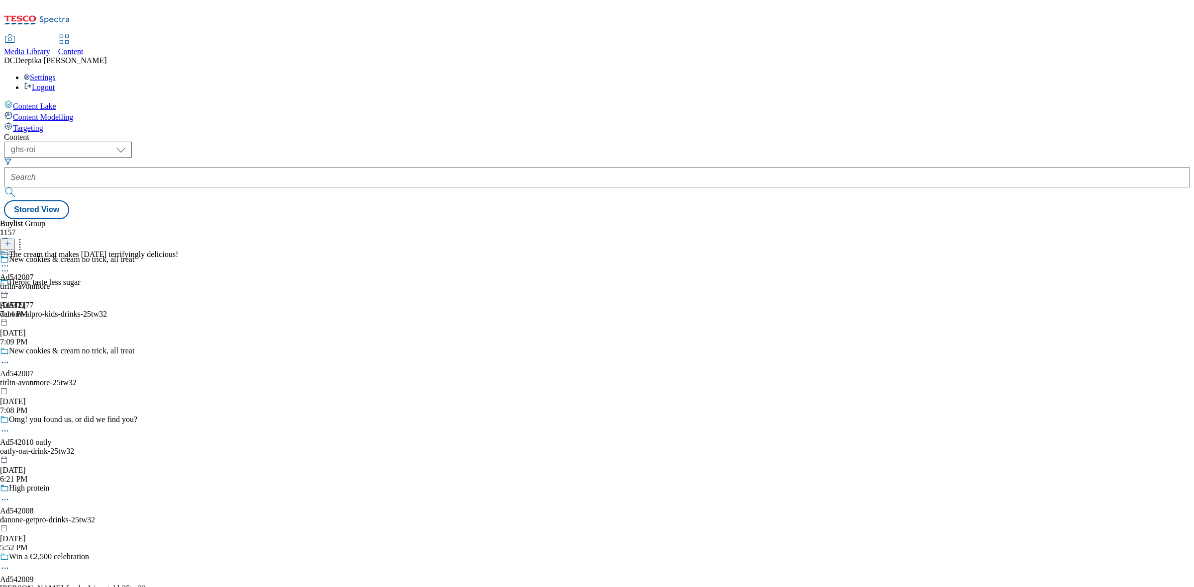
click at [178, 250] on div "The cream that makes [DATE] terrifyingly delicious! Ad542007 tirlin-[GEOGRAPHIC…" at bounding box center [89, 284] width 178 height 69
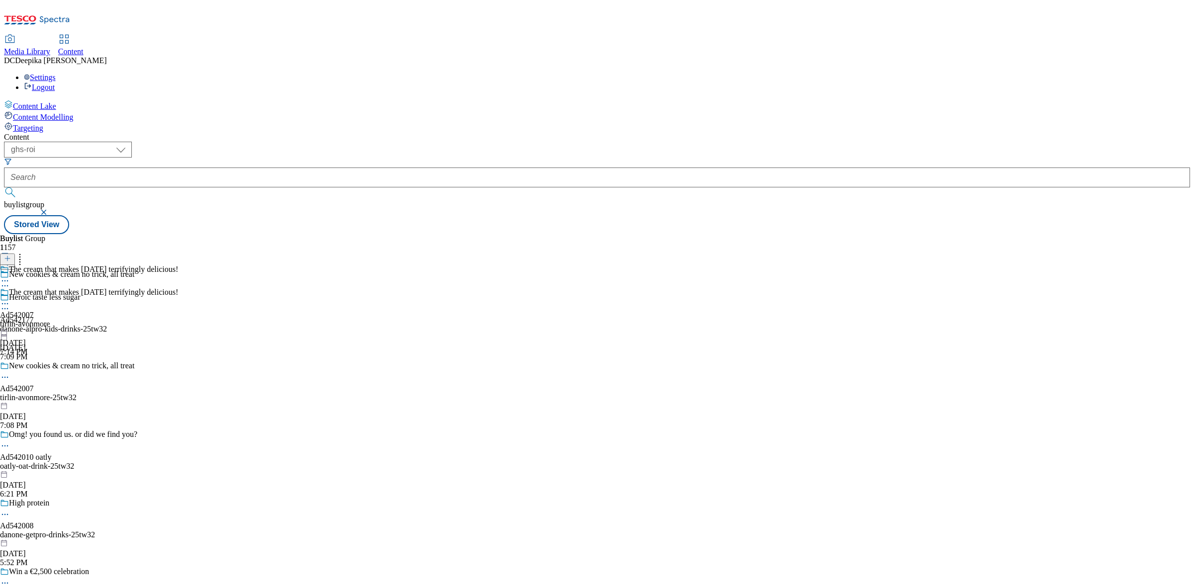
click at [178, 288] on div "The cream that makes [DATE] terrifyingly delicious! Ad542007 tirlin-[GEOGRAPHIC…" at bounding box center [89, 322] width 178 height 69
click at [585, 234] on div "Buylist Group 1157 New cookies & cream no trick, all treat Heroic taste less su…" at bounding box center [597, 234] width 1186 height 0
click at [10, 299] on icon at bounding box center [5, 304] width 10 height 10
click at [83, 390] on span "Open Preview Url" at bounding box center [57, 393] width 52 height 7
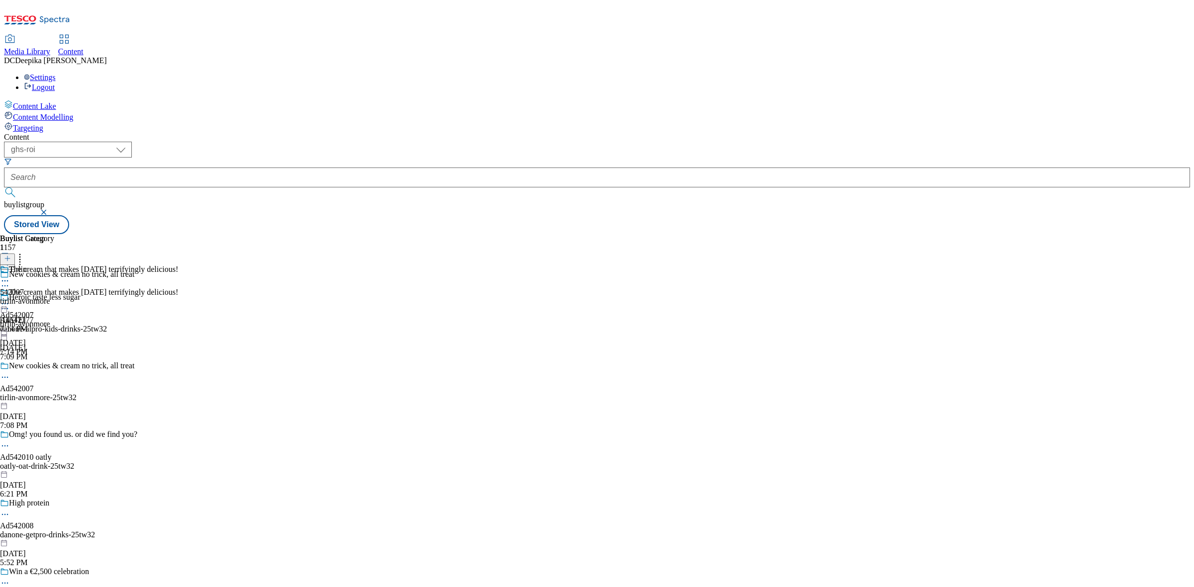
click at [10, 299] on icon at bounding box center [5, 304] width 10 height 10
click at [63, 413] on span "Un-publish" at bounding box center [47, 416] width 32 height 7
click at [10, 276] on icon at bounding box center [5, 281] width 10 height 10
click at [64, 356] on span "Un-preview" at bounding box center [47, 359] width 33 height 7
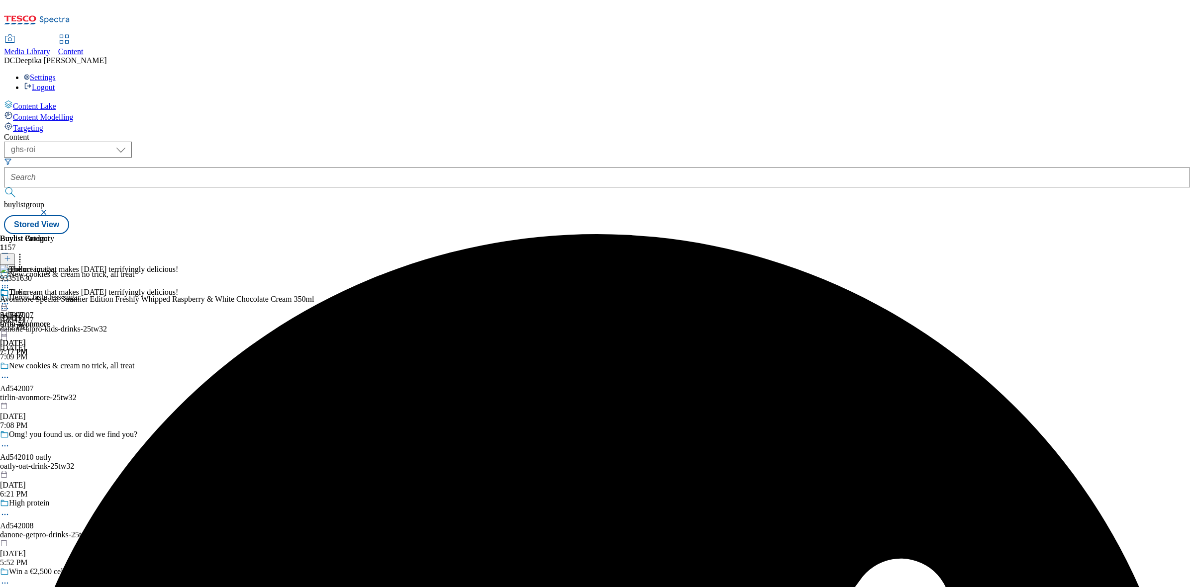
click at [10, 299] on icon at bounding box center [5, 304] width 10 height 10
click at [54, 367] on span "Preview" at bounding box center [42, 370] width 23 height 7
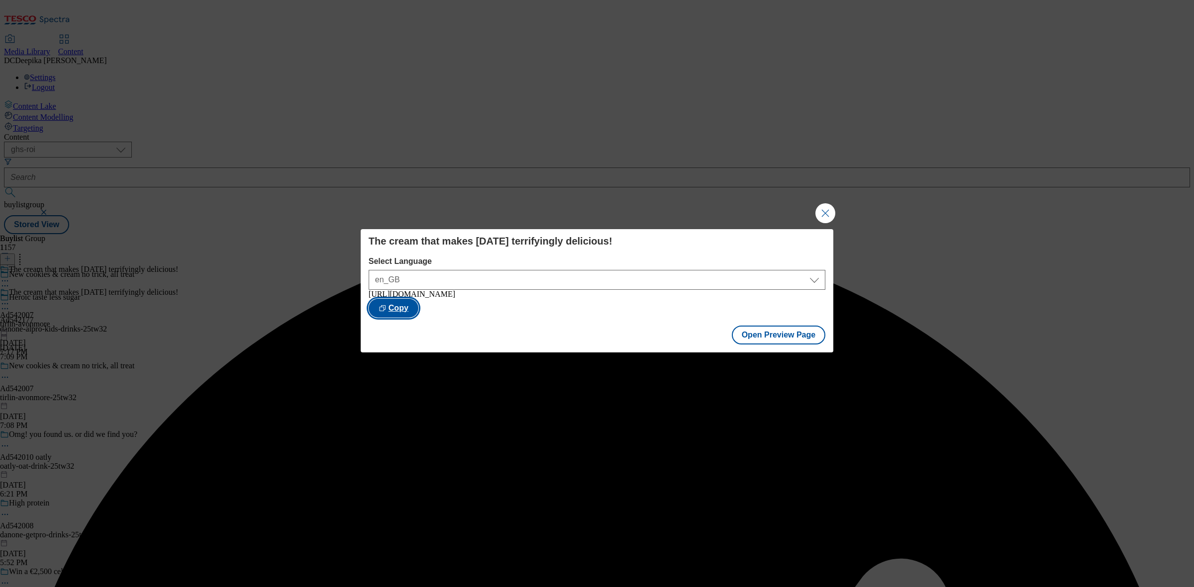
click at [418, 305] on button "Copy" at bounding box center [394, 308] width 50 height 19
click at [828, 215] on button "Close Modal" at bounding box center [825, 213] width 20 height 20
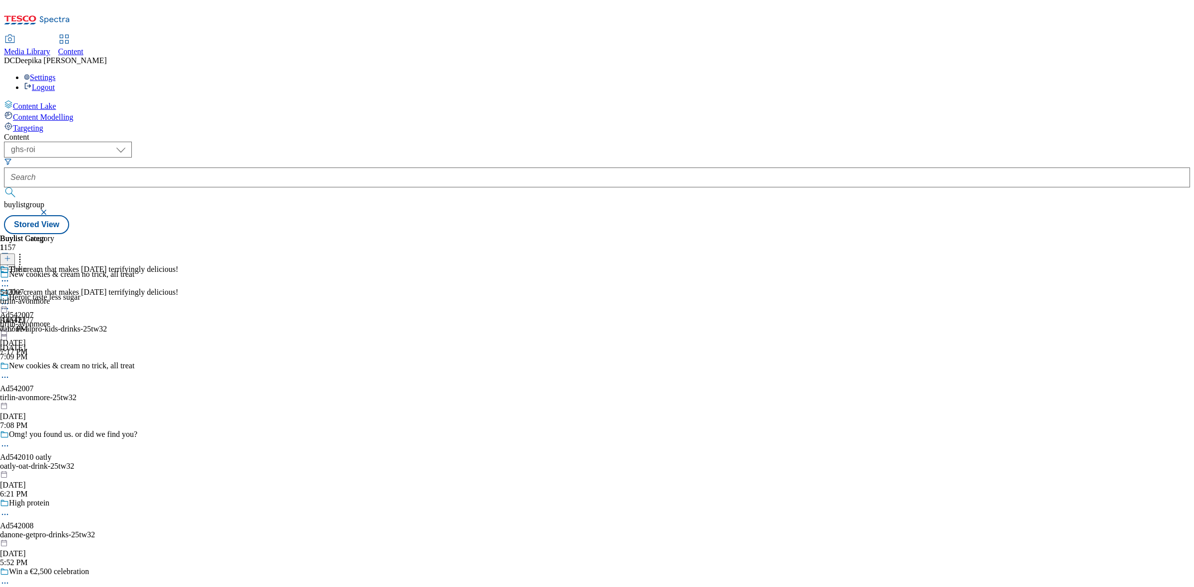
click at [54, 297] on div "tirlin-avonmore" at bounding box center [27, 301] width 54 height 9
drag, startPoint x: 753, startPoint y: 164, endPoint x: 749, endPoint y: 174, distance: 10.7
click at [314, 295] on div "Avonmore Special Summer Edition Freshly Whipped Raspberry & White Chocolate Cre…" at bounding box center [157, 299] width 314 height 9
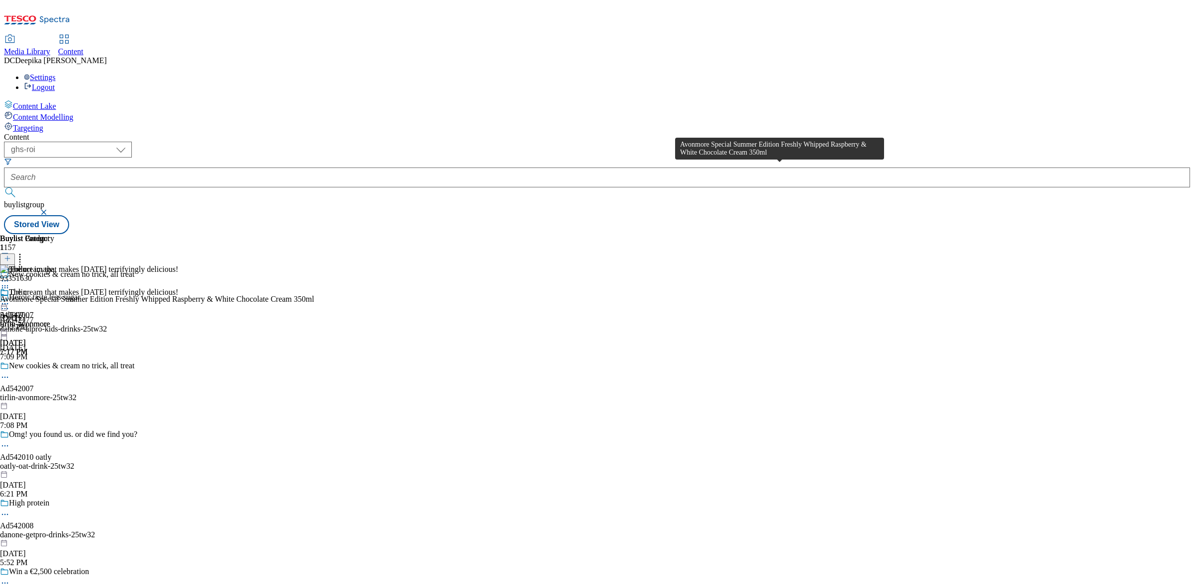
click at [314, 295] on div "Avonmore Special Summer Edition Freshly Whipped Raspberry & White Chocolate Cre…" at bounding box center [157, 299] width 314 height 9
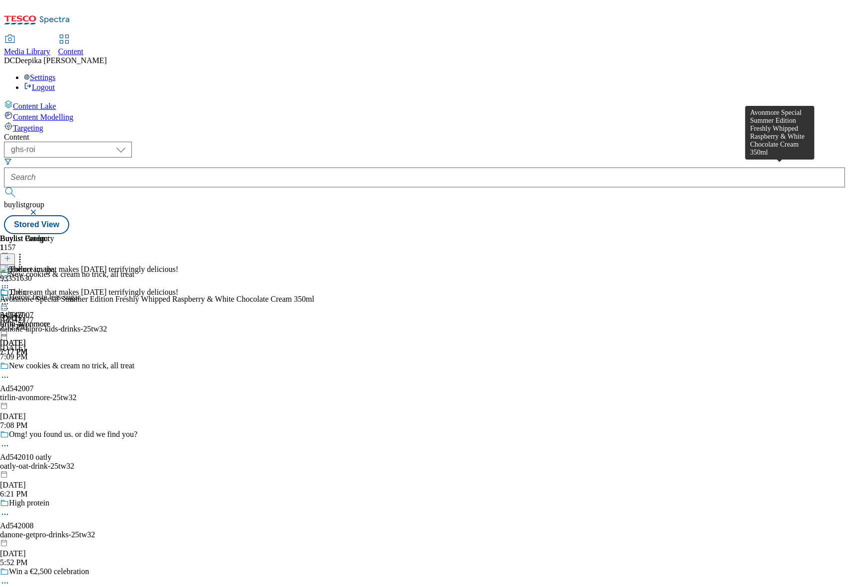
drag, startPoint x: 760, startPoint y: 168, endPoint x: 750, endPoint y: 169, distance: 10.0
click at [314, 295] on div "Avonmore Special Summer Edition Freshly Whipped Raspberry & White Chocolate Cre…" at bounding box center [157, 299] width 314 height 9
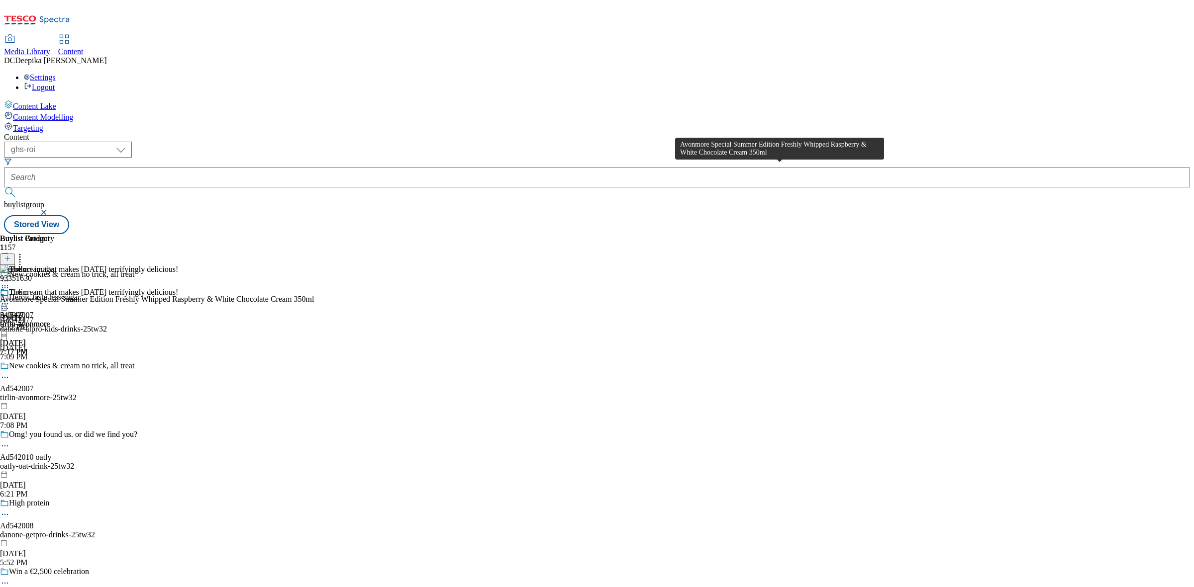
drag, startPoint x: 770, startPoint y: 165, endPoint x: 895, endPoint y: 175, distance: 126.3
click at [1000, 234] on div "Buylist Group 1157 New cookies & cream no trick, all treat Heroic taste less su…" at bounding box center [597, 234] width 1186 height 0
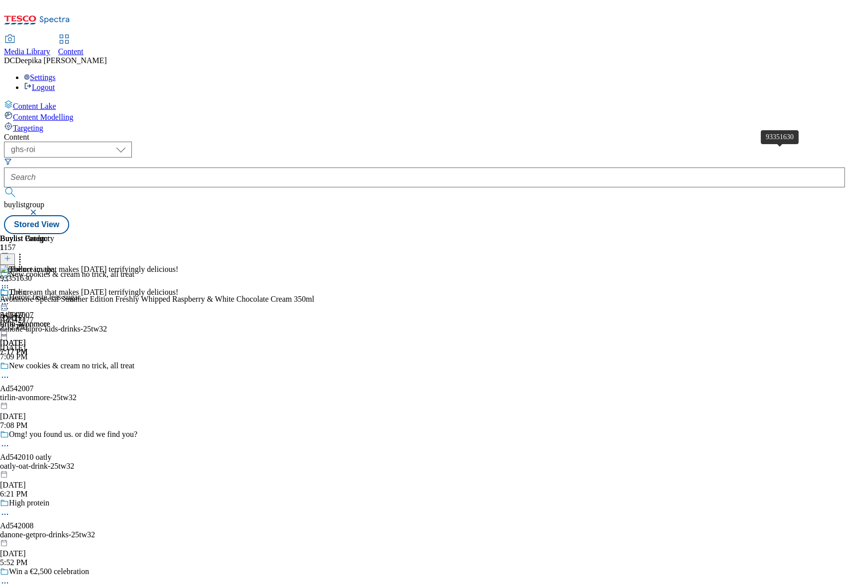
click at [32, 274] on span "93351630" at bounding box center [16, 278] width 32 height 9
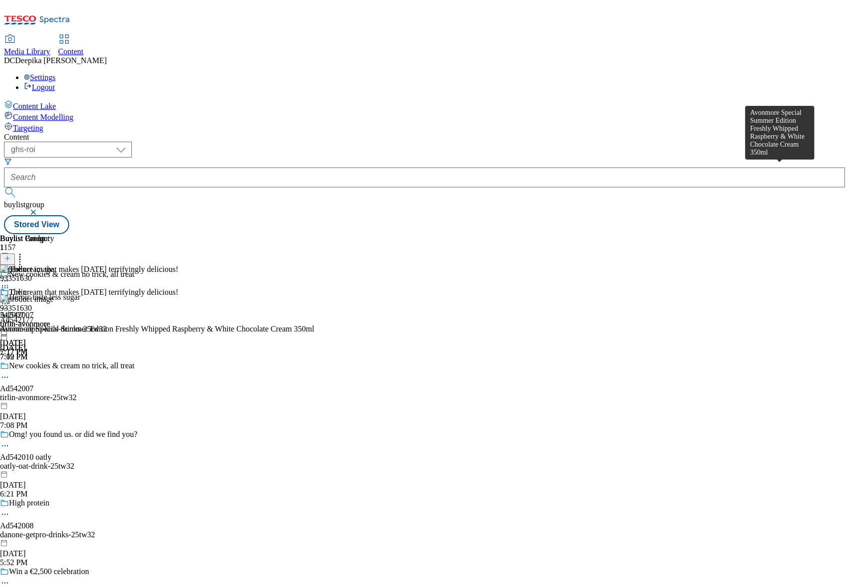
click at [314, 325] on div "Avonmore Special Summer Edition Freshly Whipped Raspberry & White Chocolate Cre…" at bounding box center [157, 329] width 314 height 9
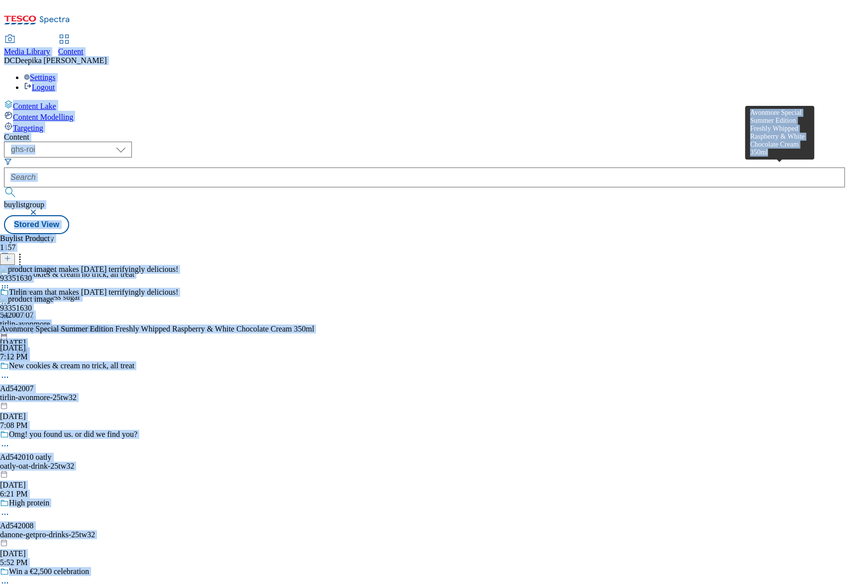
click at [314, 325] on div "Avonmore Special Summer Edition Freshly Whipped Raspberry & White Chocolate Cre…" at bounding box center [157, 329] width 314 height 9
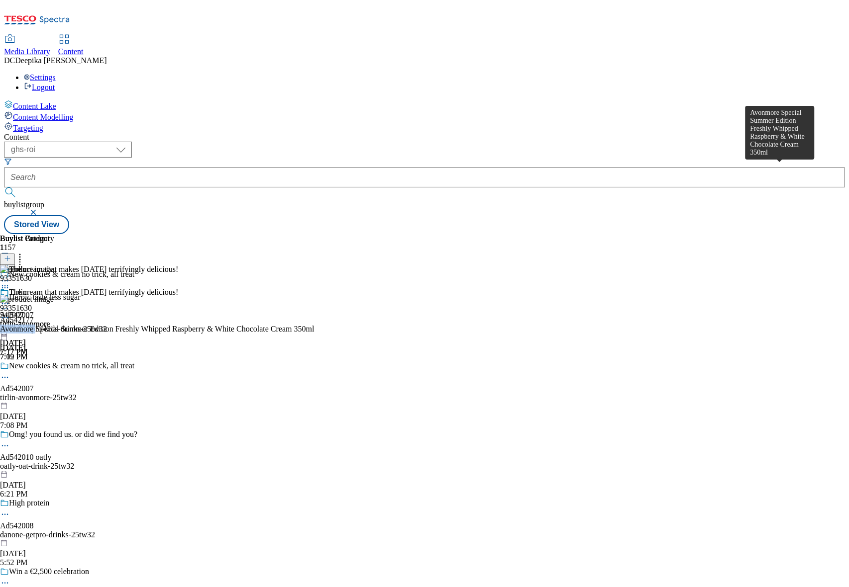
click at [314, 325] on div "Avonmore Special Summer Edition Freshly Whipped Raspberry & White Chocolate Cre…" at bounding box center [157, 329] width 314 height 9
click at [10, 299] on icon at bounding box center [5, 304] width 10 height 10
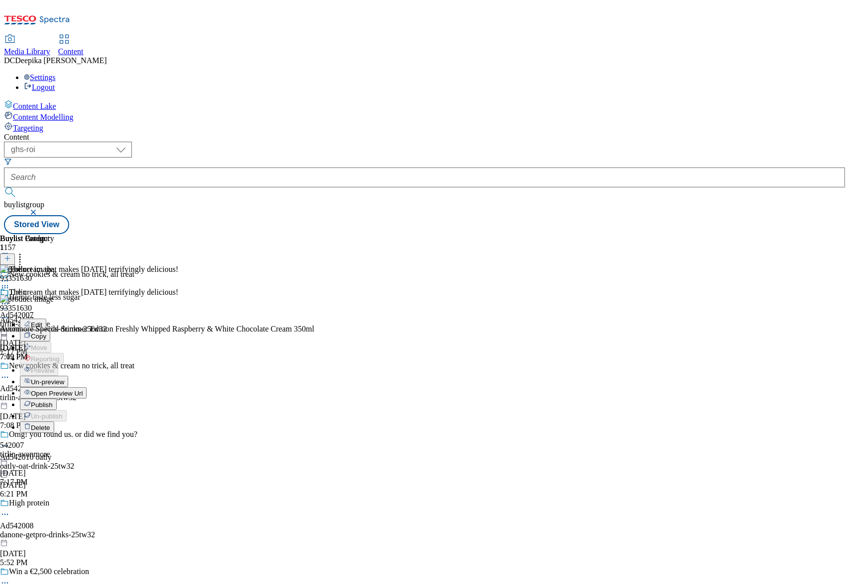
click at [46, 319] on button "Edit" at bounding box center [33, 324] width 26 height 11
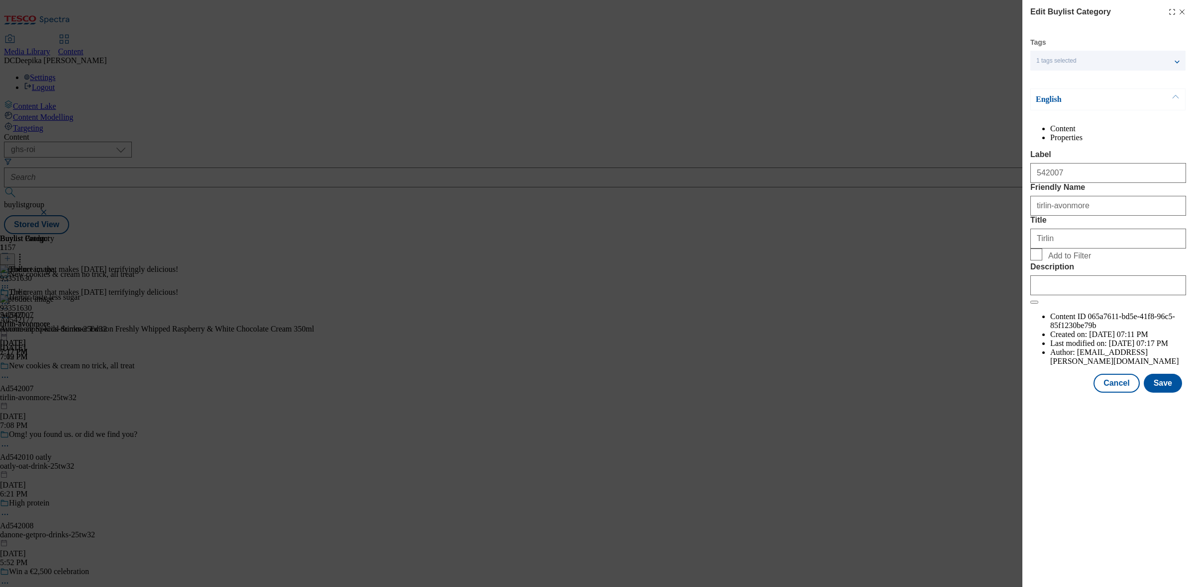
click at [647, 158] on div "Edit Buylist Category Tags 1 tags selected buylist category English Content Pro…" at bounding box center [597, 293] width 1194 height 587
click at [1062, 295] on input "Description" at bounding box center [1108, 286] width 156 height 20
paste input "Avonmore Special Summer Edition Freshly Whipped Raspberry & White Chocolate Cre…"
type input "Avonmore Special Summer Edition Freshly Whipped Raspberry & White Chocolate Cre…"
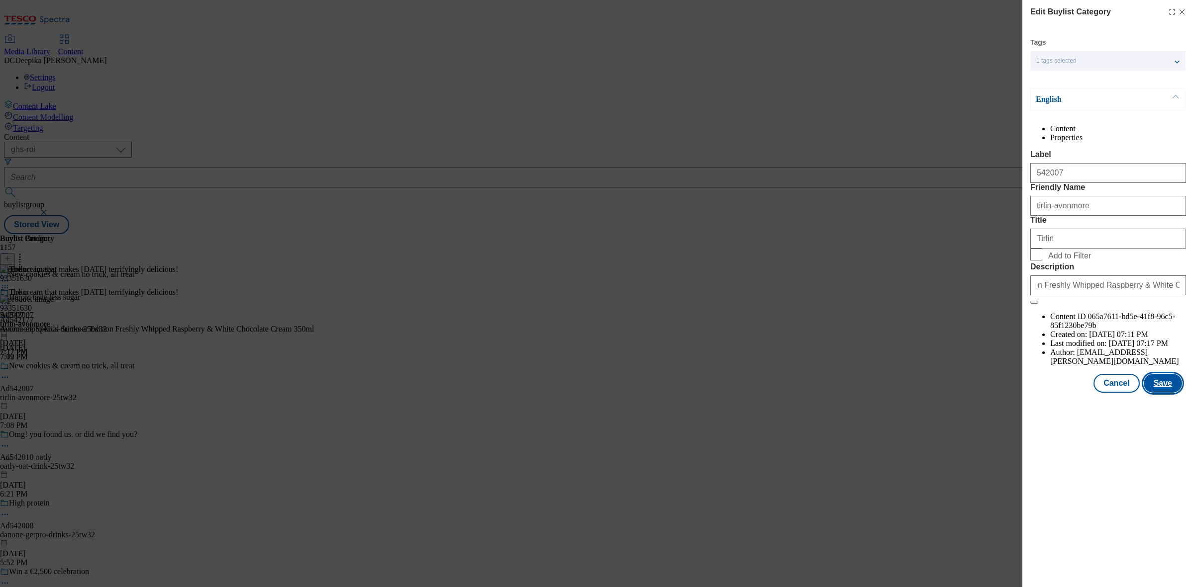
click at [1163, 393] on button "Save" at bounding box center [1163, 383] width 38 height 19
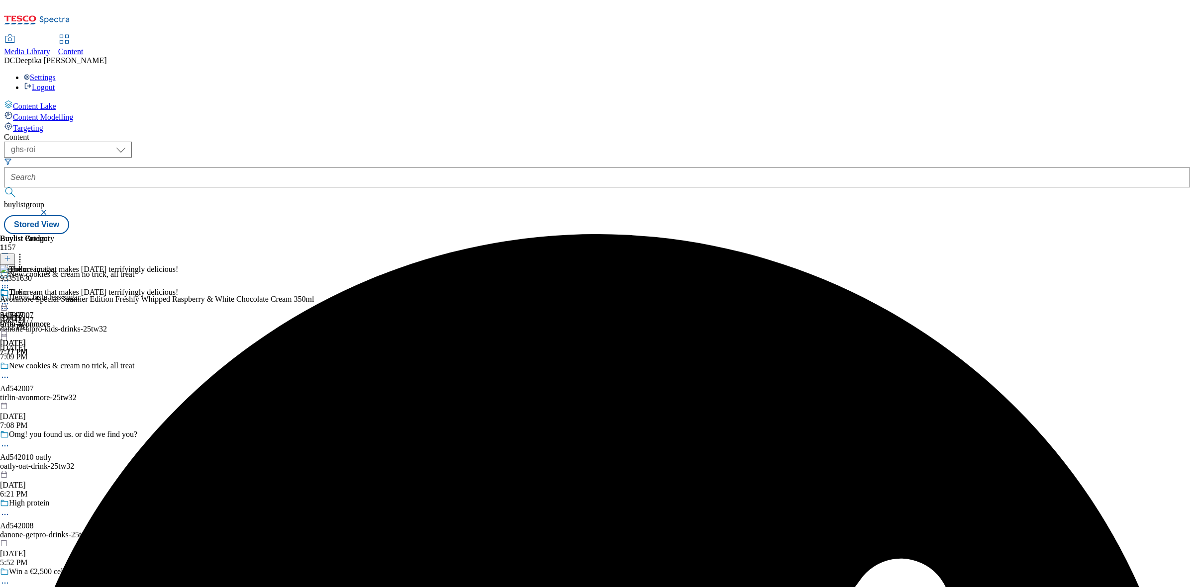
click at [10, 373] on icon at bounding box center [5, 378] width 10 height 10
click at [146, 392] on li "Edit" at bounding box center [83, 397] width 126 height 11
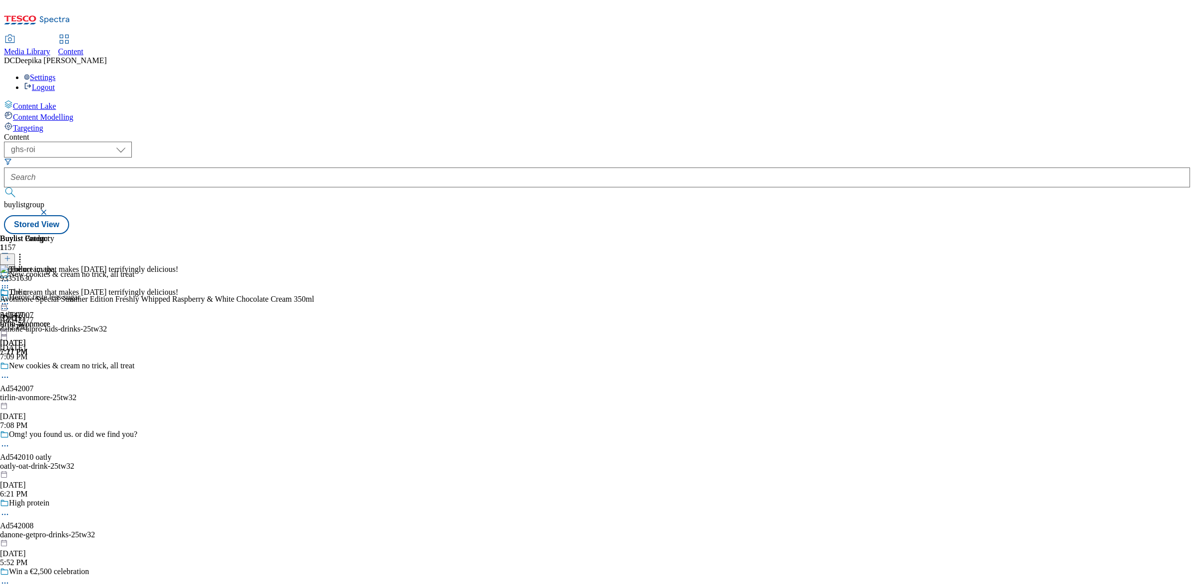
click at [10, 373] on icon at bounding box center [5, 378] width 10 height 10
click at [46, 392] on button "Edit" at bounding box center [33, 397] width 26 height 11
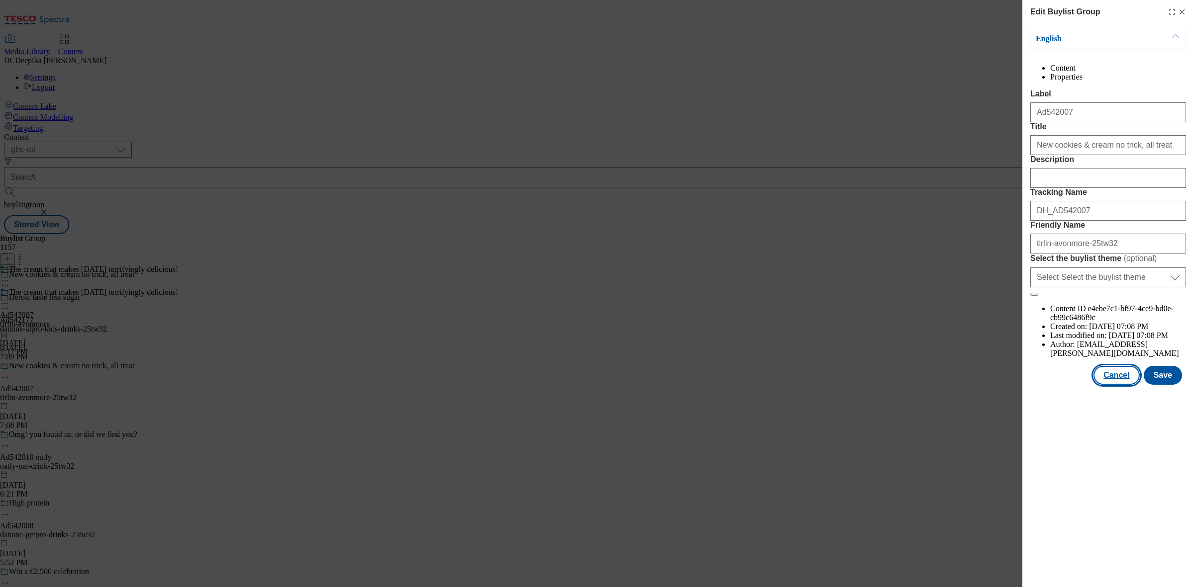
click at [1118, 385] on button "Cancel" at bounding box center [1116, 375] width 46 height 19
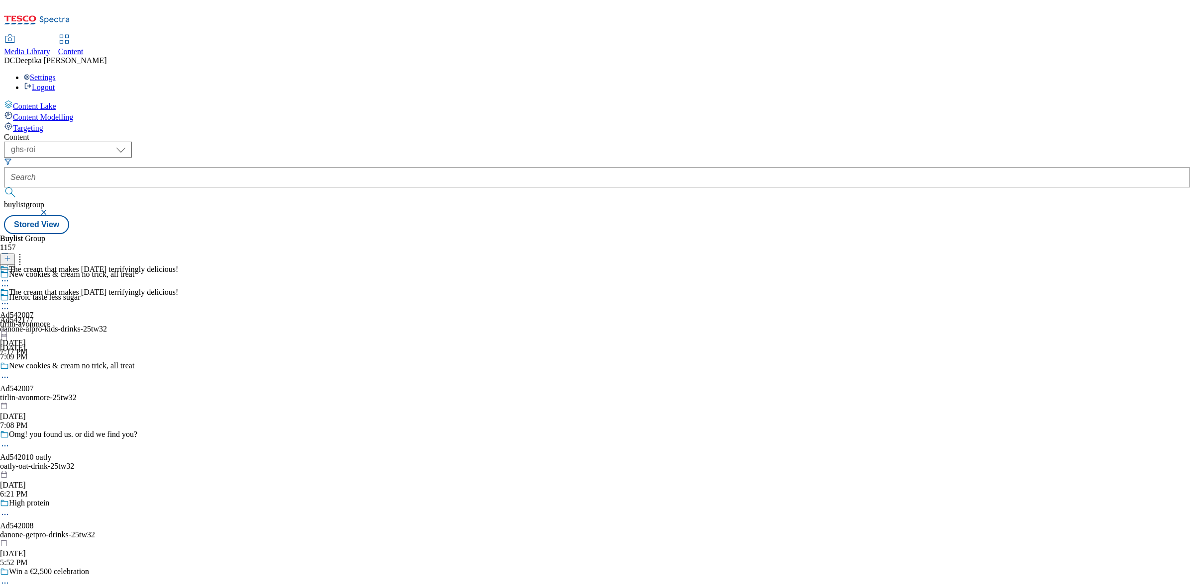
click at [10, 304] on icon at bounding box center [5, 309] width 10 height 10
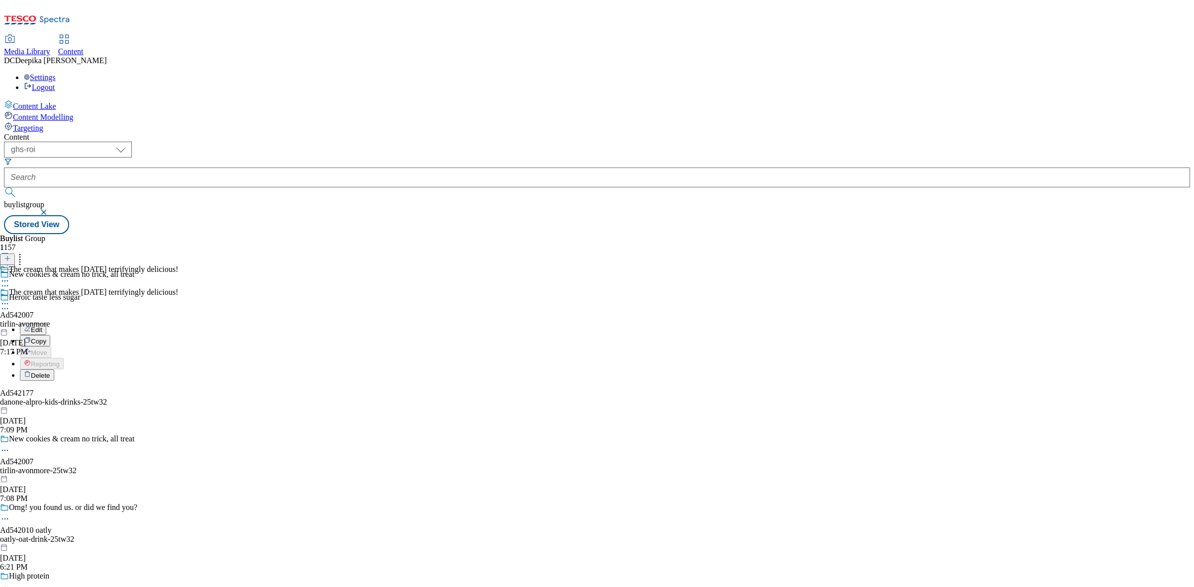
click at [46, 324] on button "Edit" at bounding box center [33, 329] width 26 height 11
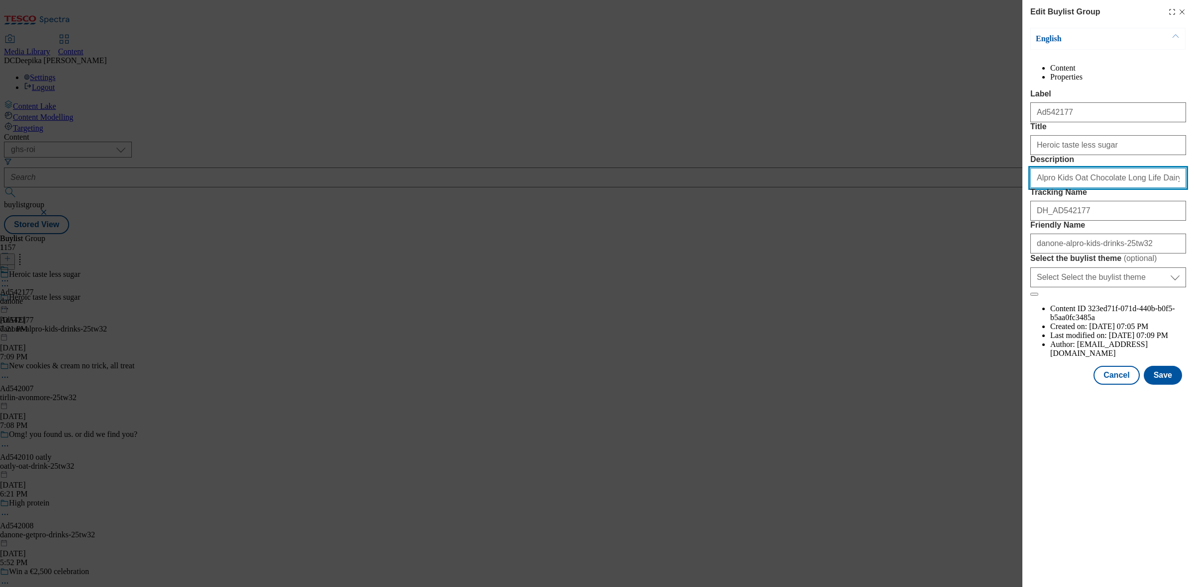
click at [1082, 188] on input "Alpro Kids Oat Chocolate Long Life Dairy Free Drink 200ml" at bounding box center [1108, 178] width 156 height 20
type input "Alpro Kids Oat Chocolate Long Life Dairy Free Drink 200ml"
click at [1130, 385] on button "Cancel" at bounding box center [1116, 375] width 46 height 19
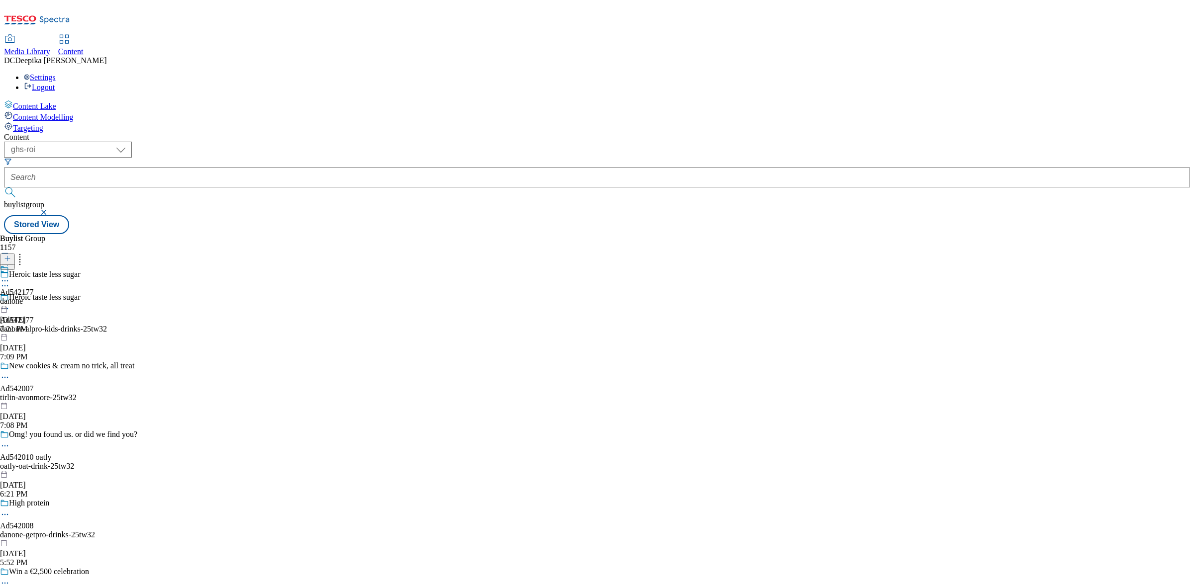
click at [10, 373] on icon at bounding box center [5, 378] width 10 height 10
click at [46, 392] on button "Edit" at bounding box center [33, 397] width 26 height 11
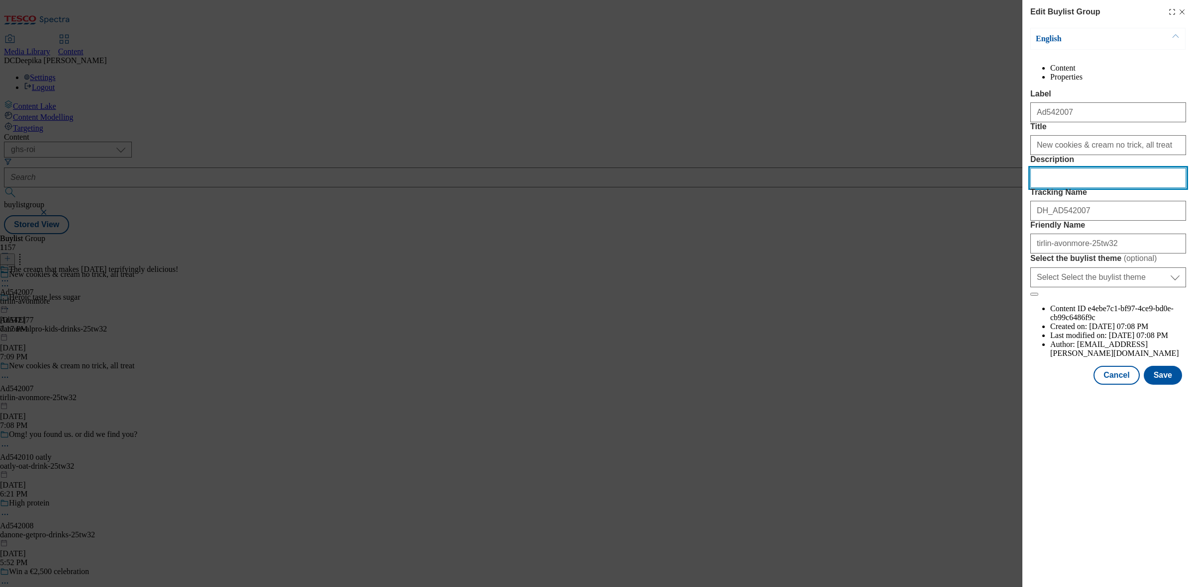
click at [1071, 188] on input "Description" at bounding box center [1108, 178] width 156 height 20
paste input "Avonmore Special Summer Edition Freshly Whipped Raspberry & White Chocolate Cre…"
type input "Avonmore Special Summer Edition Freshly Whipped Raspberry & White Chocolate Cre…"
click at [1052, 188] on input "Avonmore Special Summer Edition Freshly Whipped Raspberry & White Chocolate Cre…" at bounding box center [1108, 178] width 156 height 20
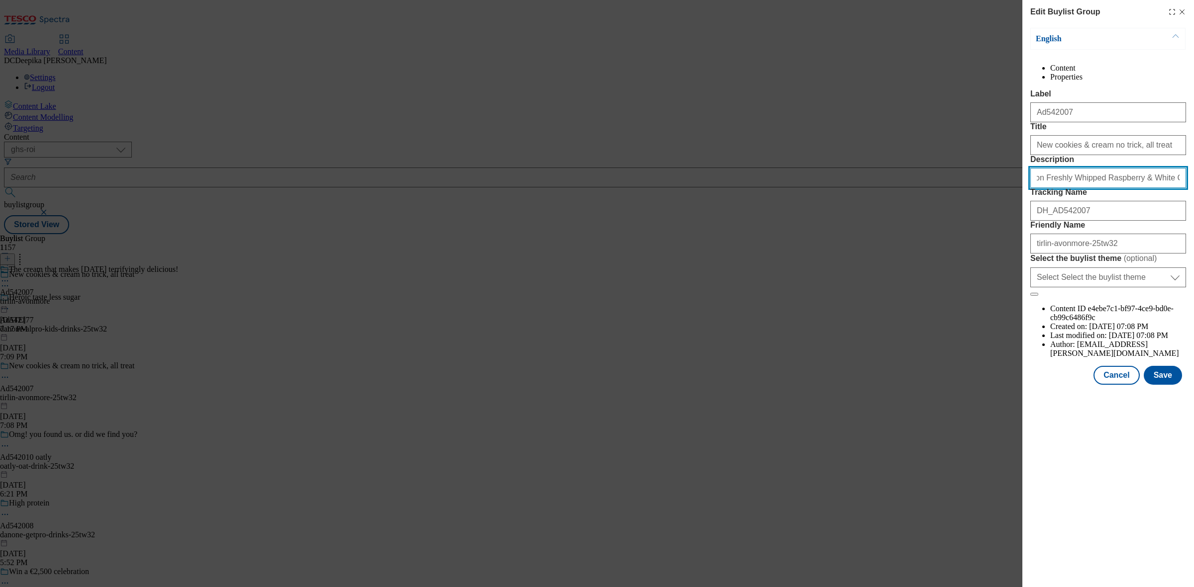
click at [1045, 188] on input "Avonmore Special Summer Edition Freshly Whipped Raspberry & White Chocolate Cre…" at bounding box center [1108, 178] width 156 height 20
paste input "Avonmore Special Summer Edition Freshly Whipped Raspberry & White Chocolate Cre…"
click at [1045, 188] on input "Avonmore Special Summer Edition Freshly Whipped Raspberry & White Chocolate Cre…" at bounding box center [1108, 178] width 156 height 20
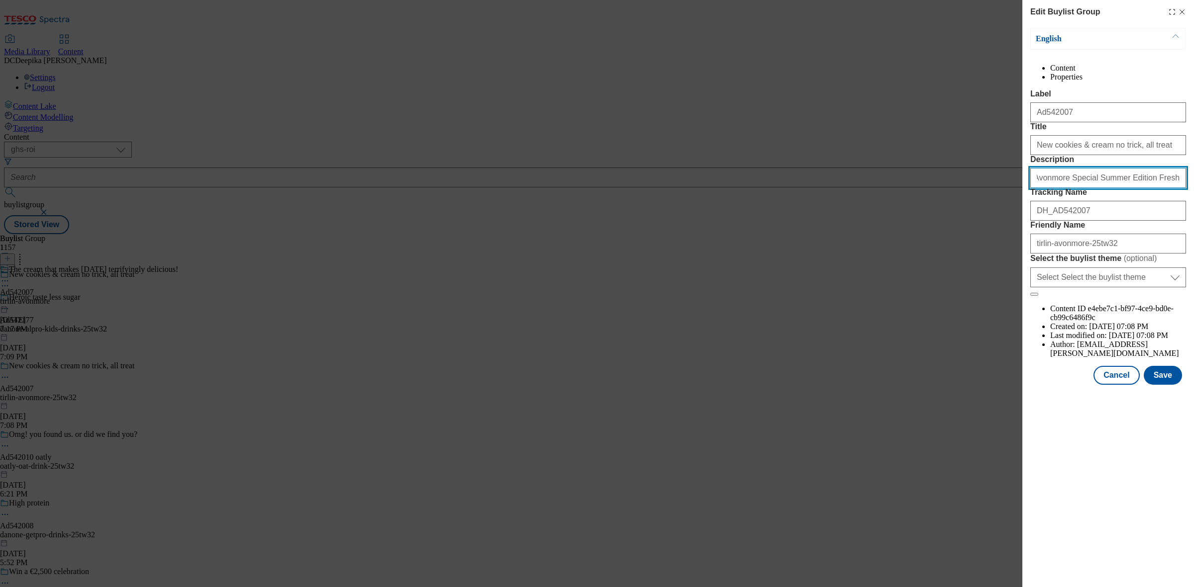
scroll to position [0, 0]
type input "Avonmore Special Summer Edition Freshly Whipped Raspberry & White Chocolate Cre…"
click at [1162, 385] on button "Save" at bounding box center [1163, 375] width 38 height 19
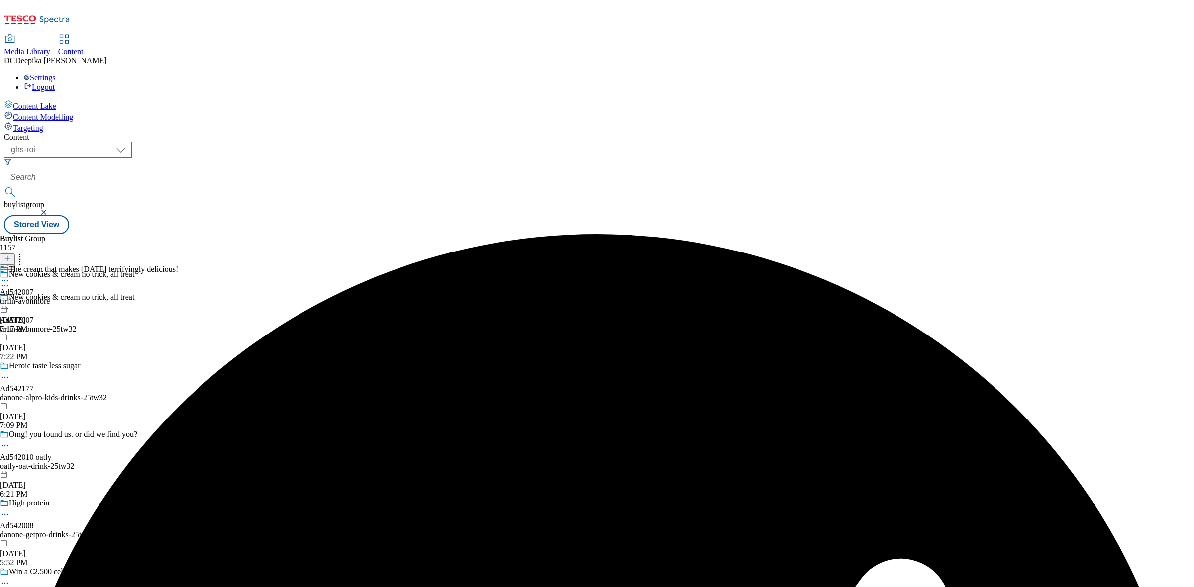
click at [10, 276] on icon at bounding box center [5, 281] width 10 height 10
click at [178, 296] on li "Edit" at bounding box center [99, 301] width 158 height 11
click at [10, 276] on icon at bounding box center [5, 281] width 10 height 10
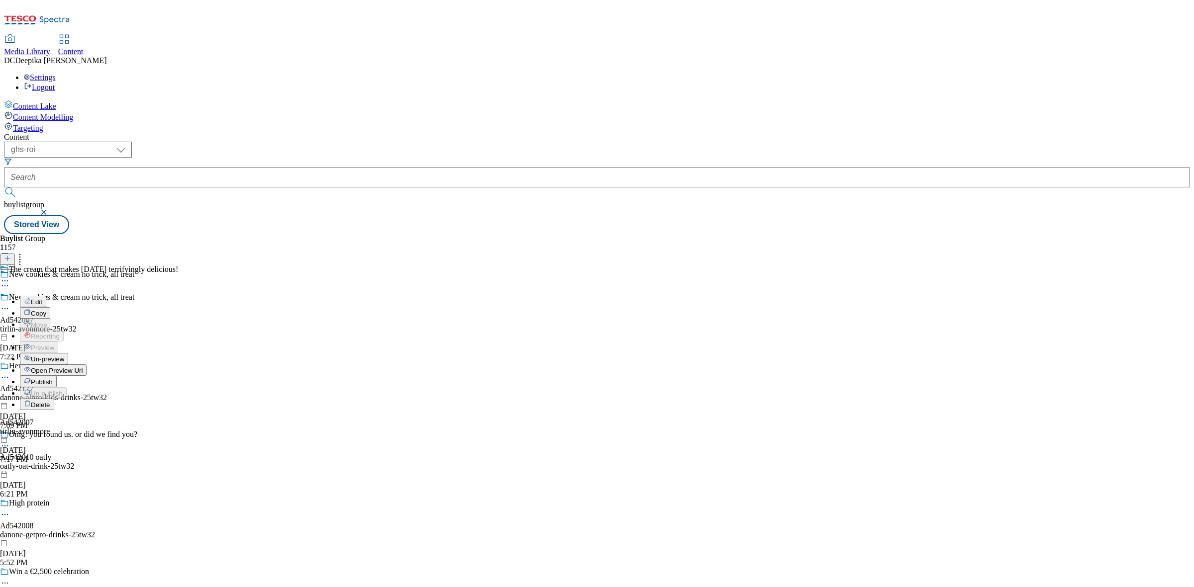
click at [46, 296] on button "Edit" at bounding box center [33, 301] width 26 height 11
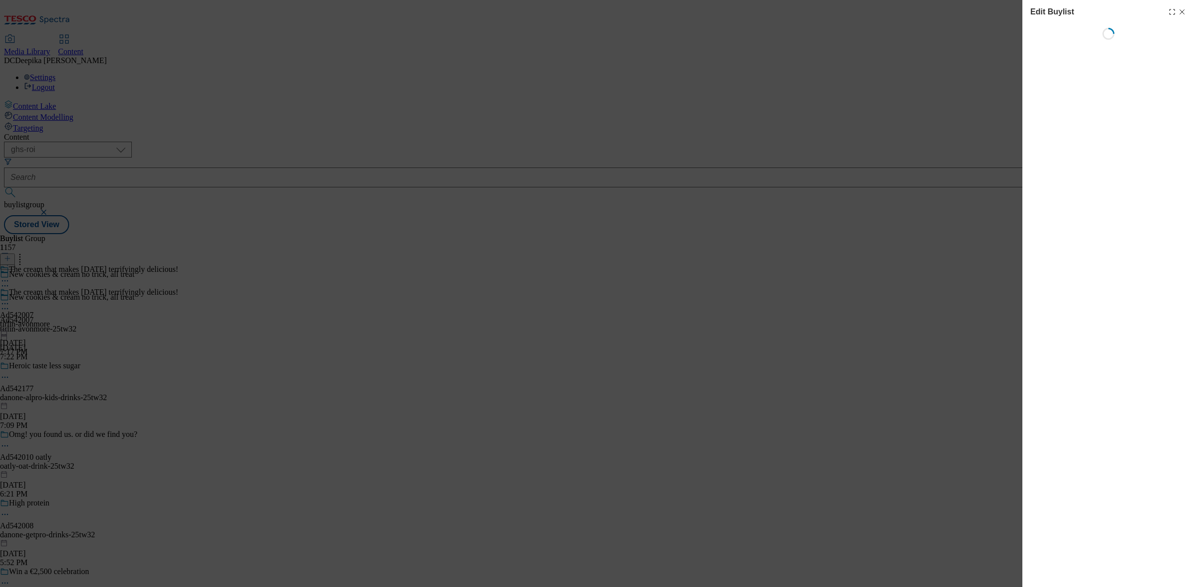
select select "tactical"
select select "supplier funded short term 1-3 weeks"
select select "dunnhumby"
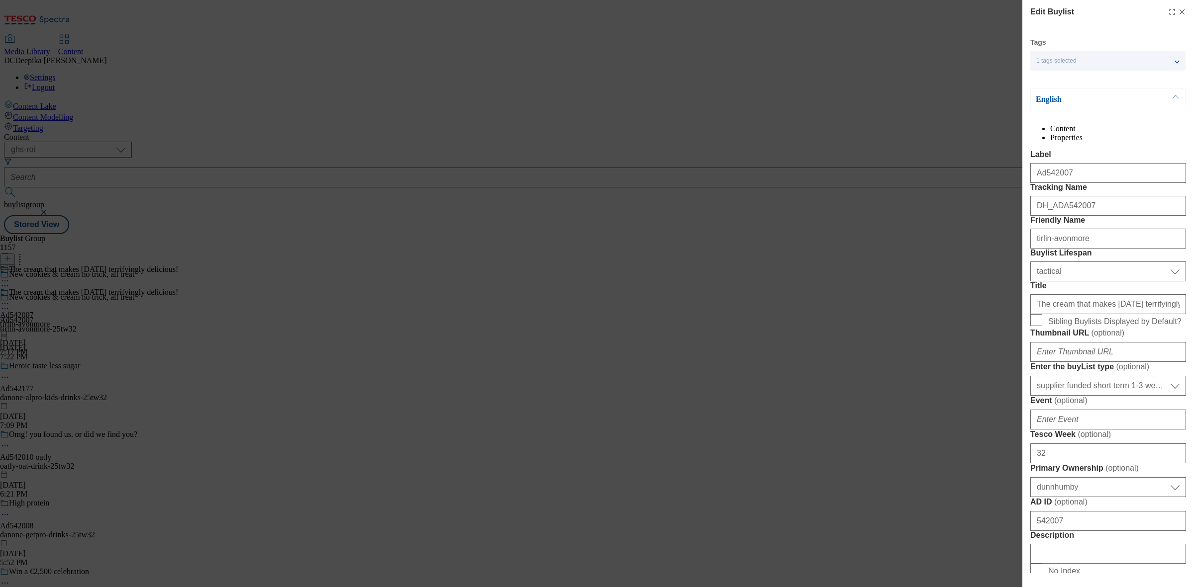
select select "Banner"
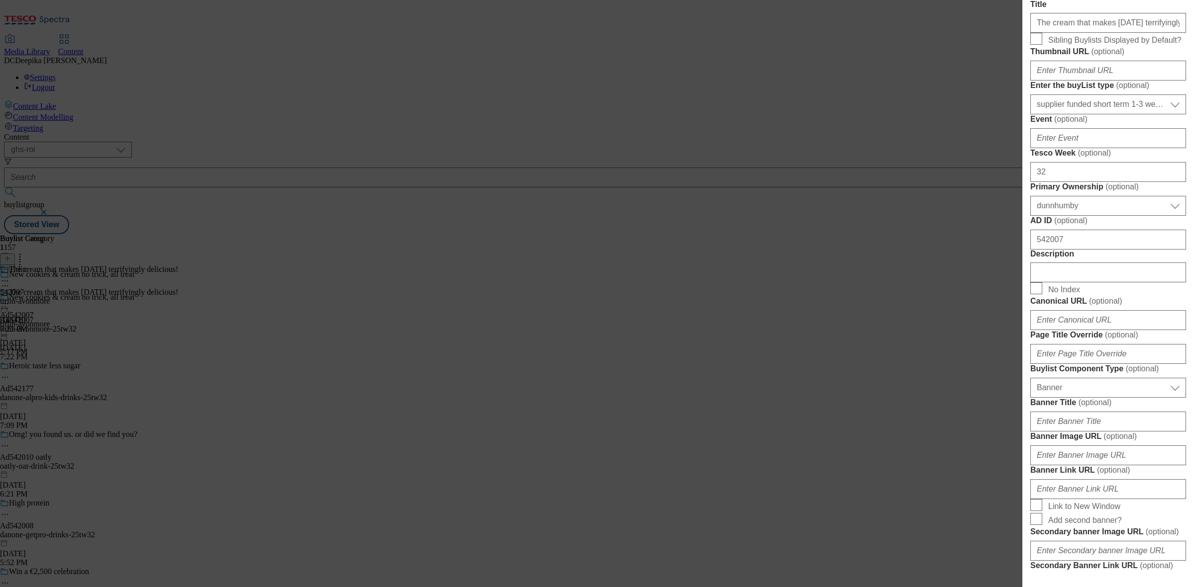
scroll to position [311, 0]
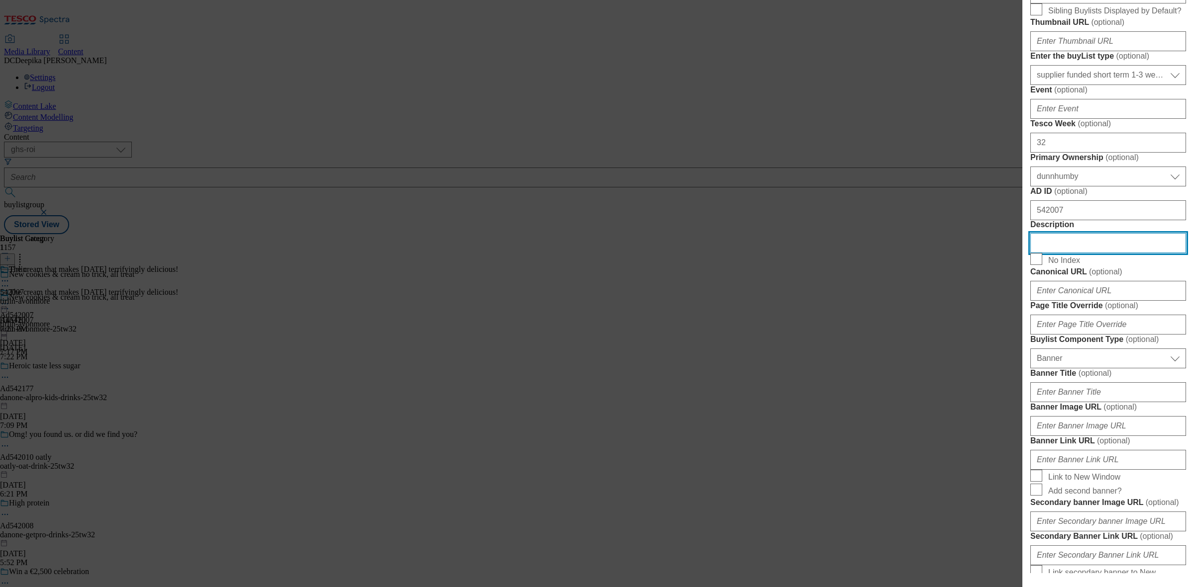
click at [1086, 253] on input "Description" at bounding box center [1108, 243] width 156 height 20
paste input "Avonmore Special Summer Edition Freshly Whipped Raspberry & White Chocolate Cre…"
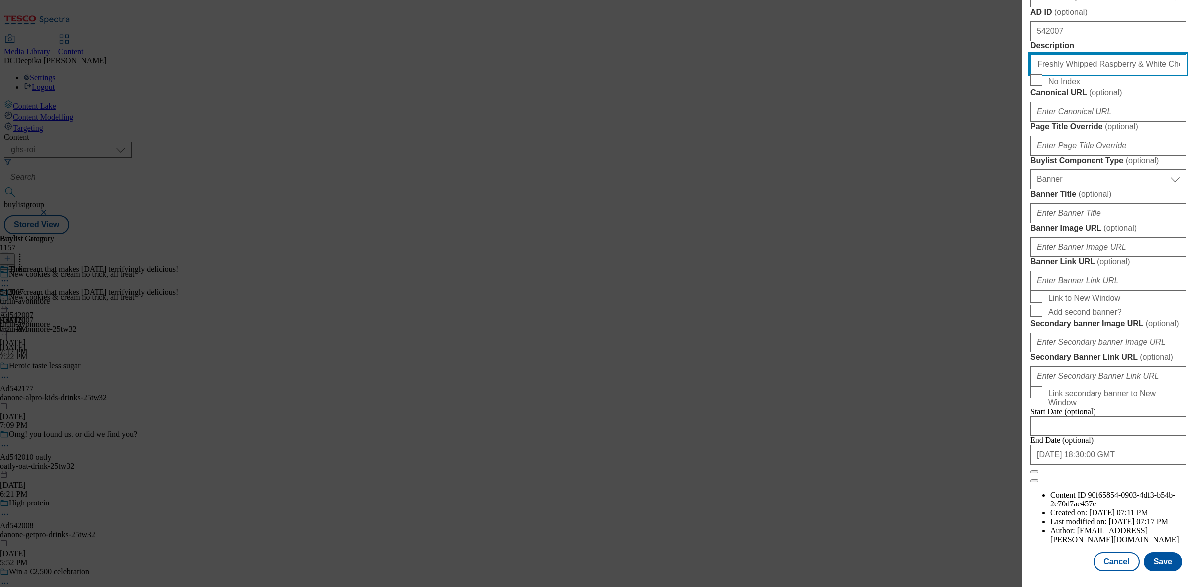
scroll to position [868, 0]
type input "Avonmore Special Summer Edition Freshly Whipped Raspberry & White Chocolate Cre…"
click at [1165, 553] on button "Save" at bounding box center [1163, 562] width 38 height 19
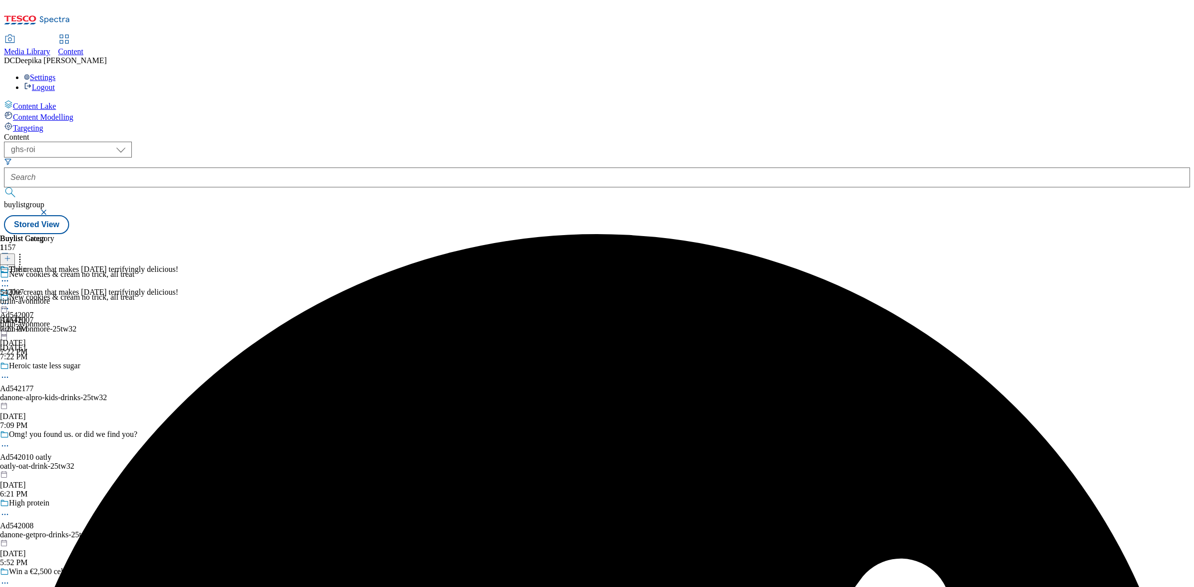
click at [10, 276] on icon at bounding box center [5, 281] width 10 height 10
click at [46, 296] on button "Edit" at bounding box center [33, 301] width 26 height 11
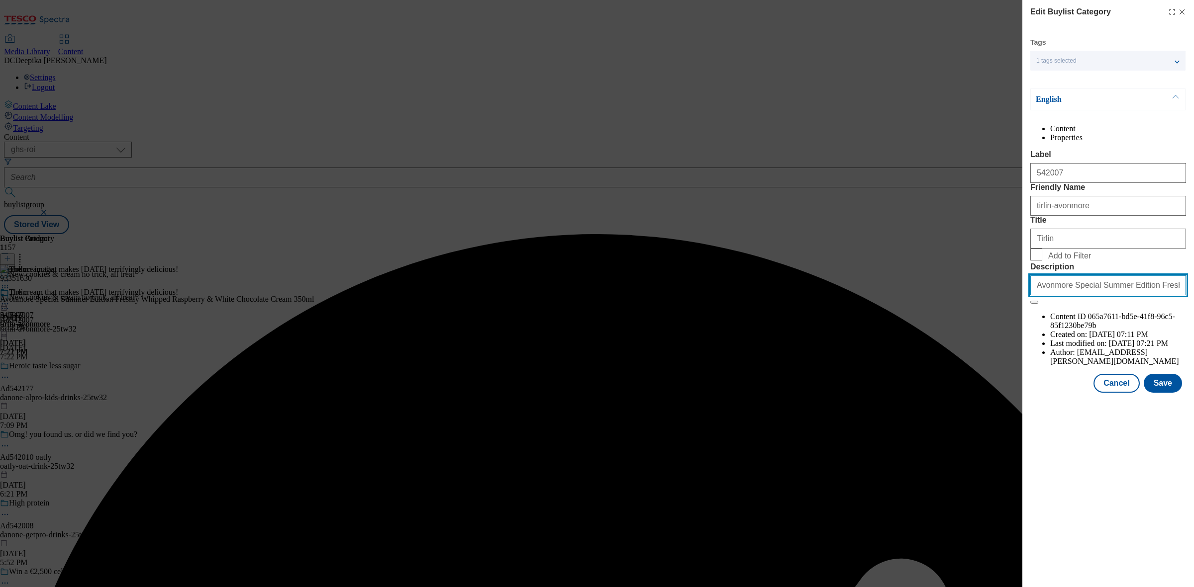
click at [1080, 295] on input "Avonmore Special Summer Edition Freshly Whipped Raspberry & White Chocolate Cre…" at bounding box center [1108, 286] width 156 height 20
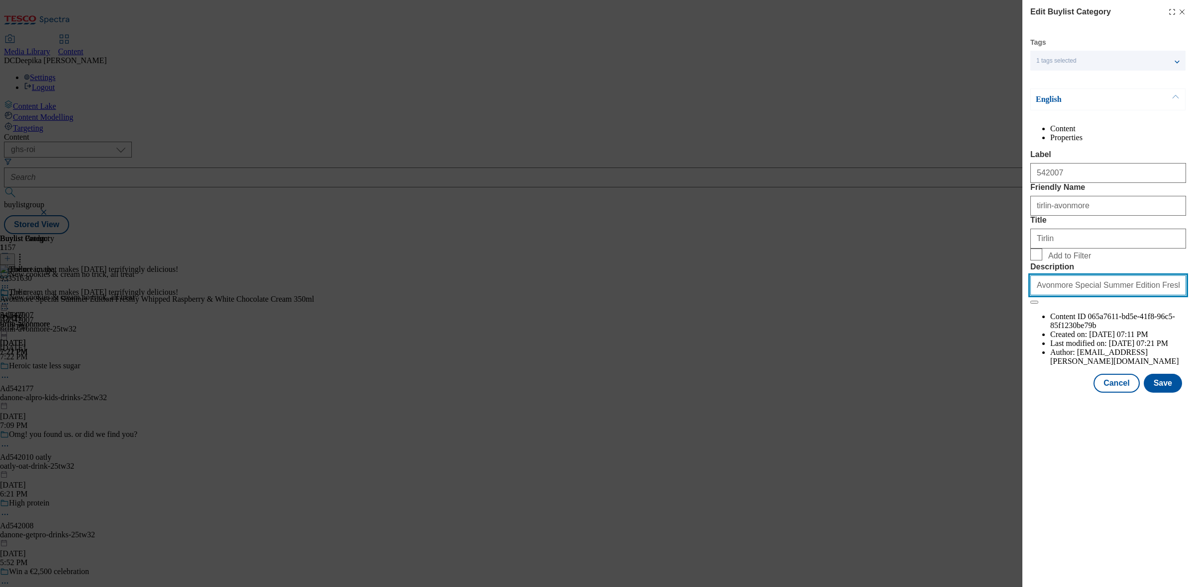
click at [1117, 295] on input "Avonmore Special Summer Edition Freshly Whipped Raspberry & White Chocolate Cre…" at bounding box center [1108, 286] width 156 height 20
paste input "Modal"
type input "Avonmore Special Summer Edition Freshly Whipped Raspberry & White Chocolate Cre…"
click at [1173, 393] on button "Save" at bounding box center [1163, 383] width 38 height 19
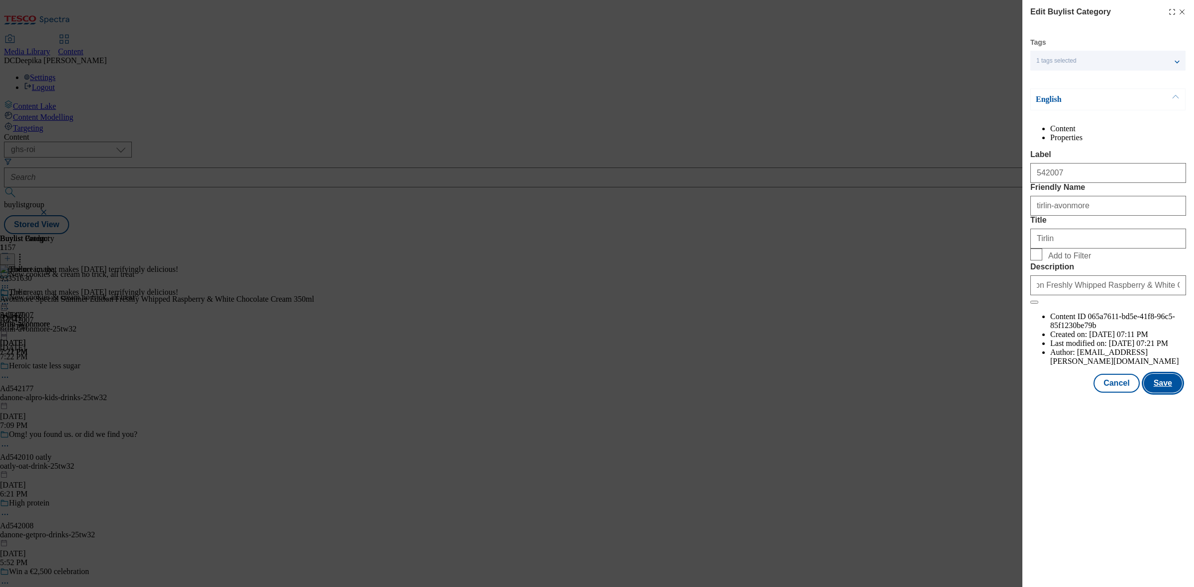
scroll to position [0, 0]
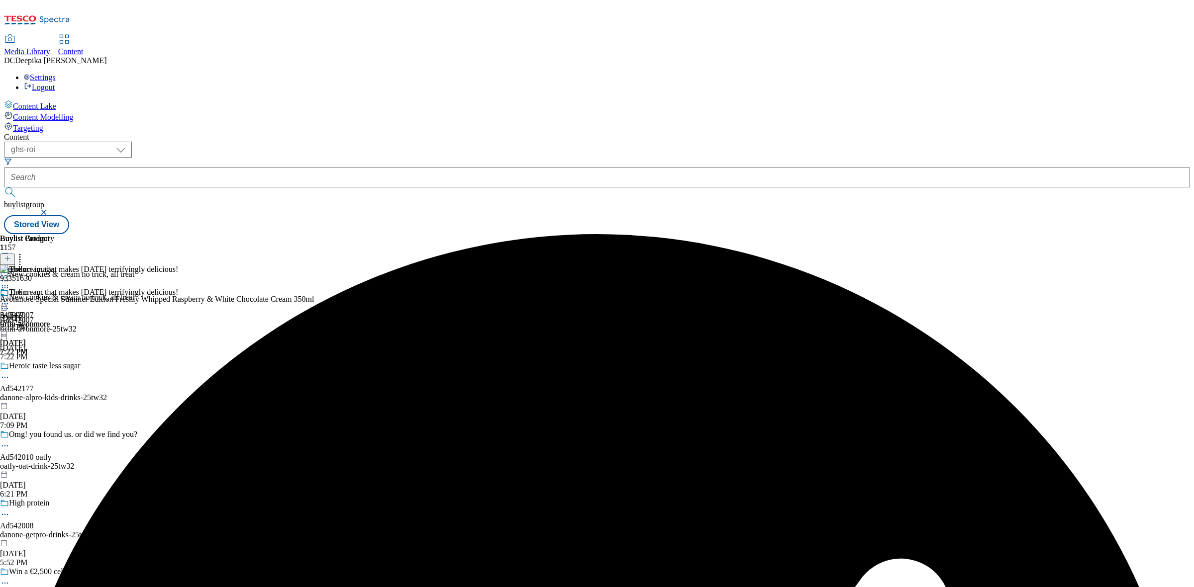
click at [936, 234] on div "Buylist Group 1157 New cookies & cream no trick, all treat New cookies & cream …" at bounding box center [597, 234] width 1186 height 0
